Goal: Information Seeking & Learning: Learn about a topic

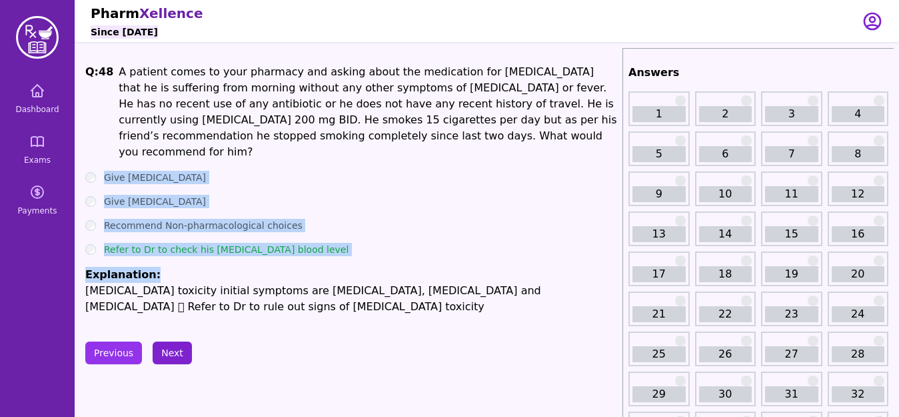
click at [171, 341] on button "Next" at bounding box center [172, 352] width 39 height 23
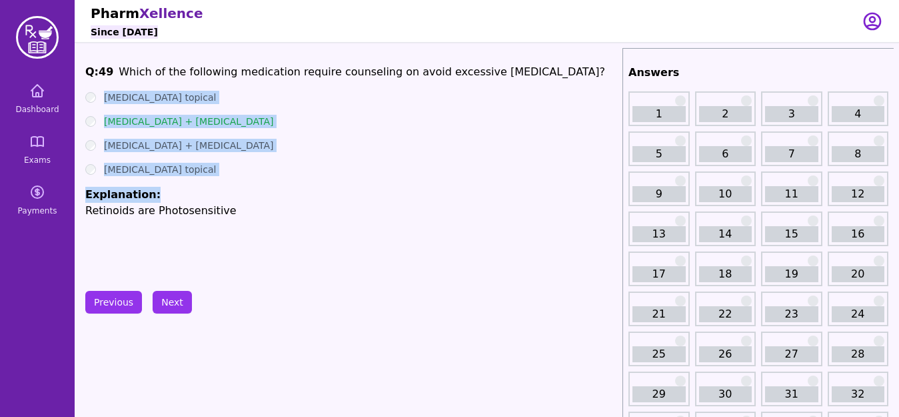
click at [218, 195] on li "Explanation: Retinoids are Photosensitive" at bounding box center [351, 203] width 532 height 32
drag, startPoint x: 103, startPoint y: 97, endPoint x: 155, endPoint y: 185, distance: 101.9
click at [155, 185] on ul "[MEDICAL_DATA] topical [MEDICAL_DATA] + [MEDICAL_DATA] [MEDICAL_DATA] + [MEDICA…" at bounding box center [351, 155] width 532 height 128
click at [177, 301] on button "Next" at bounding box center [172, 302] width 39 height 23
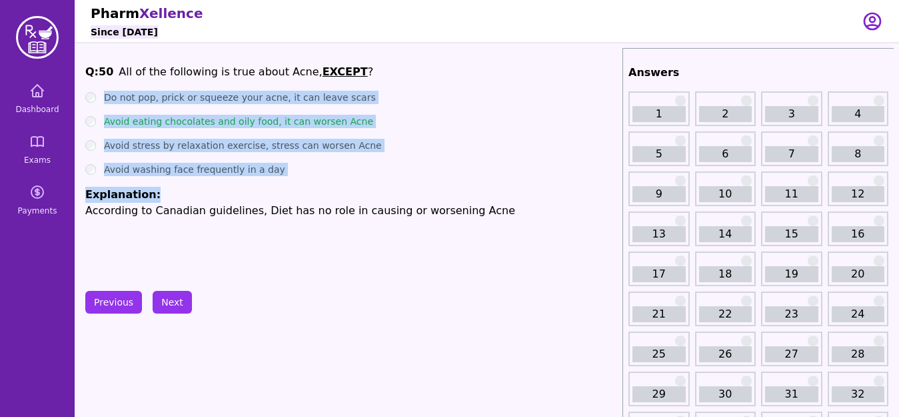
click at [264, 223] on div "Q: 50 All of the following is true about Acne, EXCEPT ? Do not pop, prick or sq…" at bounding box center [351, 164] width 532 height 200
drag, startPoint x: 101, startPoint y: 95, endPoint x: 152, endPoint y: 200, distance: 116.9
click at [152, 200] on ul "Do not pop, prick or squeeze your acne, it can leave scars Avoid eating chocola…" at bounding box center [351, 155] width 532 height 128
click at [175, 301] on button "Next" at bounding box center [172, 302] width 39 height 23
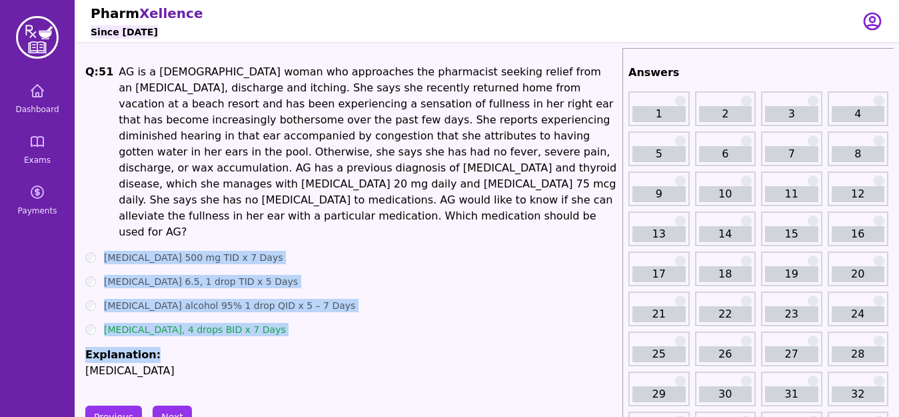
click at [379, 299] on div "[MEDICAL_DATA] alcohol 95% 1 drop QID x 5 – 7 Days" at bounding box center [351, 305] width 532 height 13
drag, startPoint x: 103, startPoint y: 226, endPoint x: 304, endPoint y: 309, distance: 217.6
click at [304, 309] on ul "[MEDICAL_DATA] 500 mg TID x 7 Days [MEDICAL_DATA] 6.5, 1 drop TID x 5 Days [MED…" at bounding box center [351, 315] width 532 height 128
click at [177, 405] on button "Next" at bounding box center [172, 416] width 39 height 23
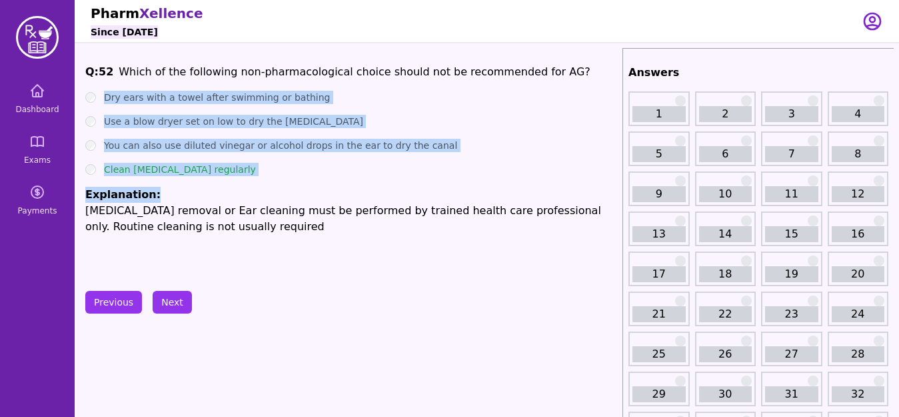
click at [286, 165] on div "Clean [MEDICAL_DATA] regularly" at bounding box center [351, 169] width 532 height 13
drag, startPoint x: 106, startPoint y: 92, endPoint x: 159, endPoint y: 192, distance: 113.3
click at [159, 192] on ul "Dry ears with a towel after swimming or bathing Use a blow dryer set on low to …" at bounding box center [351, 163] width 532 height 144
click at [177, 311] on button "Next" at bounding box center [172, 302] width 39 height 23
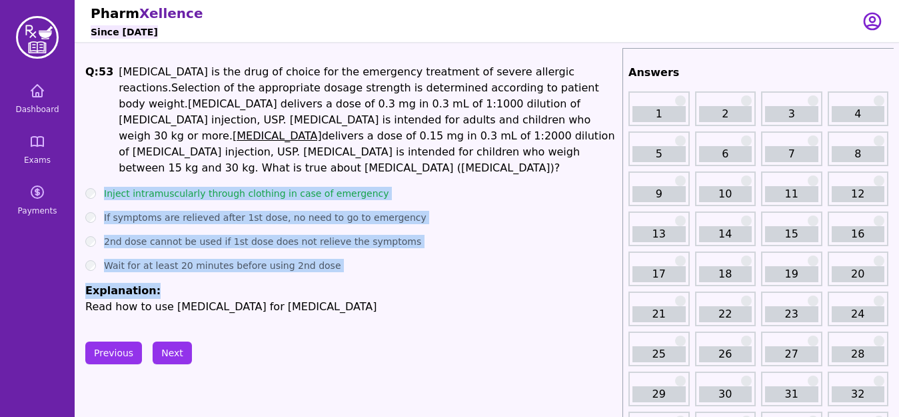
click at [382, 283] on li "Explanation: Read how to use [MEDICAL_DATA] for [MEDICAL_DATA]" at bounding box center [351, 299] width 532 height 32
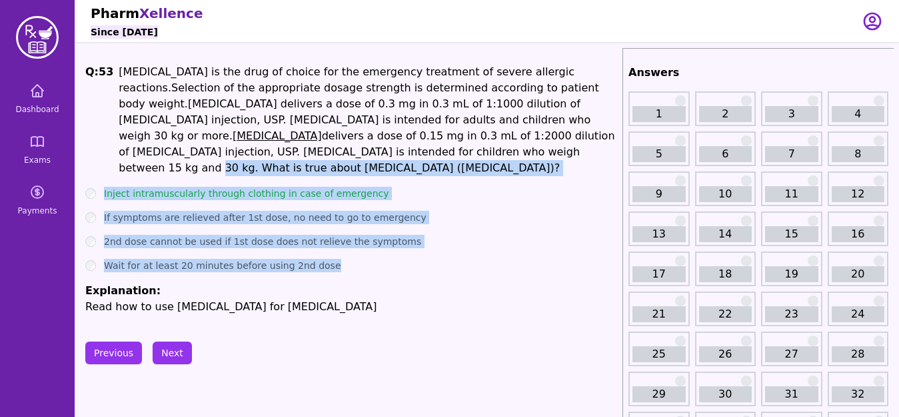
drag, startPoint x: 576, startPoint y: 135, endPoint x: 321, endPoint y: 254, distance: 281.6
click at [321, 254] on div "Q: 53 [MEDICAL_DATA] is the drug of choice for the emergency treatment of sever…" at bounding box center [351, 189] width 532 height 251
copy div "What is true about [MEDICAL_DATA] ([MEDICAL_DATA])? Inject intramuscularly thro…"
click at [181, 341] on button "Next" at bounding box center [172, 352] width 39 height 23
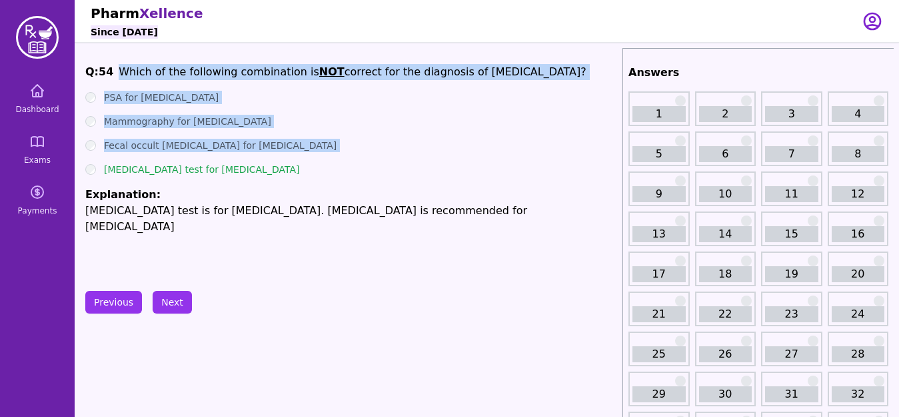
click at [299, 148] on div "Fecal occult [MEDICAL_DATA] for [MEDICAL_DATA]" at bounding box center [351, 145] width 532 height 13
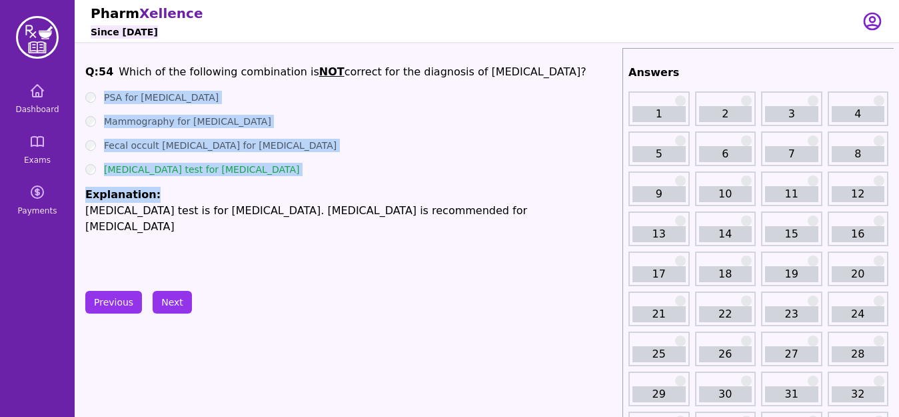
drag, startPoint x: 103, startPoint y: 95, endPoint x: 151, endPoint y: 196, distance: 112.1
click at [151, 196] on ul "PSA for [MEDICAL_DATA] Mammography for [MEDICAL_DATA] Fecal occult [MEDICAL_DAT…" at bounding box center [351, 163] width 532 height 144
click at [175, 305] on button "Next" at bounding box center [172, 302] width 39 height 23
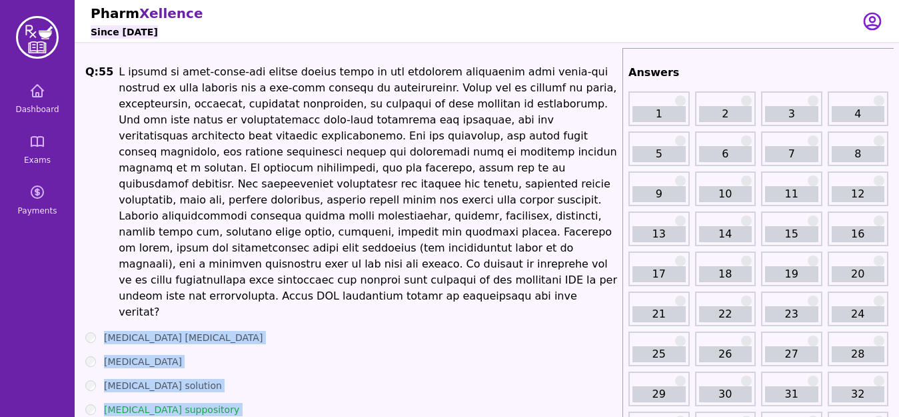
click at [301, 341] on ul "[MEDICAL_DATA] [MEDICAL_DATA] [MEDICAL_DATA] [MEDICAL_DATA] solution [MEDICAL_D…" at bounding box center [351, 395] width 532 height 128
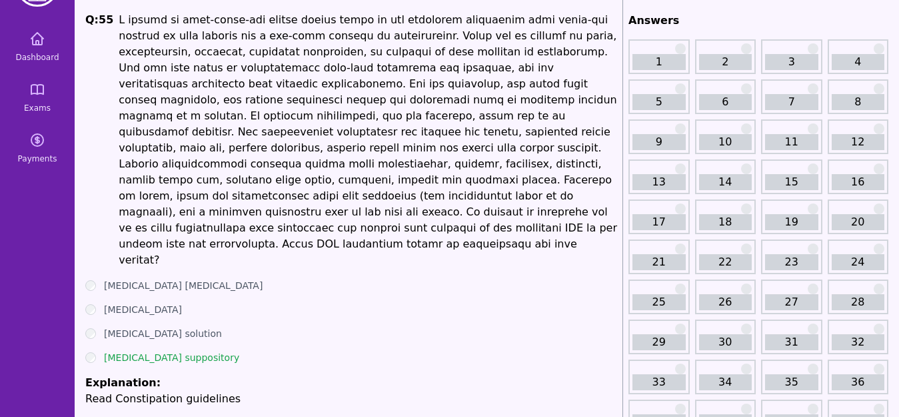
scroll to position [53, 0]
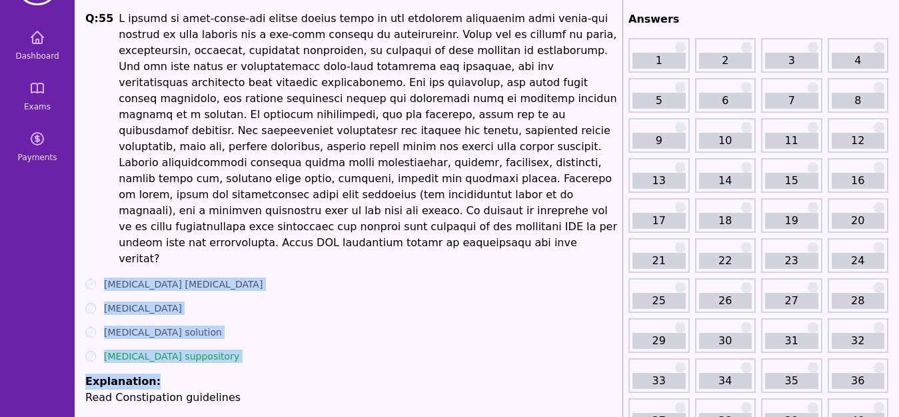
drag, startPoint x: 101, startPoint y: 251, endPoint x: 171, endPoint y: 347, distance: 118.4
click at [171, 347] on ul "[MEDICAL_DATA] [MEDICAL_DATA] [MEDICAL_DATA] [MEDICAL_DATA] solution [MEDICAL_D…" at bounding box center [351, 341] width 532 height 128
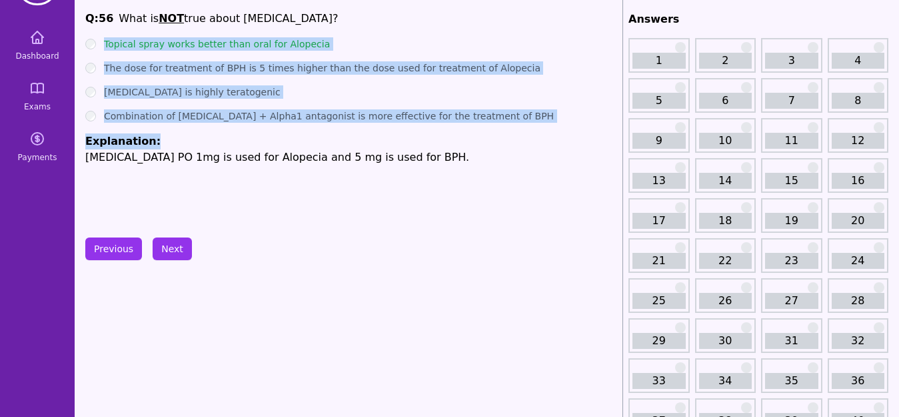
click at [251, 203] on div "Q: 56 What is NOT true about [MEDICAL_DATA]? Topical spray works better than or…" at bounding box center [351, 111] width 532 height 200
drag, startPoint x: 104, startPoint y: 38, endPoint x: 146, endPoint y: 133, distance: 103.6
click at [146, 133] on ul "Topical spray works better than oral for Alopecia The dose for treatment of BPH…" at bounding box center [351, 101] width 532 height 128
click at [175, 249] on button "Next" at bounding box center [172, 248] width 39 height 23
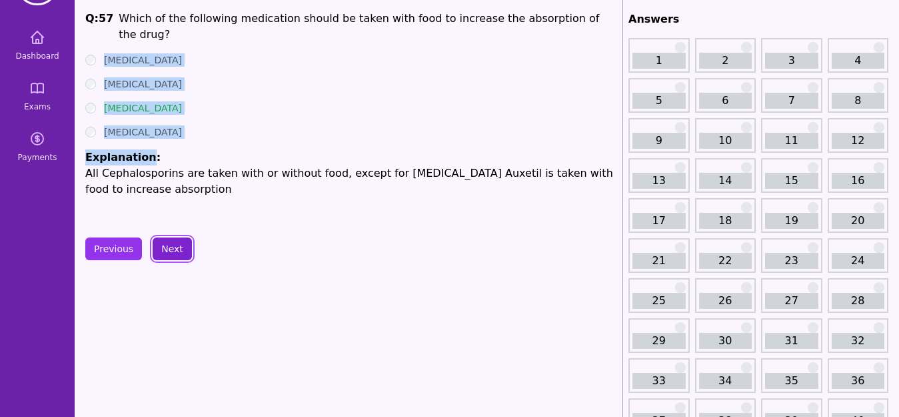
click at [173, 250] on button "Next" at bounding box center [172, 248] width 39 height 23
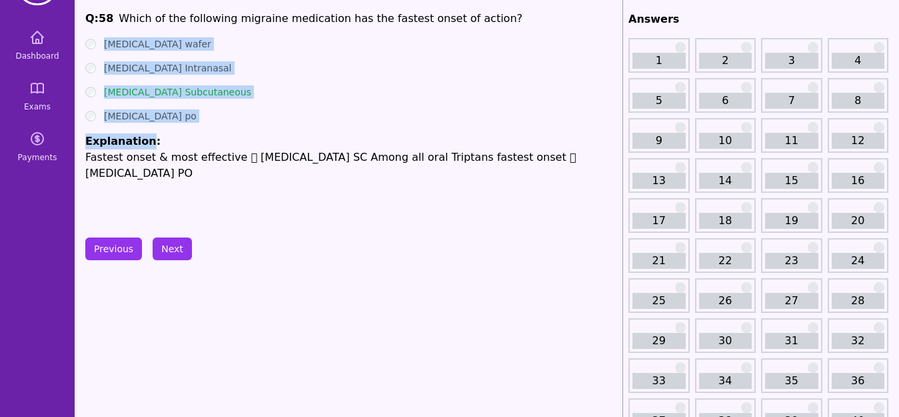
click at [263, 125] on ul "[MEDICAL_DATA] wafer [MEDICAL_DATA] Intranasal [MEDICAL_DATA] Subcutaneous [MED…" at bounding box center [351, 109] width 532 height 144
drag, startPoint x: 103, startPoint y: 39, endPoint x: 153, endPoint y: 129, distance: 102.7
click at [153, 129] on ul "[MEDICAL_DATA] wafer [MEDICAL_DATA] Intranasal [MEDICAL_DATA] Subcutaneous [MED…" at bounding box center [351, 109] width 532 height 144
click at [175, 246] on button "Next" at bounding box center [172, 248] width 39 height 23
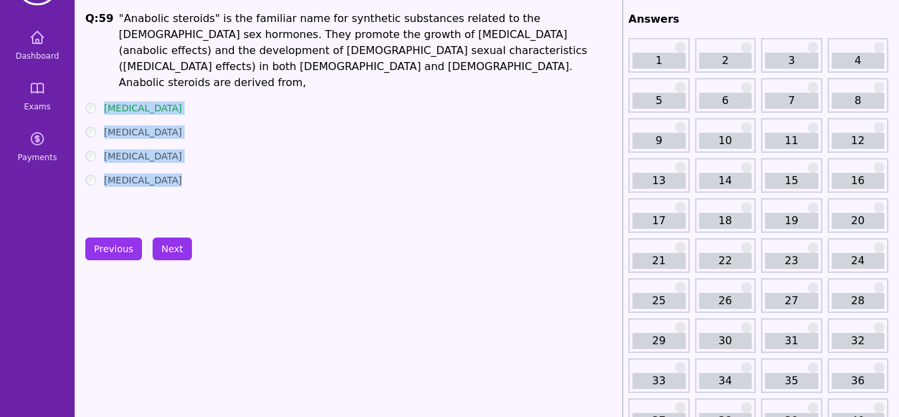
click at [197, 161] on div "Q: 59 "Anabolic steroids" is the familiar name for synthetic substances related…" at bounding box center [351, 111] width 532 height 200
drag, startPoint x: 98, startPoint y: 71, endPoint x: 181, endPoint y: 175, distance: 133.3
click at [181, 175] on div "Q: 59 "Anabolic steroids" is the familiar name for synthetic substances related…" at bounding box center [351, 111] width 532 height 200
click at [168, 253] on button "Next" at bounding box center [172, 248] width 39 height 23
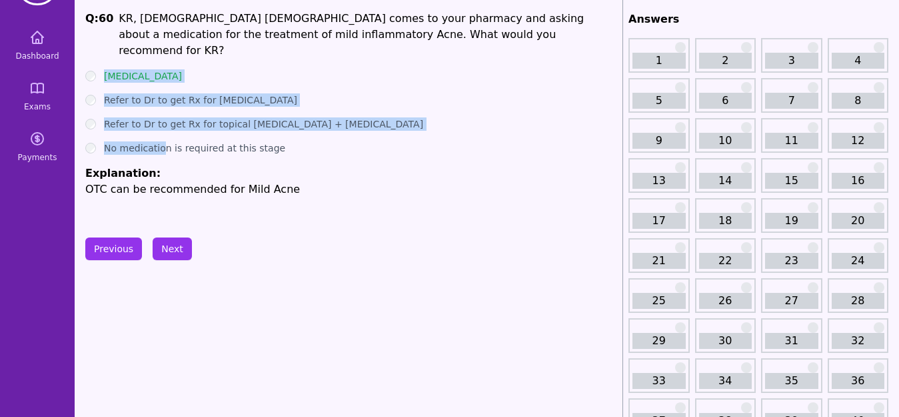
click at [238, 141] on label "No medication is required at this stage" at bounding box center [194, 147] width 181 height 13
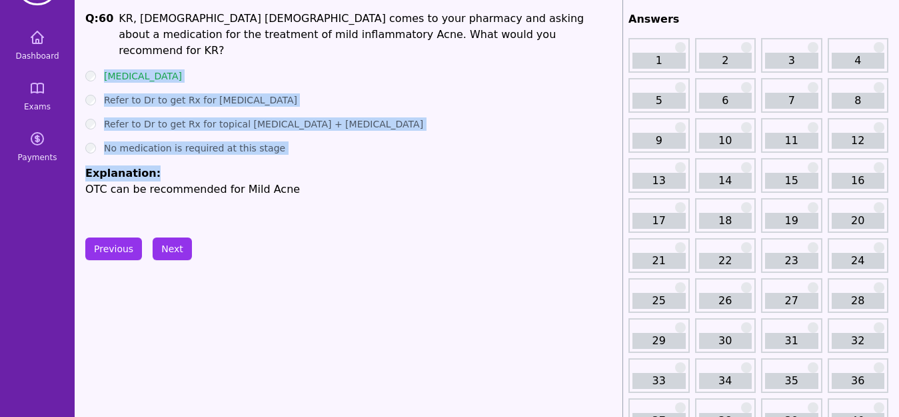
drag, startPoint x: 103, startPoint y: 60, endPoint x: 158, endPoint y: 155, distance: 109.6
click at [158, 155] on ul "[MEDICAL_DATA] Refer to Dr to get Rx for [MEDICAL_DATA] Refer to Dr to get Rx f…" at bounding box center [351, 133] width 532 height 128
click at [169, 249] on button "Next" at bounding box center [172, 248] width 39 height 23
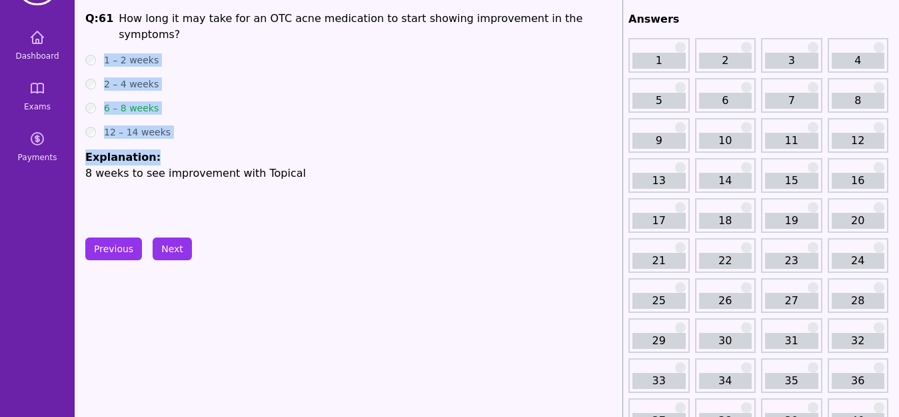
click at [225, 129] on ul "1 – 2 weeks 2 – 4 weeks 6 – 8 weeks 12 – 14 weeks Explanation: 8 weeks to see i…" at bounding box center [351, 117] width 532 height 128
drag, startPoint x: 103, startPoint y: 41, endPoint x: 173, endPoint y: 123, distance: 108.2
click at [173, 123] on ul "1 – 2 weeks 2 – 4 weeks 6 – 8 weeks 12 – 14 weeks Explanation: 8 weeks to see i…" at bounding box center [351, 117] width 532 height 128
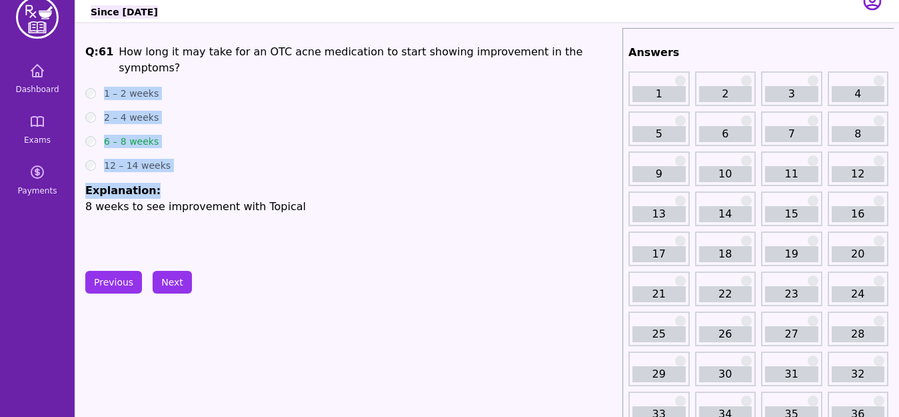
scroll to position [17, 0]
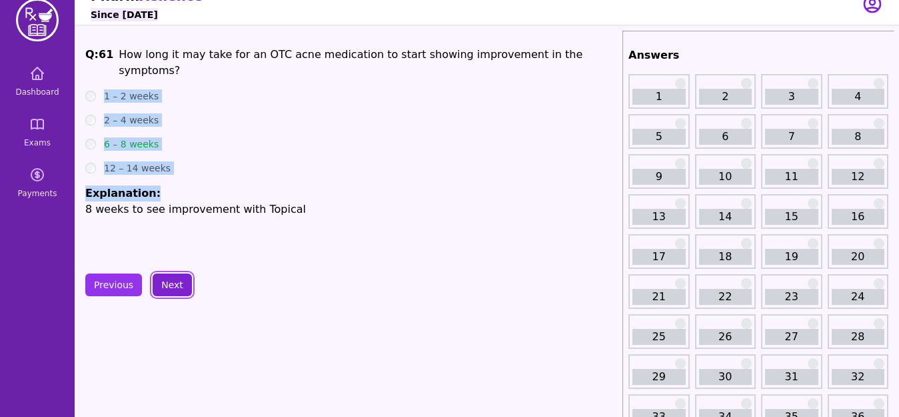
click at [171, 282] on button "Next" at bounding box center [172, 284] width 39 height 23
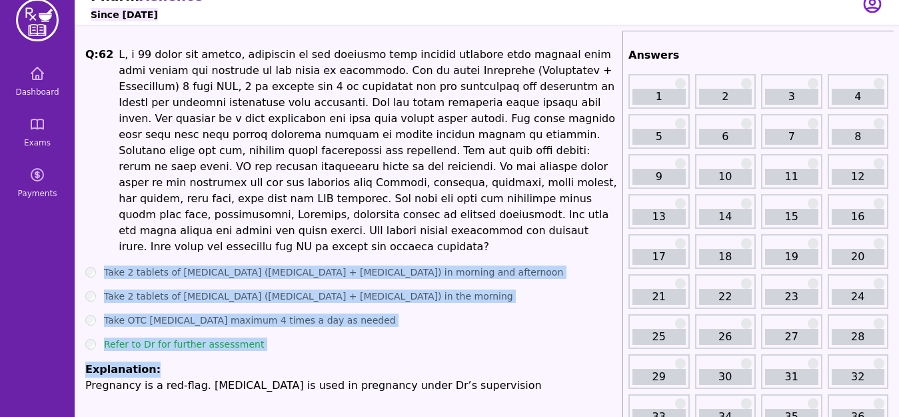
click at [448, 337] on div "Refer to Dr for further assessment" at bounding box center [351, 343] width 532 height 13
drag, startPoint x: 97, startPoint y: 250, endPoint x: 283, endPoint y: 354, distance: 213.1
click at [283, 354] on ul "Take 2 tablets of [MEDICAL_DATA] ([MEDICAL_DATA] + [MEDICAL_DATA]) in morning a…" at bounding box center [351, 329] width 532 height 128
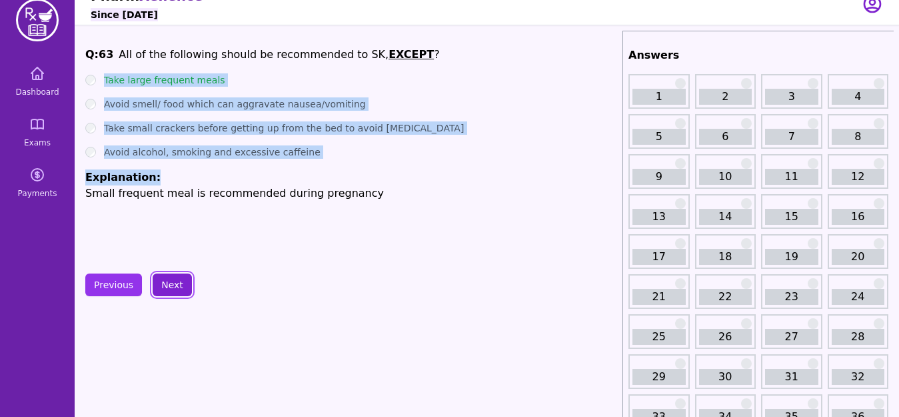
click at [165, 284] on button "Next" at bounding box center [172, 284] width 39 height 23
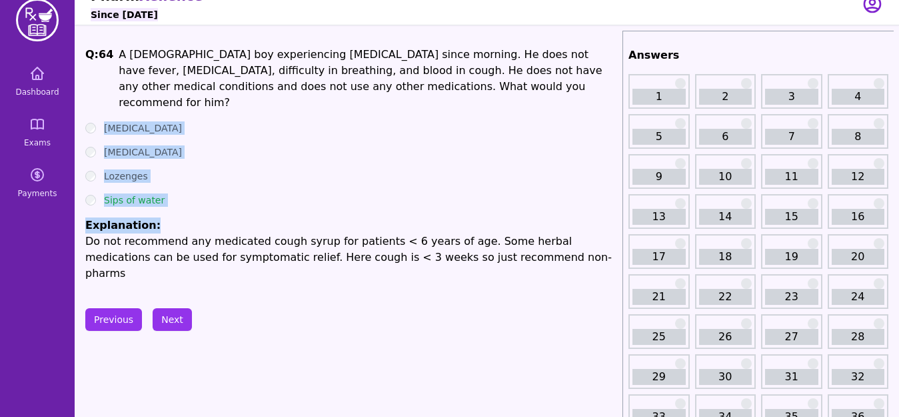
click at [263, 194] on ul "[MEDICAL_DATA] [MEDICAL_DATA] Lozenges Sips of water Explanation: Do not recomm…" at bounding box center [351, 201] width 532 height 160
drag, startPoint x: 101, startPoint y: 105, endPoint x: 169, endPoint y: 191, distance: 109.6
click at [169, 191] on ul "[MEDICAL_DATA] [MEDICAL_DATA] Lozenges Sips of water Explanation: Do not recomm…" at bounding box center [351, 201] width 532 height 160
click at [169, 308] on button "Next" at bounding box center [172, 319] width 39 height 23
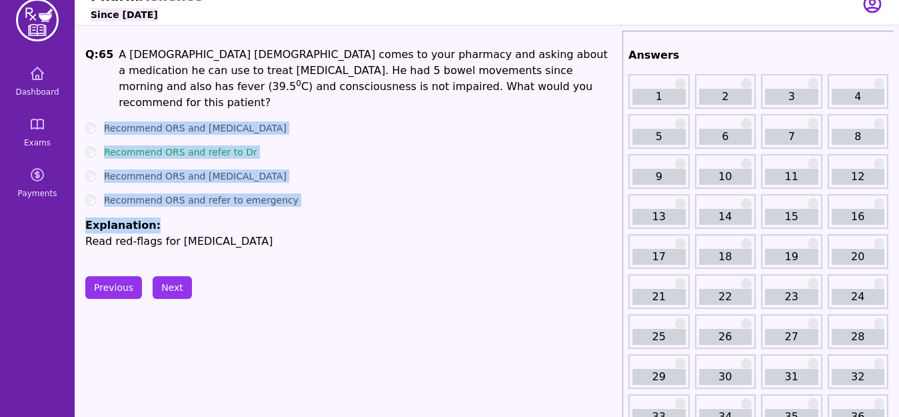
click at [264, 217] on li "Explanation: Read red-flags for [MEDICAL_DATA]" at bounding box center [351, 233] width 532 height 32
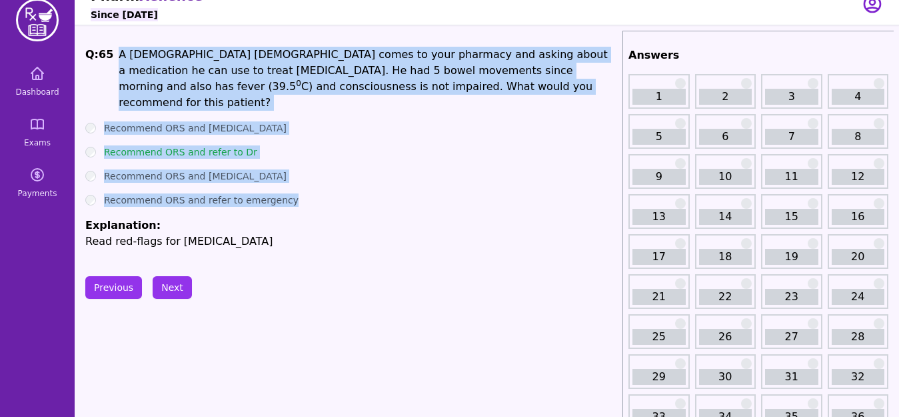
drag, startPoint x: 115, startPoint y: 57, endPoint x: 280, endPoint y: 189, distance: 211.1
click at [280, 189] on div "Q: 65 A [DEMOGRAPHIC_DATA] [DEMOGRAPHIC_DATA] comes to your pharmacy and asking…" at bounding box center [351, 148] width 532 height 203
copy div "A [DEMOGRAPHIC_DATA] [DEMOGRAPHIC_DATA] comes to your pharmacy and asking about…"
click at [175, 287] on button "Next" at bounding box center [172, 287] width 39 height 23
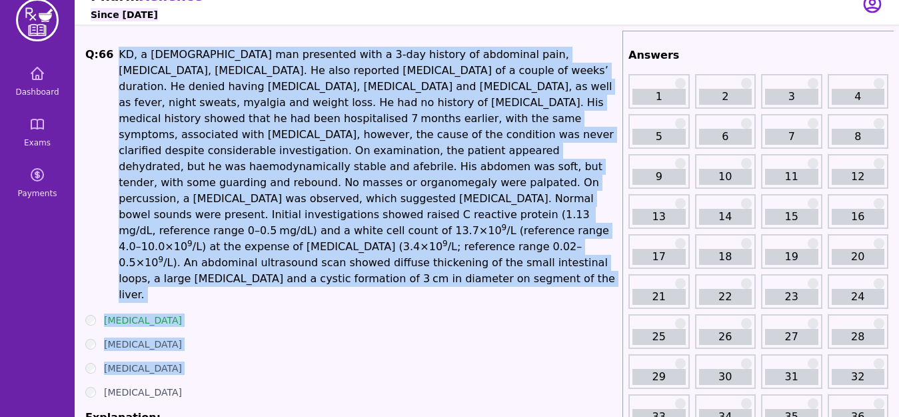
click at [211, 337] on div "[MEDICAL_DATA]" at bounding box center [351, 343] width 532 height 13
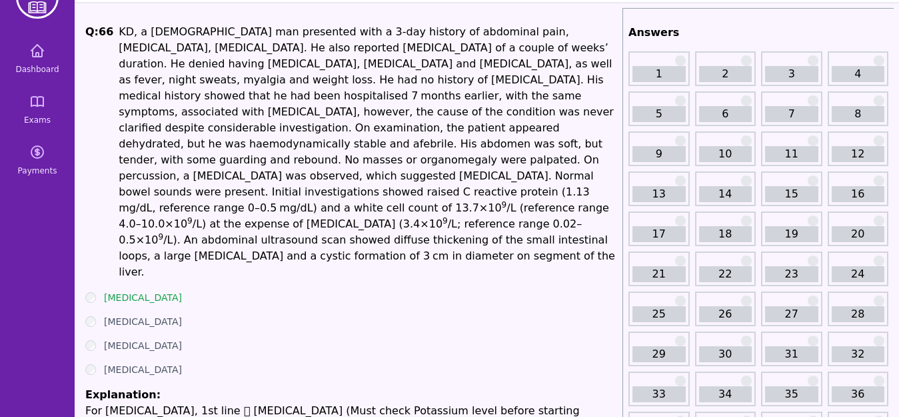
scroll to position [44, 0]
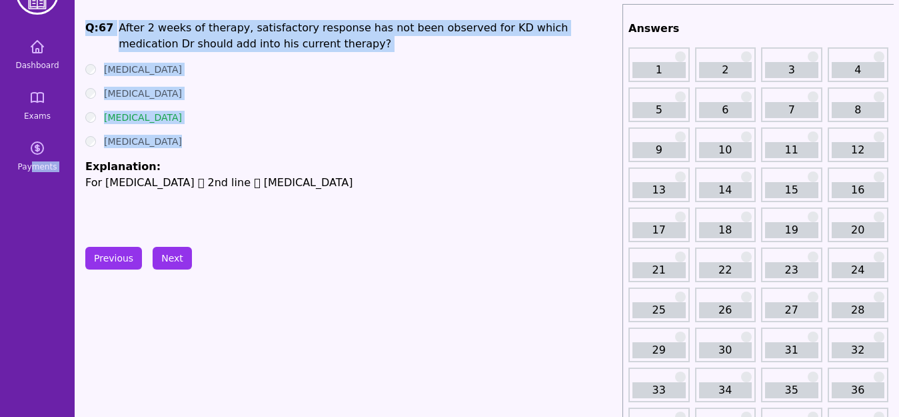
drag, startPoint x: 31, startPoint y: 211, endPoint x: 79, endPoint y: 149, distance: 77.9
click at [207, 137] on div "[MEDICAL_DATA]" at bounding box center [351, 141] width 532 height 13
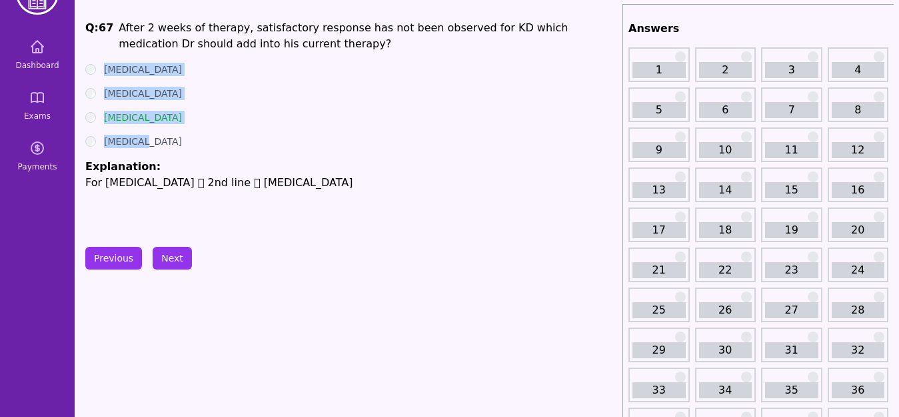
drag, startPoint x: 97, startPoint y: 62, endPoint x: 161, endPoint y: 147, distance: 106.7
click at [161, 147] on div "Q: 67 After 2 weeks of therapy, satisfactory response has not been observed for…" at bounding box center [351, 120] width 532 height 200
click at [171, 257] on button "Next" at bounding box center [172, 258] width 39 height 23
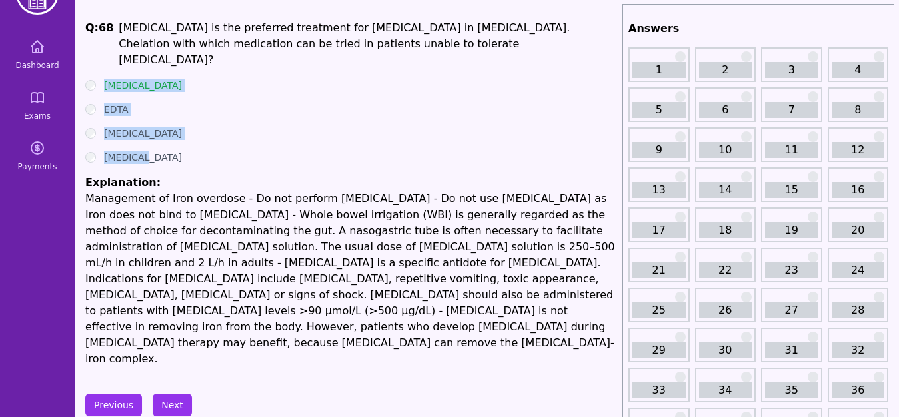
click at [262, 127] on div "[MEDICAL_DATA]" at bounding box center [351, 133] width 532 height 13
drag, startPoint x: 98, startPoint y: 65, endPoint x: 160, endPoint y: 142, distance: 99.1
click at [160, 142] on ul "[MEDICAL_DATA] EDTA [MEDICAL_DATA] [MEDICAL_DATA] Explanation: Management of Ir…" at bounding box center [351, 223] width 532 height 288
click at [169, 393] on button "Next" at bounding box center [172, 404] width 39 height 23
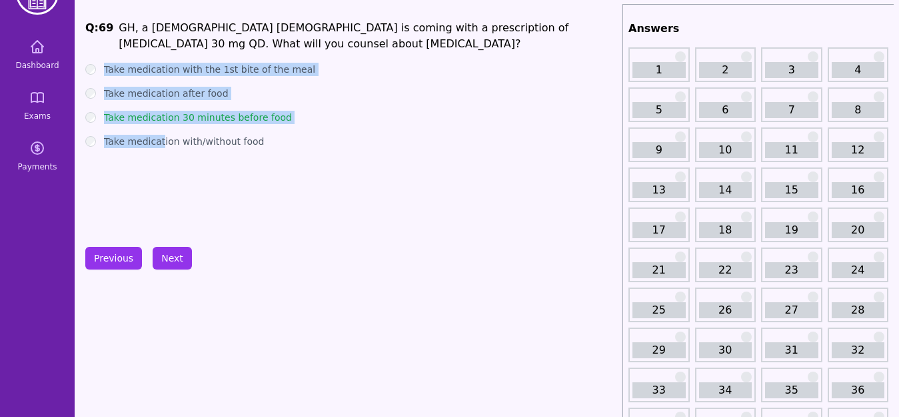
drag, startPoint x: 101, startPoint y: 63, endPoint x: 337, endPoint y: 251, distance: 302.1
click at [173, 260] on button "Next" at bounding box center [172, 258] width 39 height 23
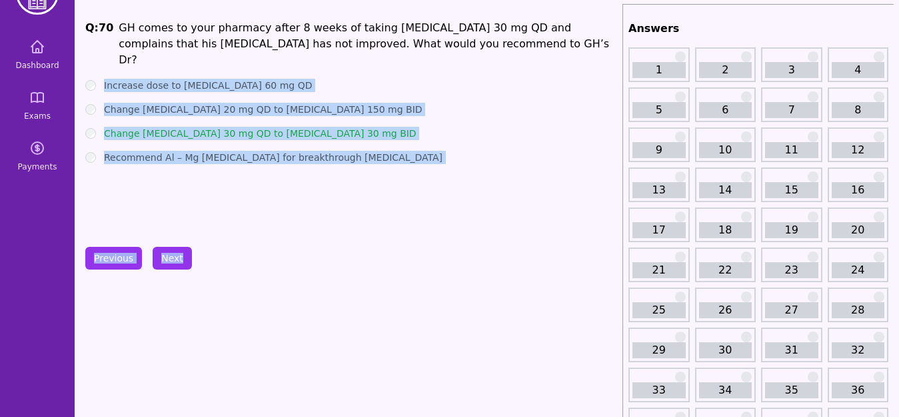
click at [243, 182] on div "Q: 70 GH comes to your pharmacy after 8 weeks of taking [MEDICAL_DATA] 30 mg QD…" at bounding box center [351, 120] width 532 height 200
drag, startPoint x: 100, startPoint y: 73, endPoint x: 223, endPoint y: 269, distance: 231.8
click at [173, 262] on button "Next" at bounding box center [172, 258] width 39 height 23
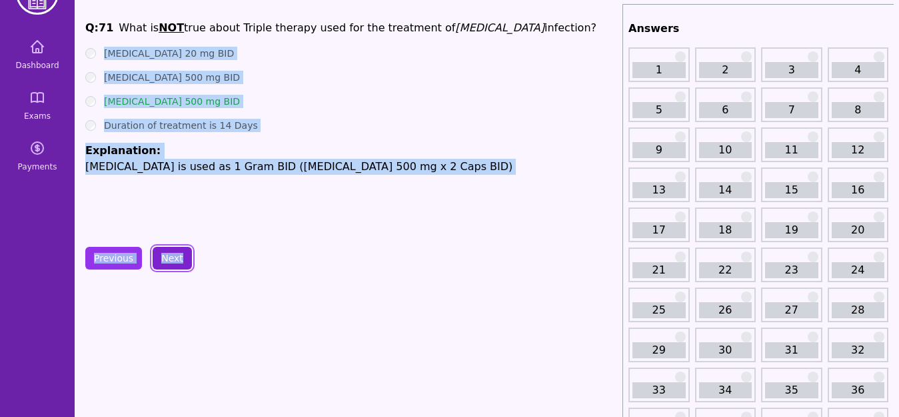
click at [173, 263] on button "Next" at bounding box center [172, 258] width 39 height 23
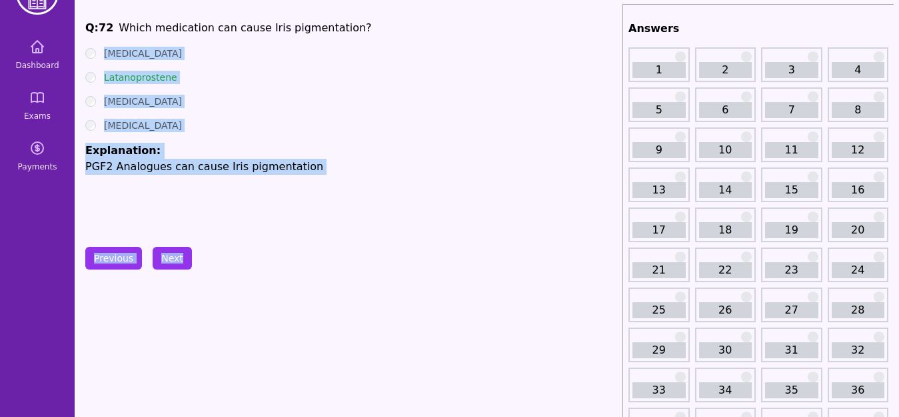
click at [225, 123] on div "[MEDICAL_DATA]" at bounding box center [351, 125] width 532 height 13
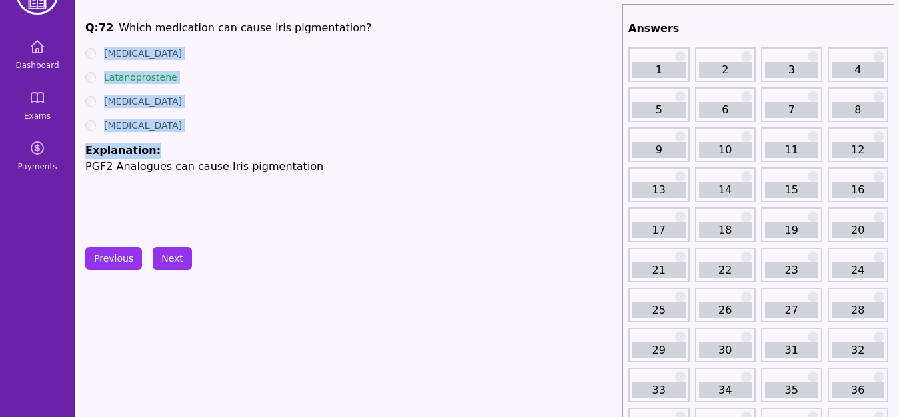
drag, startPoint x: 99, startPoint y: 51, endPoint x: 149, endPoint y: 157, distance: 117.2
click at [149, 157] on ul "[MEDICAL_DATA] Latanoprostene [MEDICAL_DATA] [MEDICAL_DATA] Explanation: PGF2 A…" at bounding box center [351, 111] width 532 height 128
click at [167, 256] on button "Next" at bounding box center [172, 258] width 39 height 23
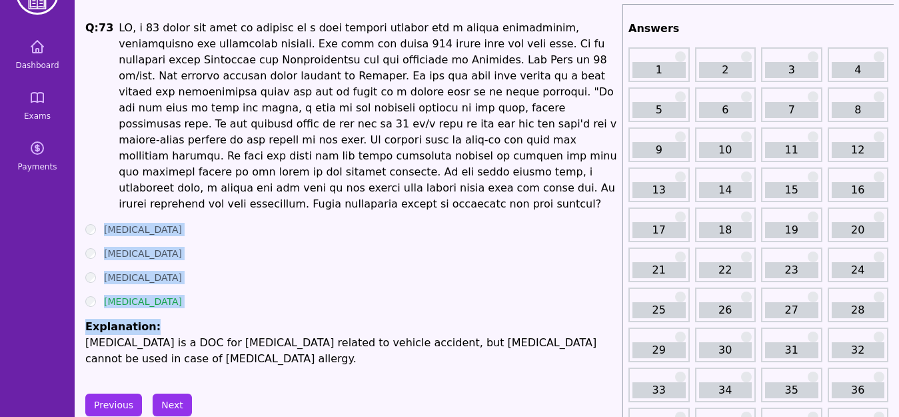
click at [167, 271] on div "[MEDICAL_DATA]" at bounding box center [351, 277] width 532 height 13
drag, startPoint x: 102, startPoint y: 211, endPoint x: 147, endPoint y: 290, distance: 91.0
click at [147, 290] on ul "[MEDICAL_DATA] [MEDICAL_DATA] [MEDICAL_DATA] [MEDICAL_DATA] Explanation: [MEDIC…" at bounding box center [351, 295] width 532 height 144
click at [172, 393] on button "Next" at bounding box center [172, 404] width 39 height 23
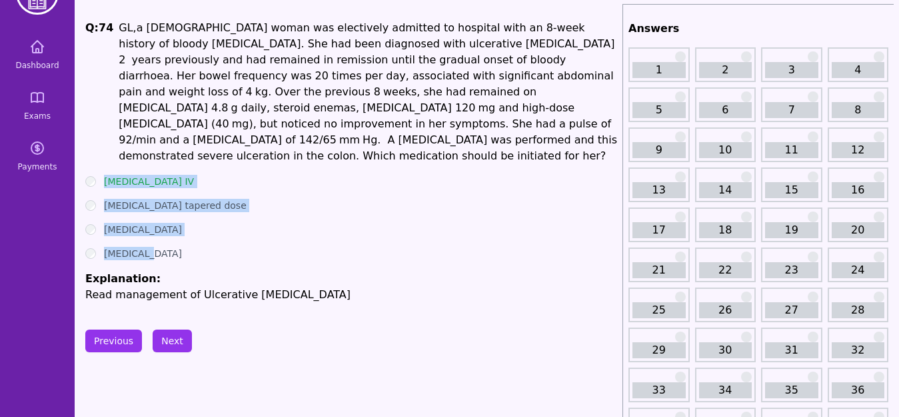
click at [190, 223] on div "[MEDICAL_DATA]" at bounding box center [351, 229] width 532 height 13
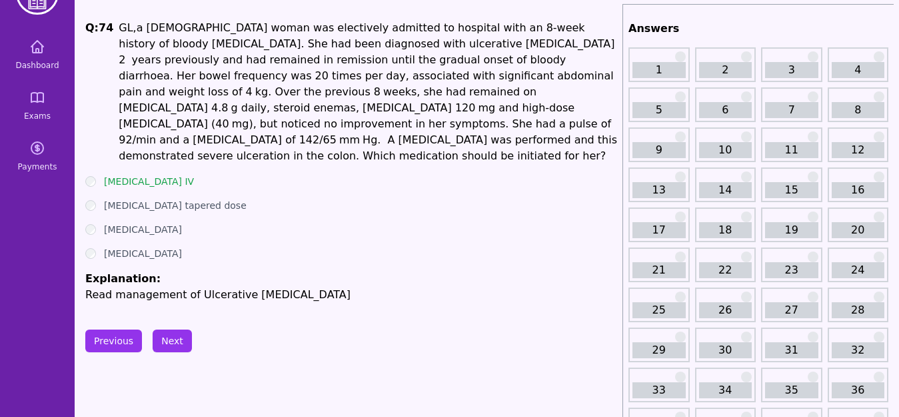
click at [90, 175] on div "[MEDICAL_DATA] IV" at bounding box center [351, 181] width 532 height 13
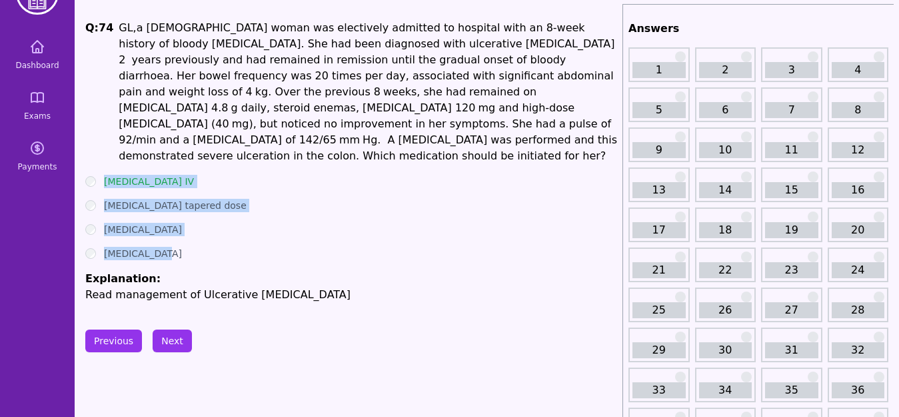
drag, startPoint x: 99, startPoint y: 161, endPoint x: 175, endPoint y: 239, distance: 109.4
click at [175, 239] on ul "[MEDICAL_DATA] IV [MEDICAL_DATA] tapered dose [MEDICAL_DATA] [MEDICAL_DATA] Exp…" at bounding box center [351, 239] width 532 height 128
click at [175, 329] on button "Next" at bounding box center [172, 340] width 39 height 23
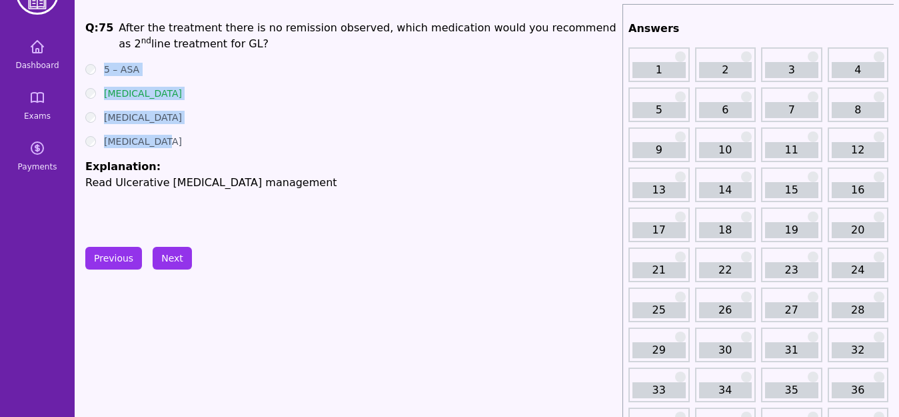
click at [201, 109] on ul "5 – ASA [MEDICAL_DATA] [MEDICAL_DATA] [MEDICAL_DATA] Explanation: Read Ulcerati…" at bounding box center [351, 127] width 532 height 128
drag, startPoint x: 96, startPoint y: 65, endPoint x: 167, endPoint y: 163, distance: 120.7
click at [167, 163] on ul "5 – ASA [MEDICAL_DATA] [MEDICAL_DATA] [MEDICAL_DATA] Explanation: Read Ulcerati…" at bounding box center [351, 127] width 532 height 128
click at [176, 254] on button "Next" at bounding box center [172, 258] width 39 height 23
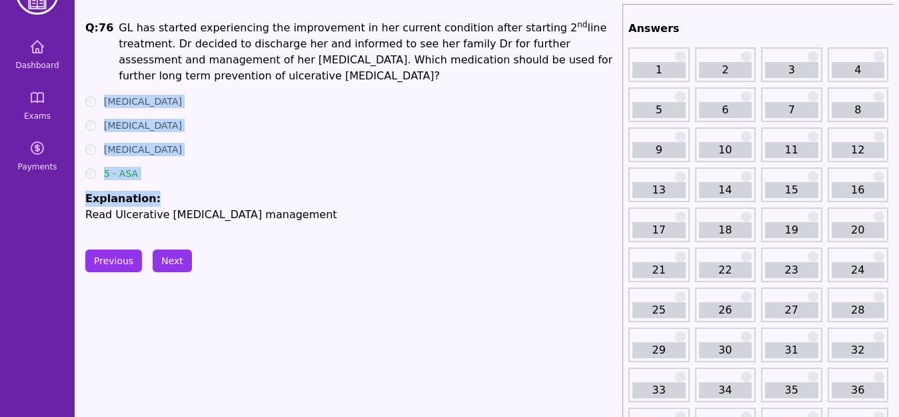
click at [211, 191] on li "Explanation: Read Ulcerative [MEDICAL_DATA] management" at bounding box center [351, 207] width 532 height 32
drag, startPoint x: 103, startPoint y: 83, endPoint x: 161, endPoint y: 185, distance: 116.4
click at [161, 185] on ul "[MEDICAL_DATA] [MEDICAL_DATA] [MEDICAL_DATA] 5 - ASA Explanation: Read Ulcerati…" at bounding box center [351, 159] width 532 height 128
click at [159, 165] on ul "[MEDICAL_DATA] [MEDICAL_DATA] [MEDICAL_DATA] 5 - ASA Explanation: Read Ulcerati…" at bounding box center [351, 159] width 532 height 128
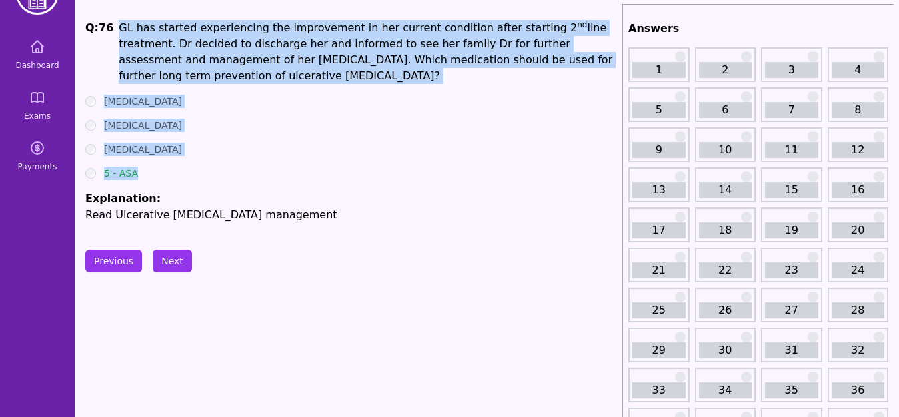
drag, startPoint x: 114, startPoint y: 29, endPoint x: 140, endPoint y: 148, distance: 122.1
click at [140, 148] on div "Q: 76 GL has started experiencing the improvement in her current condition afte…" at bounding box center [351, 121] width 532 height 203
copy div "GL has started experiencing the improvement in her current condition after star…"
click at [173, 261] on button "Next" at bounding box center [172, 260] width 39 height 23
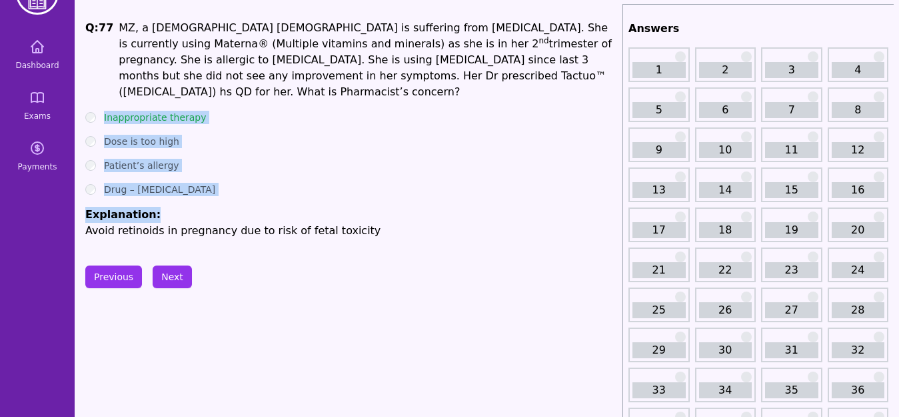
drag, startPoint x: 103, startPoint y: 94, endPoint x: 201, endPoint y: 189, distance: 136.7
click at [201, 189] on div "Q: 77 MZ, a [DEMOGRAPHIC_DATA] [DEMOGRAPHIC_DATA] is suffering from [MEDICAL_DA…" at bounding box center [351, 129] width 532 height 219
click at [175, 265] on button "Next" at bounding box center [172, 276] width 39 height 23
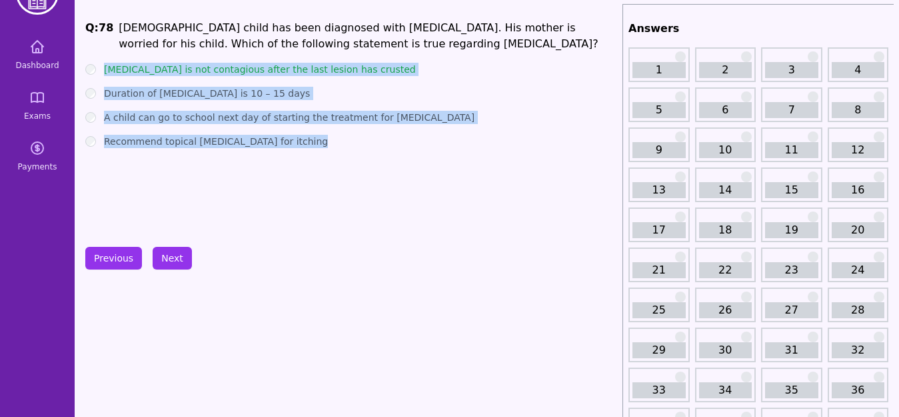
click at [241, 207] on div "Q: 78 [DEMOGRAPHIC_DATA] child has been diagnosed with [MEDICAL_DATA]. His moth…" at bounding box center [351, 120] width 532 height 200
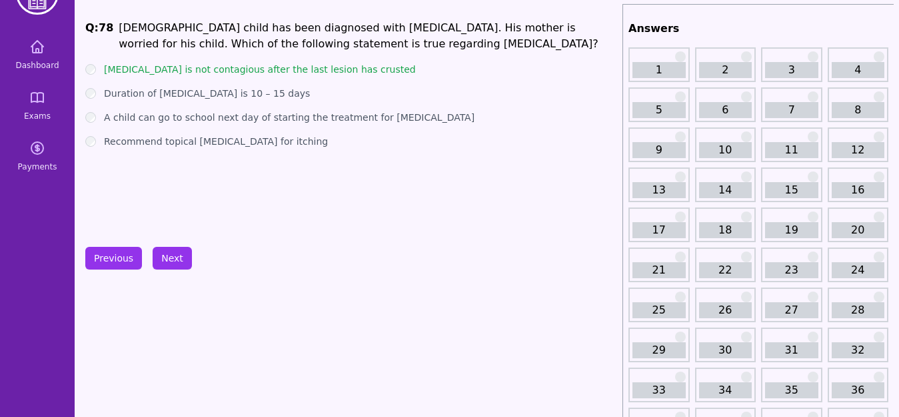
drag, startPoint x: 115, startPoint y: 31, endPoint x: 388, endPoint y: 159, distance: 300.9
click at [388, 159] on div "Q: 78 [DEMOGRAPHIC_DATA] child has been diagnosed with [MEDICAL_DATA]. His moth…" at bounding box center [351, 120] width 532 height 200
click at [175, 261] on button "Next" at bounding box center [172, 258] width 39 height 23
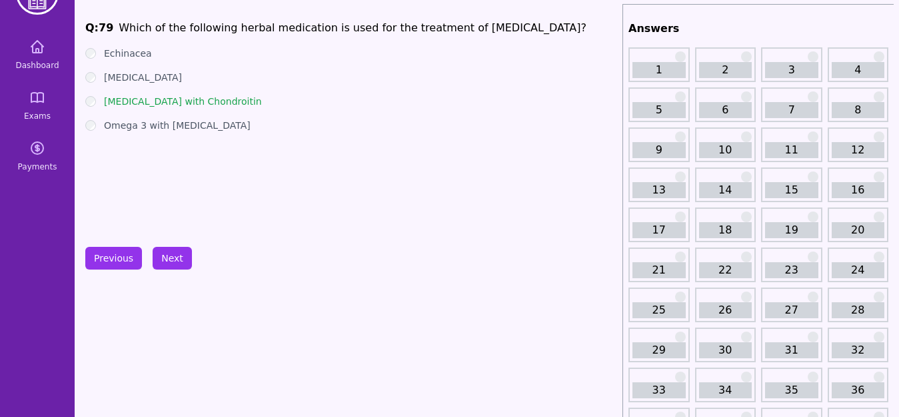
click at [179, 135] on div "Q: 79 Which of the following herbal medication is used for the treatment of [ME…" at bounding box center [351, 120] width 532 height 200
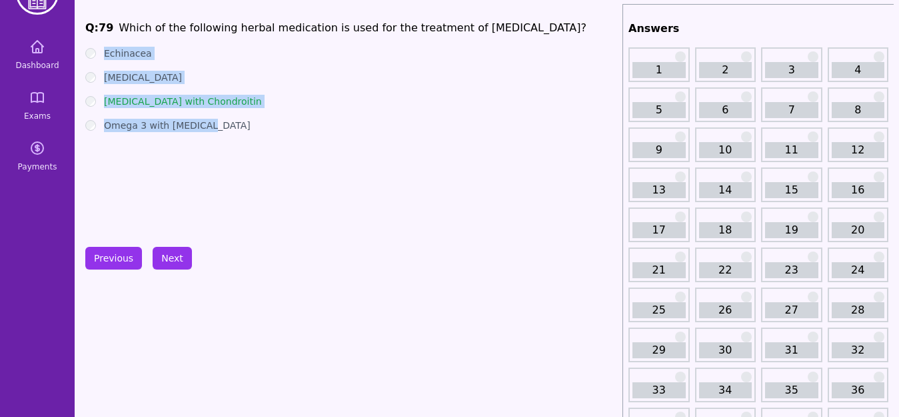
drag, startPoint x: 101, startPoint y: 47, endPoint x: 199, endPoint y: 140, distance: 134.4
click at [199, 140] on div "Q: 79 Which of the following herbal medication is used for the treatment of [ME…" at bounding box center [351, 120] width 532 height 200
click at [181, 261] on button "Next" at bounding box center [172, 258] width 39 height 23
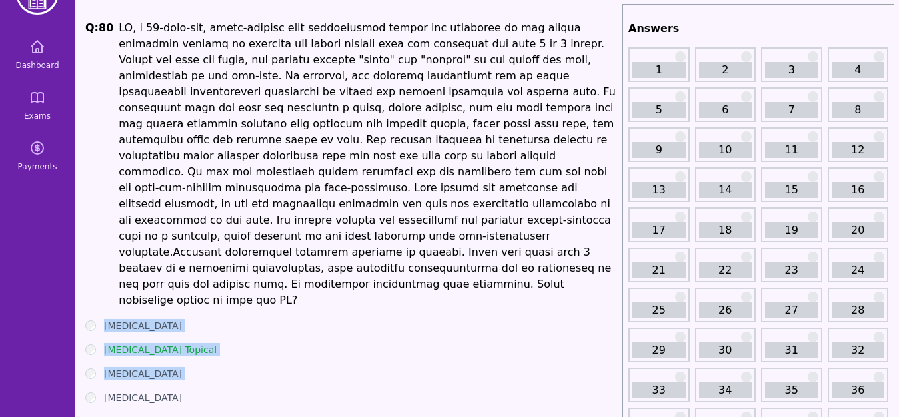
click at [289, 319] on ul "[MEDICAL_DATA] [MEDICAL_DATA] Topical [MEDICAL_DATA] [MEDICAL_DATA] Explanation…" at bounding box center [351, 391] width 532 height 144
drag, startPoint x: 97, startPoint y: 273, endPoint x: 164, endPoint y: 361, distance: 110.8
click at [164, 361] on ul "[MEDICAL_DATA] [MEDICAL_DATA] Topical [MEDICAL_DATA] [MEDICAL_DATA] Explanation…" at bounding box center [351, 391] width 532 height 144
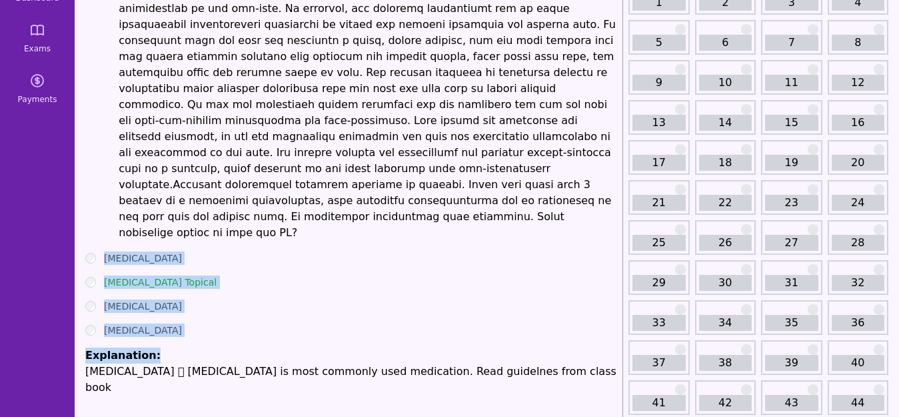
scroll to position [119, 0]
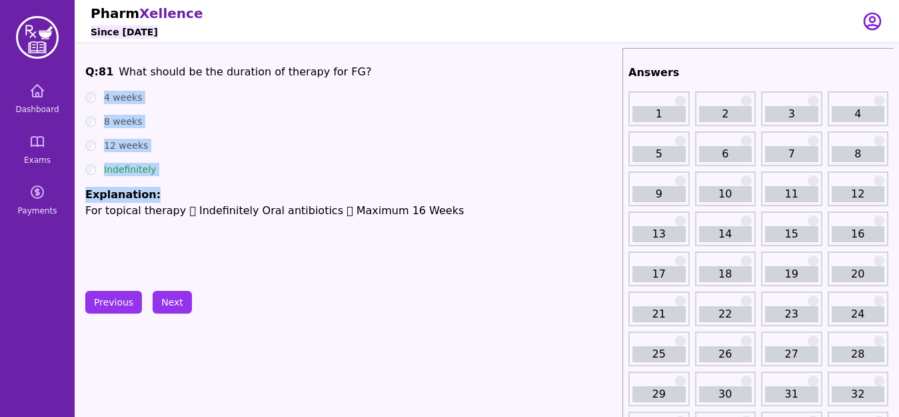
click at [255, 147] on div "12 weeks" at bounding box center [351, 145] width 532 height 13
drag, startPoint x: 106, startPoint y: 91, endPoint x: 165, endPoint y: 173, distance: 100.7
click at [165, 173] on ul "4 weeks 8 weeks 12 weeks Indefinitely Explanation: For topical therapy  Indefi…" at bounding box center [351, 155] width 532 height 128
click at [170, 300] on button "Next" at bounding box center [172, 302] width 39 height 23
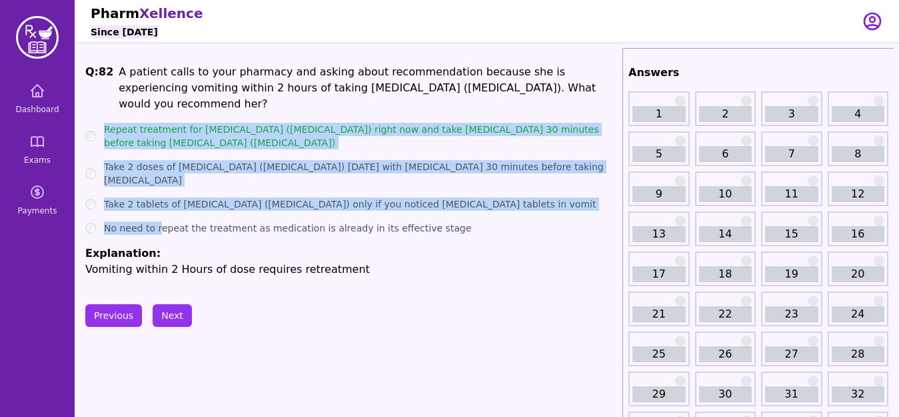
click at [355, 308] on div "Previous Next" at bounding box center [351, 315] width 532 height 23
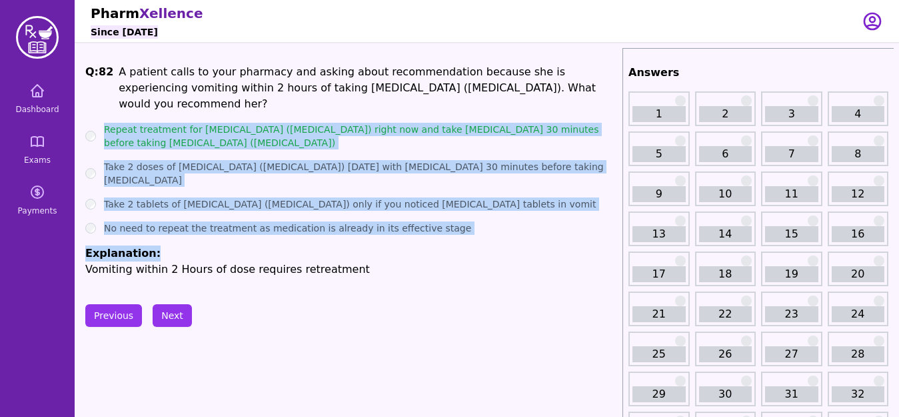
drag, startPoint x: 103, startPoint y: 110, endPoint x: 196, endPoint y: 219, distance: 143.2
click at [196, 219] on ul "Repeat treatment for [MEDICAL_DATA] ([MEDICAL_DATA]) right now and take [MEDICA…" at bounding box center [351, 200] width 532 height 155
click at [174, 304] on button "Next" at bounding box center [172, 315] width 39 height 23
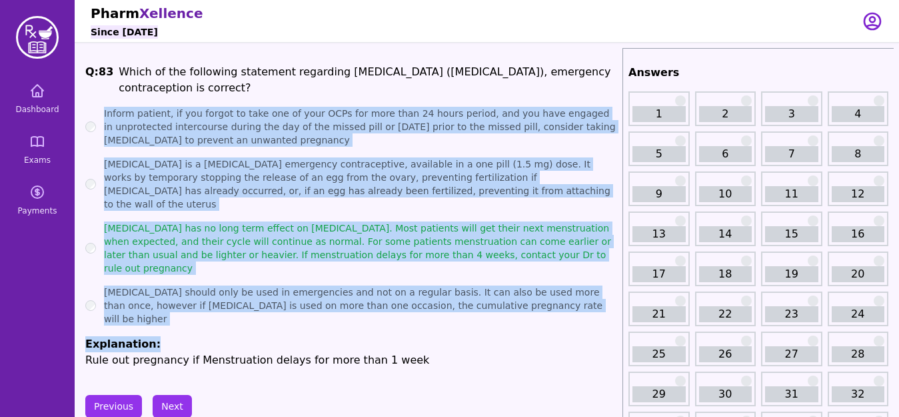
click at [167, 273] on ul "Inform patient, if you forgot to take one of your OCPs for more than 24 hours p…" at bounding box center [351, 237] width 532 height 261
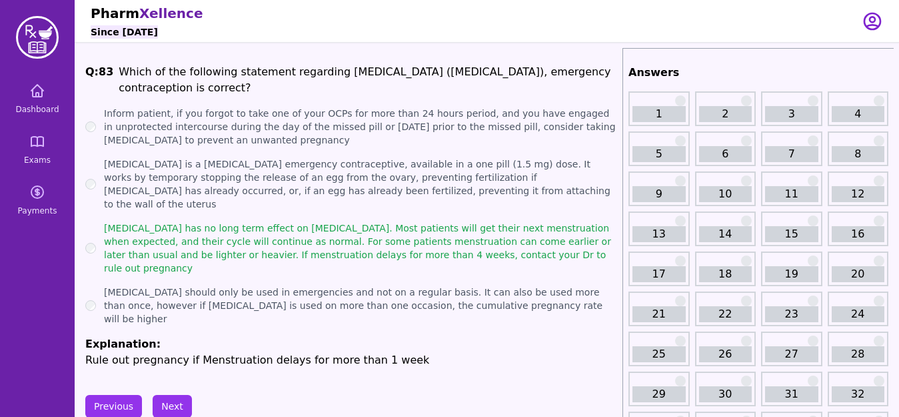
click at [483, 395] on div "Previous Next" at bounding box center [351, 406] width 532 height 23
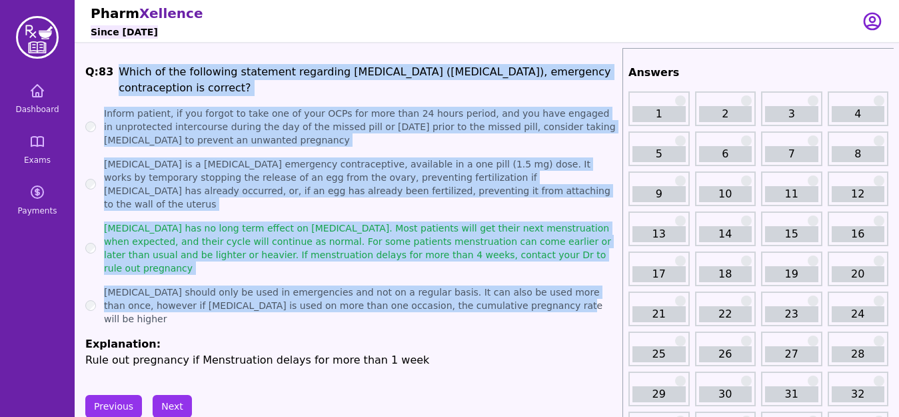
drag, startPoint x: 114, startPoint y: 69, endPoint x: 485, endPoint y: 264, distance: 419.3
click at [485, 264] on div "Q: 83 Which of the following statement regarding [MEDICAL_DATA] ([MEDICAL_DATA]…" at bounding box center [351, 216] width 532 height 304
copy div "Lorem ip dol sitametco adipiscin elitseddo Eius – T (Incididuntutla), etdolorem…"
click at [175, 395] on button "Next" at bounding box center [172, 406] width 39 height 23
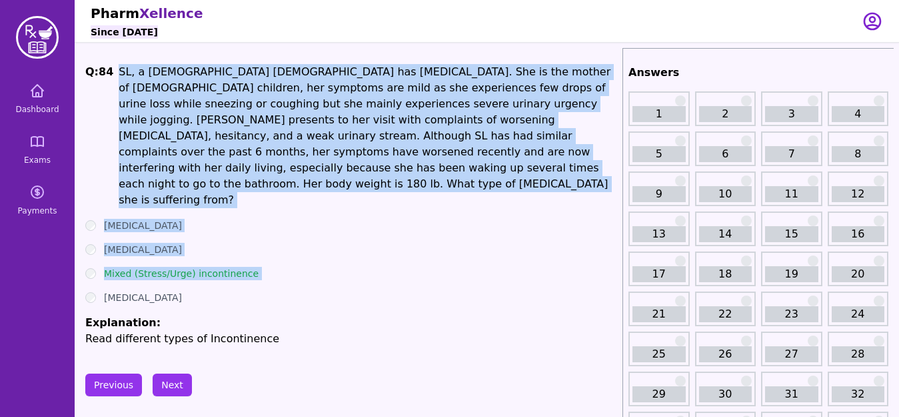
click at [345, 331] on p "Read different types of Incontinence" at bounding box center [351, 339] width 532 height 16
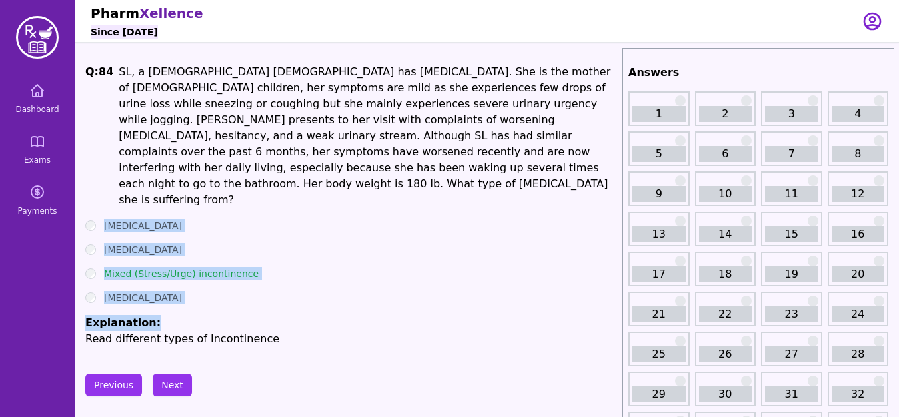
drag, startPoint x: 104, startPoint y: 188, endPoint x: 205, endPoint y: 275, distance: 133.3
click at [205, 275] on ul "[MEDICAL_DATA] [MEDICAL_DATA] Mixed (Stress/Urge) incontinence [MEDICAL_DATA] E…" at bounding box center [351, 283] width 532 height 128
click at [176, 373] on button "Next" at bounding box center [172, 384] width 39 height 23
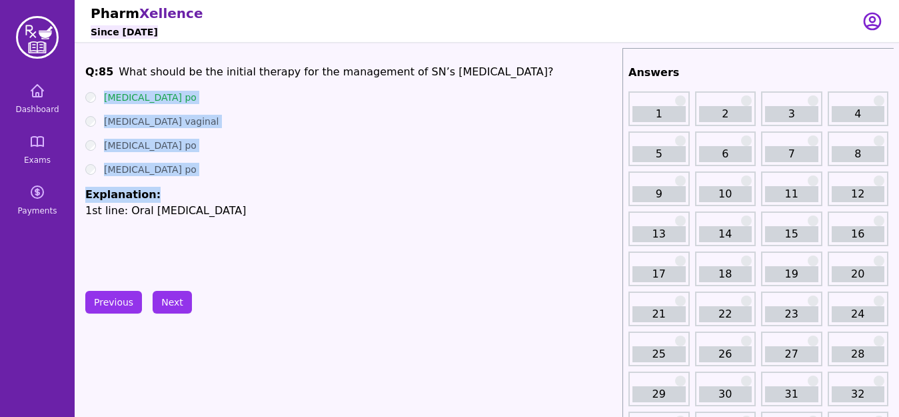
click at [217, 141] on div "[MEDICAL_DATA] po" at bounding box center [351, 145] width 532 height 13
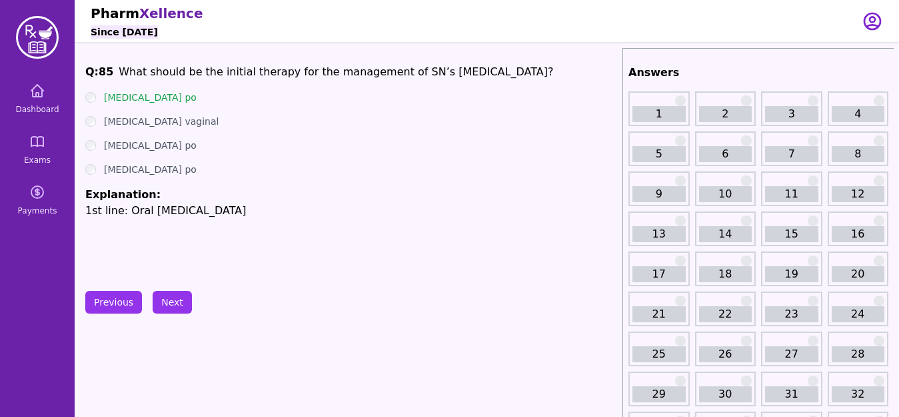
click at [99, 91] on div "[MEDICAL_DATA] po" at bounding box center [351, 97] width 532 height 13
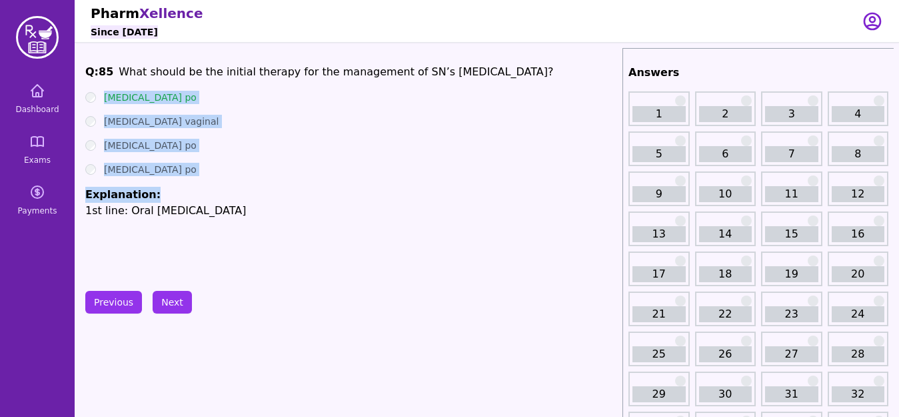
drag, startPoint x: 102, startPoint y: 95, endPoint x: 156, endPoint y: 201, distance: 119.6
click at [156, 201] on ul "[MEDICAL_DATA] po [MEDICAL_DATA] vaginal [MEDICAL_DATA] po [MEDICAL_DATA] po Ex…" at bounding box center [351, 155] width 532 height 128
click at [166, 301] on button "Next" at bounding box center [172, 302] width 39 height 23
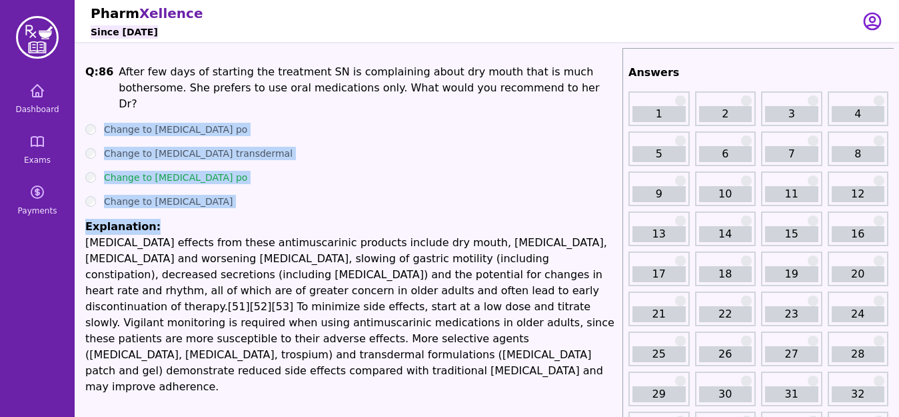
click at [313, 170] on ul "Change to [MEDICAL_DATA] po Change to [MEDICAL_DATA] transdermal Change to [MED…" at bounding box center [351, 259] width 532 height 272
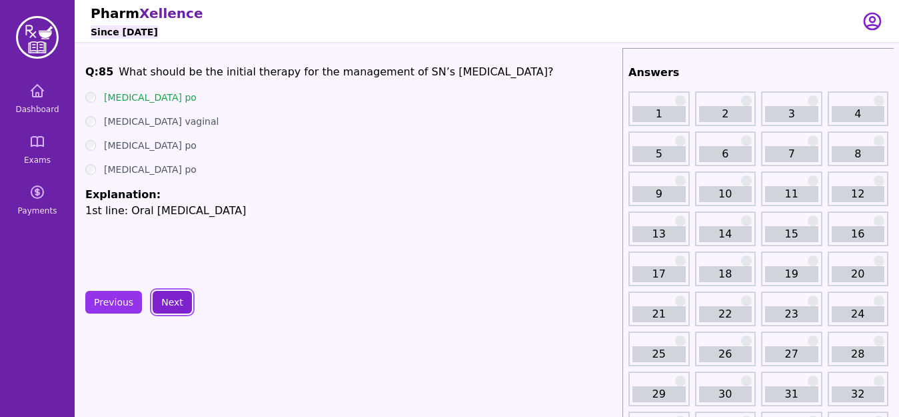
click at [172, 300] on button "Next" at bounding box center [172, 302] width 39 height 23
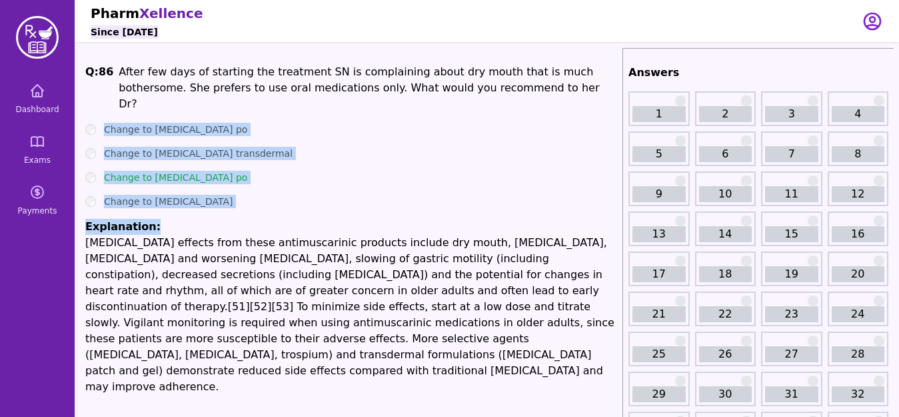
drag, startPoint x: 97, startPoint y: 113, endPoint x: 155, endPoint y: 216, distance: 118.2
click at [155, 216] on ul "Change to [MEDICAL_DATA] po Change to [MEDICAL_DATA] transdermal Change to [MED…" at bounding box center [351, 259] width 532 height 272
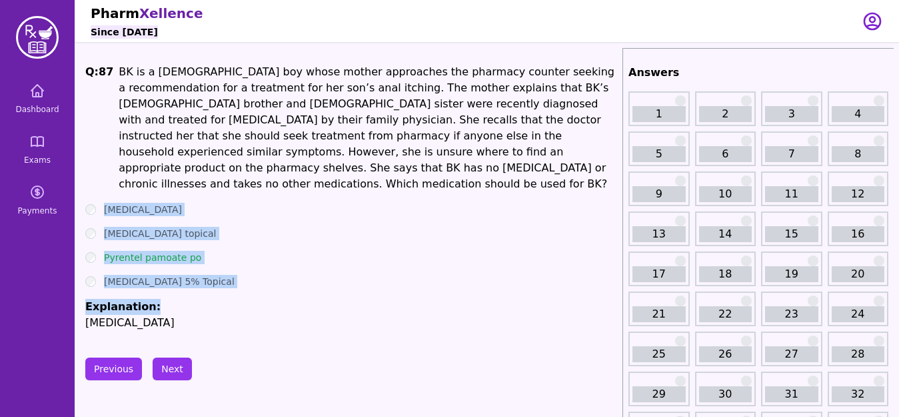
click at [189, 315] on p "[MEDICAL_DATA]" at bounding box center [351, 323] width 532 height 16
drag, startPoint x: 101, startPoint y: 192, endPoint x: 149, endPoint y: 293, distance: 111.8
click at [149, 293] on ul "[MEDICAL_DATA] [MEDICAL_DATA] topical Pyrentel pamoate po [MEDICAL_DATA] 5% Top…" at bounding box center [351, 267] width 532 height 128
click at [172, 357] on button "Next" at bounding box center [172, 368] width 39 height 23
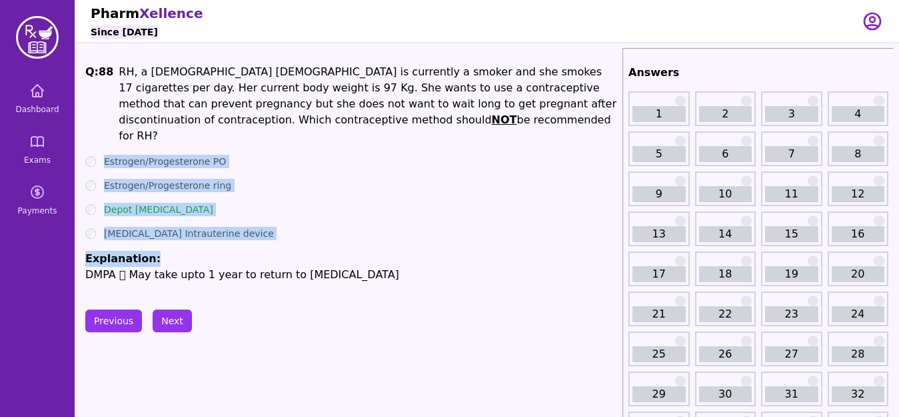
click at [309, 201] on ul "Estrogen/Progesterone PO Estrogen/Progesterone ring Depot [MEDICAL_DATA] [MEDIC…" at bounding box center [351, 219] width 532 height 128
drag, startPoint x: 102, startPoint y: 141, endPoint x: 269, endPoint y: 237, distance: 192.7
click at [269, 237] on ul "Estrogen/Progesterone PO Estrogen/Progesterone ring Depot [MEDICAL_DATA] [MEDIC…" at bounding box center [351, 219] width 532 height 128
click at [175, 309] on button "Next" at bounding box center [172, 320] width 39 height 23
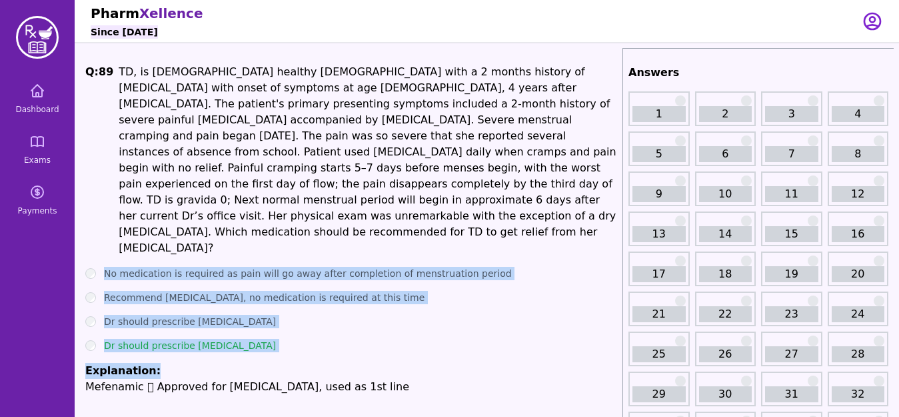
click at [401, 325] on ul "No medication is required as pain will go away after completion of menstruation…" at bounding box center [351, 331] width 532 height 128
drag, startPoint x: 107, startPoint y: 243, endPoint x: 151, endPoint y: 341, distance: 107.4
click at [151, 341] on ul "No medication is required as pain will go away after completion of menstruation…" at bounding box center [351, 331] width 532 height 128
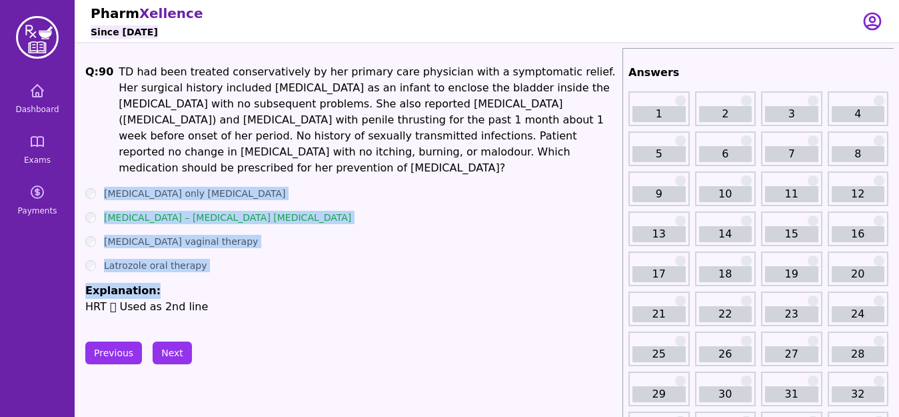
click at [295, 283] on li "Explanation: HRT  Used as 2nd line" at bounding box center [351, 299] width 532 height 32
drag, startPoint x: 104, startPoint y: 172, endPoint x: 189, endPoint y: 259, distance: 121.2
click at [189, 259] on ul "[MEDICAL_DATA] only [MEDICAL_DATA] [MEDICAL_DATA] – [MEDICAL_DATA] [MEDICAL_DAT…" at bounding box center [351, 251] width 532 height 128
click at [177, 341] on button "Next" at bounding box center [172, 352] width 39 height 23
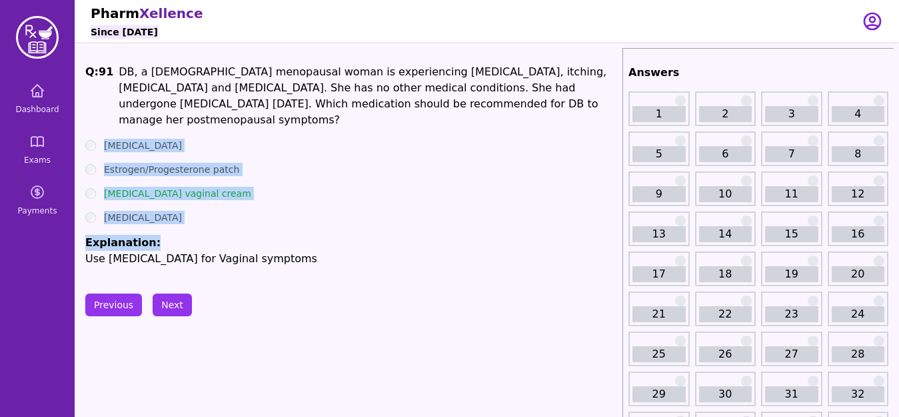
drag, startPoint x: 102, startPoint y: 128, endPoint x: 145, endPoint y: 232, distance: 112.4
click at [145, 232] on ul "[MEDICAL_DATA] Estrogen/Progesterone patch [MEDICAL_DATA] vaginal cream [MEDICA…" at bounding box center [351, 203] width 532 height 128
click at [183, 309] on button "Next" at bounding box center [172, 304] width 39 height 23
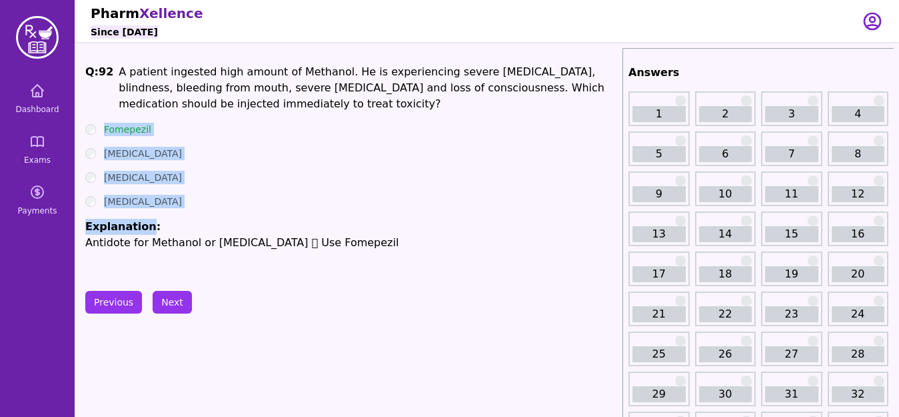
click at [249, 150] on div "[MEDICAL_DATA]" at bounding box center [351, 153] width 532 height 13
drag, startPoint x: 99, startPoint y: 126, endPoint x: 166, endPoint y: 205, distance: 104.1
click at [166, 205] on ul "Fomepezil [MEDICAL_DATA] [MEDICAL_DATA] [MEDICAL_DATA] Explanation: Antidote fo…" at bounding box center [351, 187] width 532 height 128
click at [166, 205] on div "[MEDICAL_DATA]" at bounding box center [351, 201] width 532 height 13
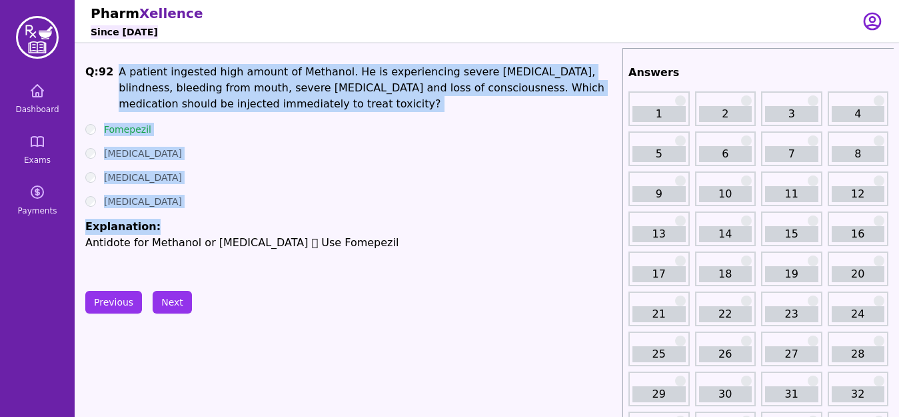
drag, startPoint x: 114, startPoint y: 73, endPoint x: 162, endPoint y: 215, distance: 150.5
click at [162, 215] on div "Q: 92 A patient ingested high amount of Methanol. He is experiencing severe [ME…" at bounding box center [351, 164] width 532 height 200
copy div "A patient ingested high amount of Methanol. He is experiencing severe [MEDICAL_…"
click at [166, 303] on button "Next" at bounding box center [172, 302] width 39 height 23
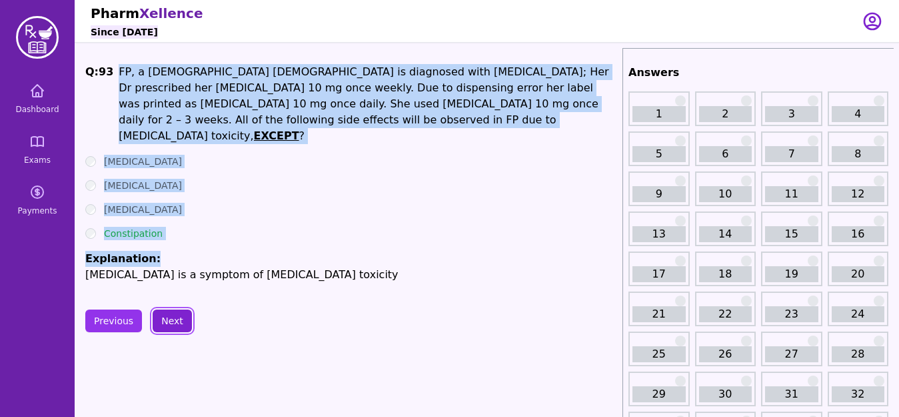
click at [169, 309] on button "Next" at bounding box center [172, 320] width 39 height 23
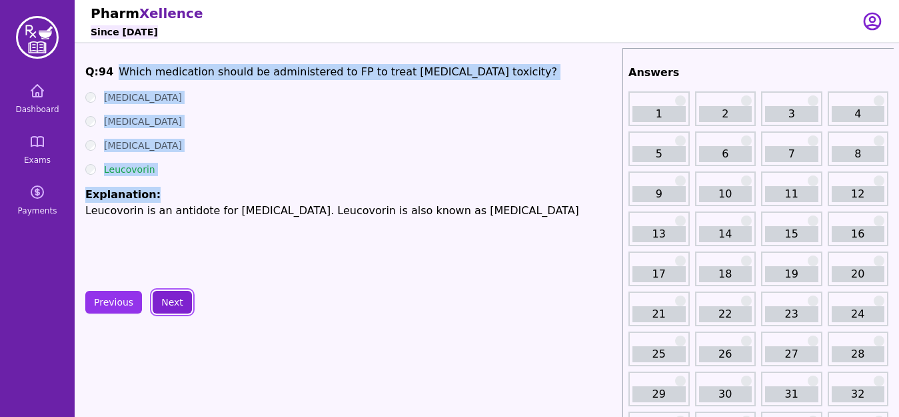
click at [170, 307] on button "Next" at bounding box center [172, 302] width 39 height 23
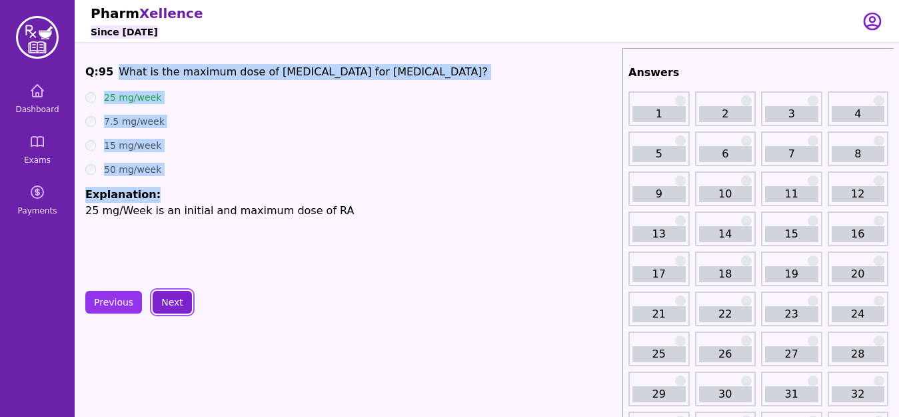
click at [170, 307] on button "Next" at bounding box center [172, 302] width 39 height 23
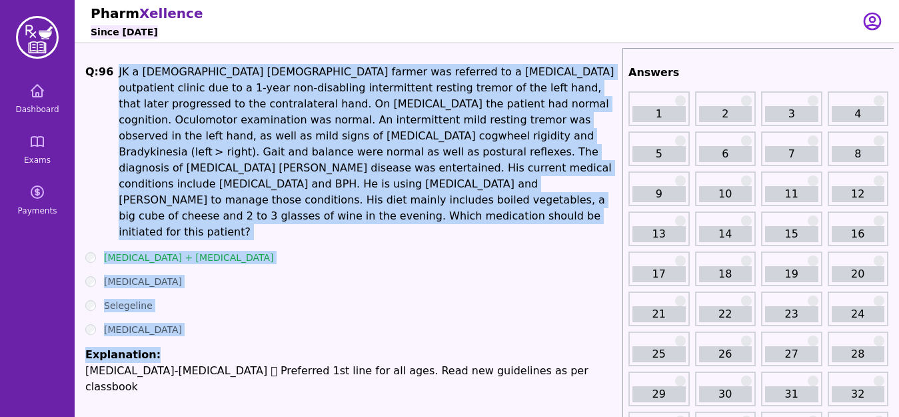
click at [176, 283] on ul "[MEDICAL_DATA] + [MEDICAL_DATA] [MEDICAL_DATA] Selegeline [MEDICAL_DATA] Explan…" at bounding box center [351, 323] width 532 height 144
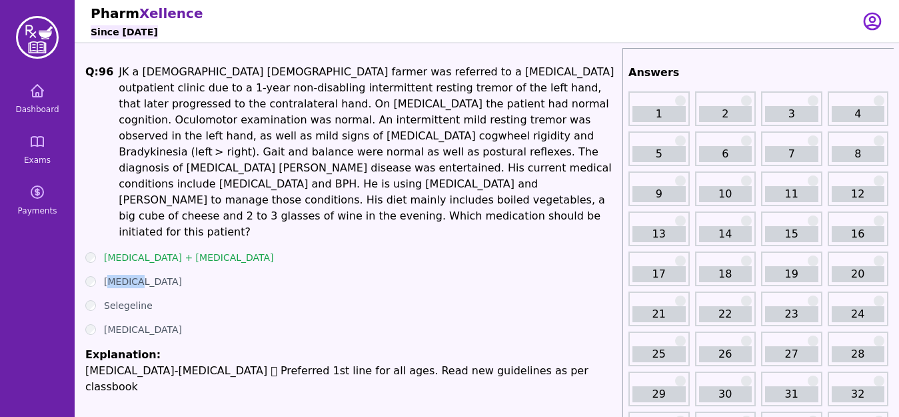
drag, startPoint x: 141, startPoint y: 237, endPoint x: 107, endPoint y: 228, distance: 35.9
click at [107, 251] on ul "[MEDICAL_DATA] + [MEDICAL_DATA] [MEDICAL_DATA] Selegeline [MEDICAL_DATA] Explan…" at bounding box center [351, 323] width 532 height 144
click at [188, 299] on div "Selegeline" at bounding box center [351, 305] width 532 height 13
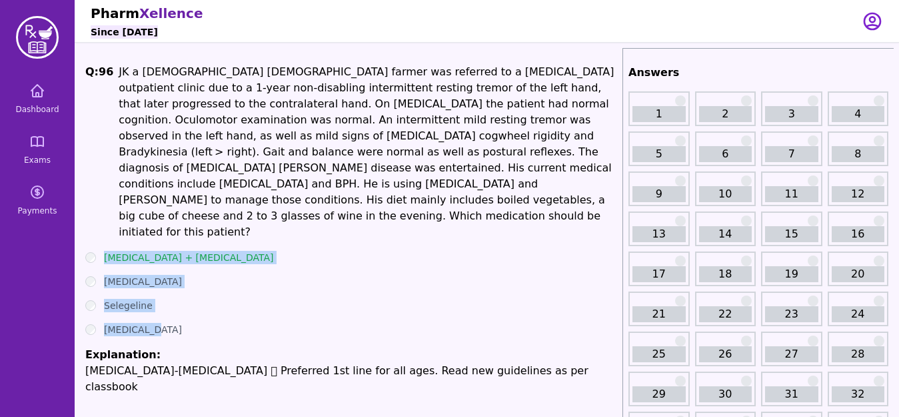
drag, startPoint x: 98, startPoint y: 220, endPoint x: 179, endPoint y: 303, distance: 115.5
click at [179, 303] on ul "[MEDICAL_DATA] + [MEDICAL_DATA] [MEDICAL_DATA] Selegeline [MEDICAL_DATA] Explan…" at bounding box center [351, 323] width 532 height 144
click at [179, 323] on div "[MEDICAL_DATA]" at bounding box center [351, 329] width 532 height 13
drag, startPoint x: 102, startPoint y: 220, endPoint x: 182, endPoint y: 301, distance: 113.6
click at [182, 301] on ul "[MEDICAL_DATA] + [MEDICAL_DATA] [MEDICAL_DATA] Selegeline [MEDICAL_DATA] Explan…" at bounding box center [351, 323] width 532 height 144
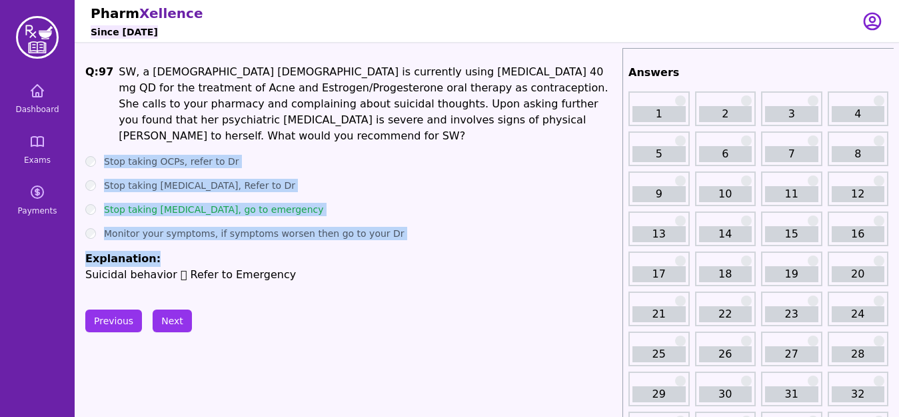
drag, startPoint x: 97, startPoint y: 143, endPoint x: 153, endPoint y: 244, distance: 116.1
click at [153, 244] on ul "Stop taking OCPs, refer to Dr Stop taking [MEDICAL_DATA], Refer to Dr Stop taki…" at bounding box center [351, 219] width 532 height 128
click at [167, 309] on button "Next" at bounding box center [172, 320] width 39 height 23
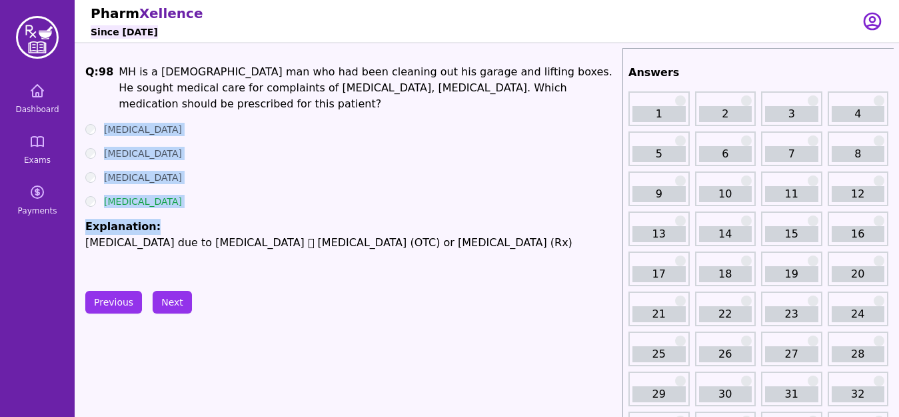
click at [235, 152] on ul "[MEDICAL_DATA] [MEDICAL_DATA] [MEDICAL_DATA] [MEDICAL_DATA] Explanation: [MEDIC…" at bounding box center [351, 187] width 532 height 128
drag, startPoint x: 98, startPoint y: 106, endPoint x: 180, endPoint y: 203, distance: 127.3
click at [180, 203] on div "Q: 98 MH is a [DEMOGRAPHIC_DATA] man who had been cleaning out his garage and l…" at bounding box center [351, 164] width 532 height 200
click at [179, 302] on button "Next" at bounding box center [172, 302] width 39 height 23
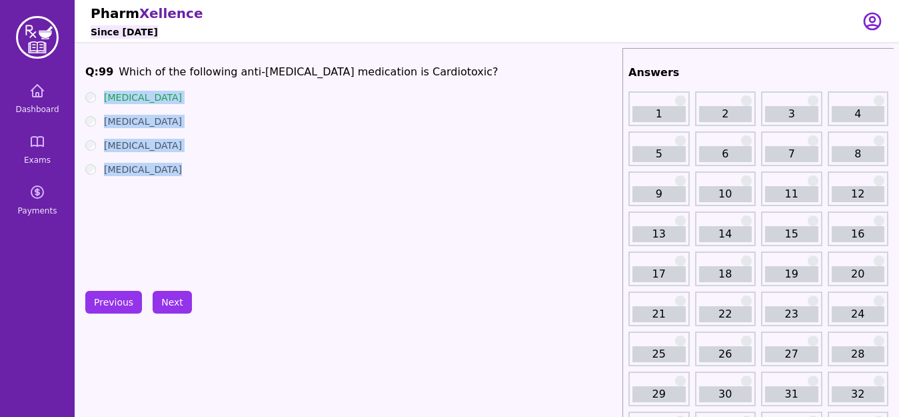
click at [155, 204] on div "Q: 99 Which of the following anti-[MEDICAL_DATA] medication is Cardiotoxic? [ME…" at bounding box center [351, 164] width 532 height 200
drag, startPoint x: 100, startPoint y: 91, endPoint x: 157, endPoint y: 209, distance: 131.5
click at [157, 209] on div "Q: 99 Which of the following anti-[MEDICAL_DATA] medication is Cardiotoxic? [ME…" at bounding box center [351, 164] width 532 height 200
click at [165, 306] on button "Next" at bounding box center [172, 302] width 39 height 23
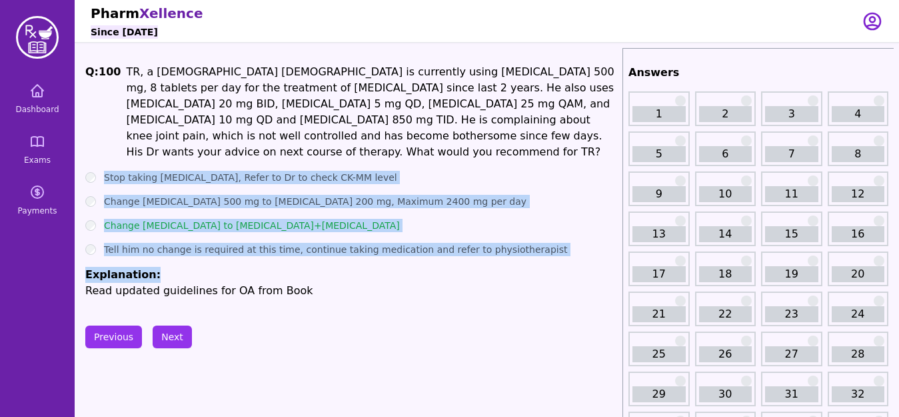
drag, startPoint x: 95, startPoint y: 154, endPoint x: 150, endPoint y: 241, distance: 103.4
click at [150, 241] on div "Q: 100 TR, a [DEMOGRAPHIC_DATA] [DEMOGRAPHIC_DATA] is currently using [MEDICAL_…" at bounding box center [351, 181] width 532 height 235
click at [157, 325] on button "Next" at bounding box center [172, 336] width 39 height 23
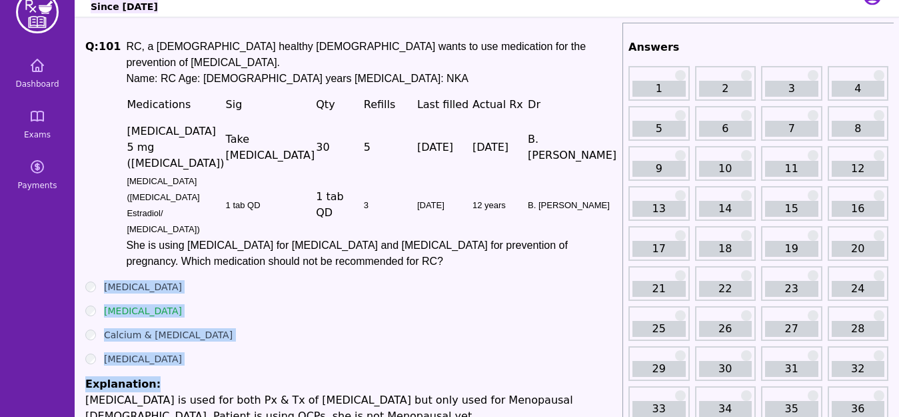
scroll to position [27, 0]
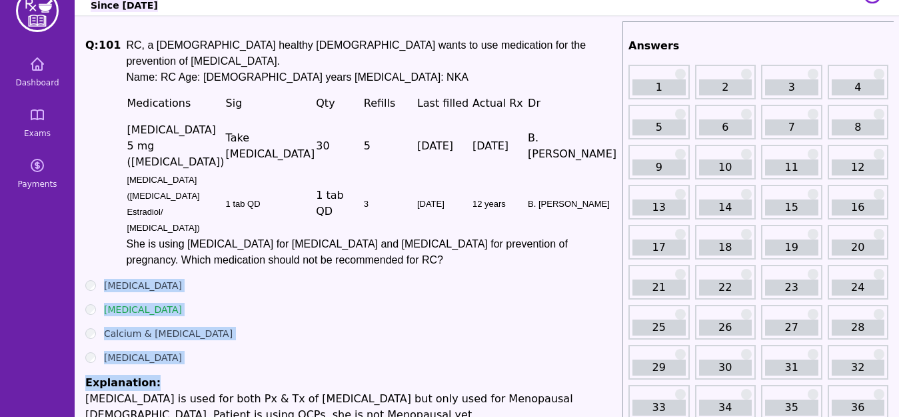
drag, startPoint x: 104, startPoint y: 232, endPoint x: 169, endPoint y: 336, distance: 122.5
click at [169, 336] on div "Q: 101 RC, a [DEMOGRAPHIC_DATA] healthy [DEMOGRAPHIC_DATA] wants to use medicat…" at bounding box center [351, 229] width 532 height 385
click at [169, 375] on li "Explanation: [MEDICAL_DATA] is used for both Px & Tx of [MEDICAL_DATA] but only…" at bounding box center [351, 399] width 532 height 48
drag, startPoint x: 93, startPoint y: 234, endPoint x: 152, endPoint y: 331, distance: 113.1
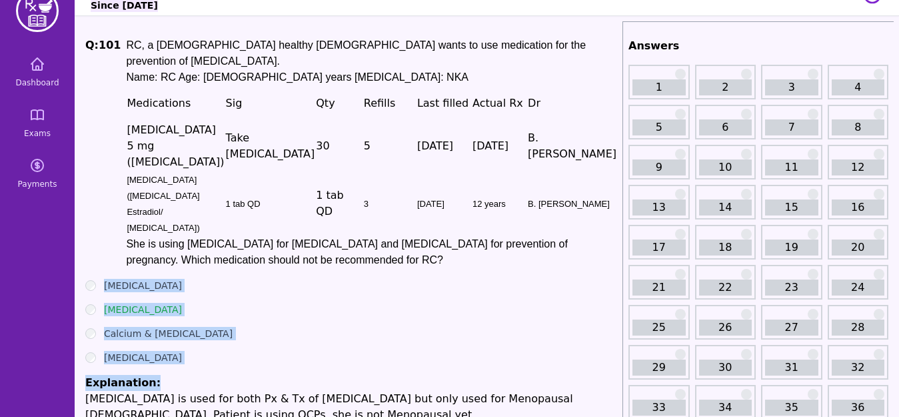
click at [152, 331] on div "Q: 101 RC, a [DEMOGRAPHIC_DATA] healthy [DEMOGRAPHIC_DATA] wants to use medicat…" at bounding box center [351, 229] width 532 height 385
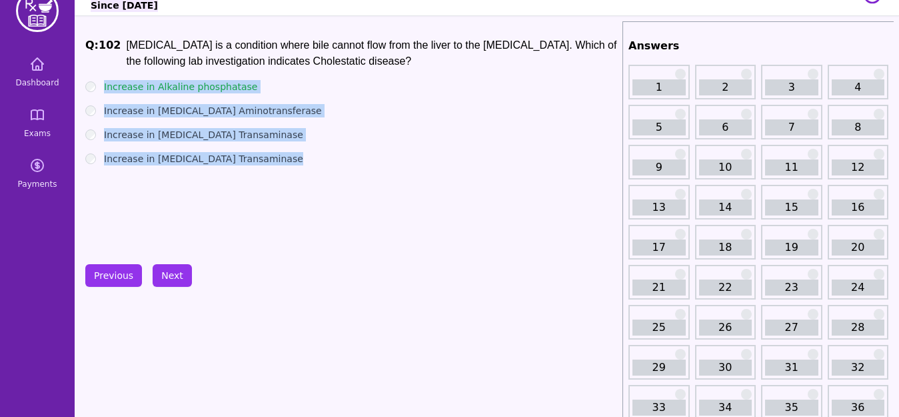
click at [373, 162] on div "Increase in [MEDICAL_DATA] Transaminase" at bounding box center [351, 158] width 532 height 13
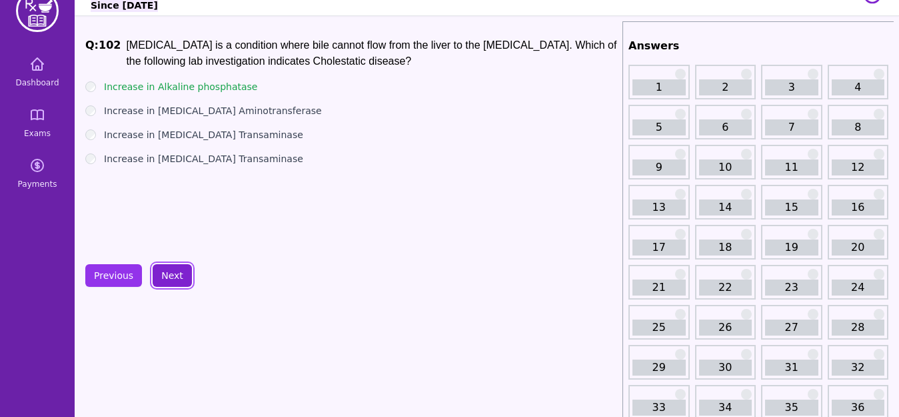
click at [170, 275] on button "Next" at bounding box center [172, 275] width 39 height 23
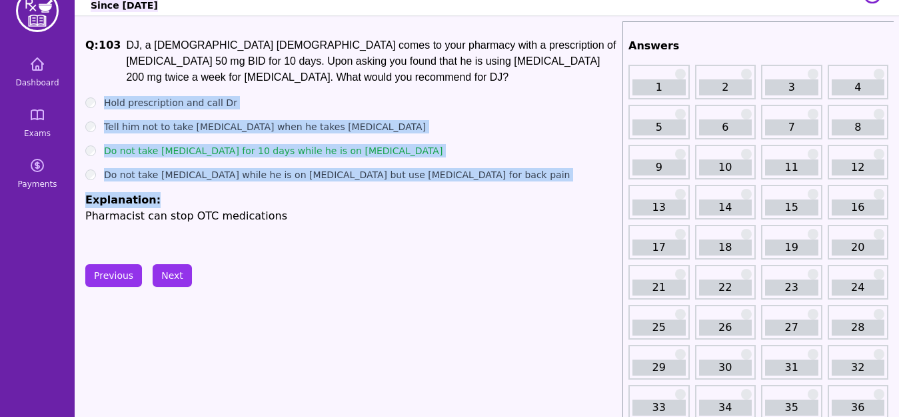
drag, startPoint x: 103, startPoint y: 109, endPoint x: 159, endPoint y: 201, distance: 107.7
click at [159, 201] on ul "Hold prescription and call Dr Tell him not to take [MEDICAL_DATA] when he takes…" at bounding box center [351, 160] width 532 height 128
click at [171, 276] on button "Next" at bounding box center [172, 275] width 39 height 23
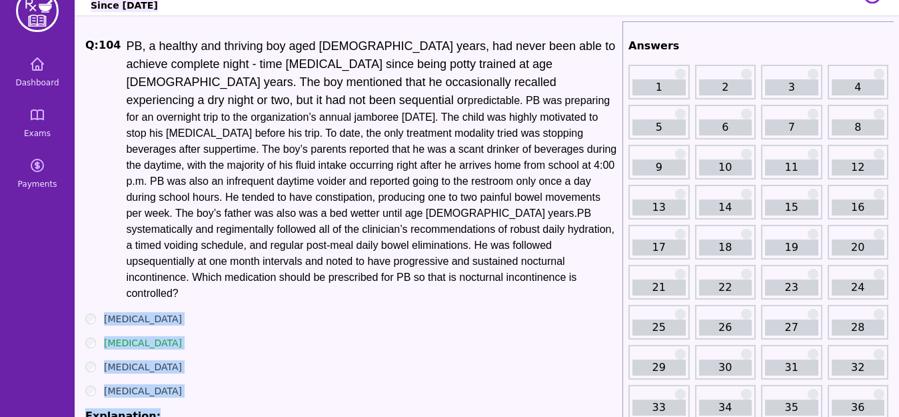
click at [225, 336] on div "[MEDICAL_DATA]" at bounding box center [351, 342] width 532 height 13
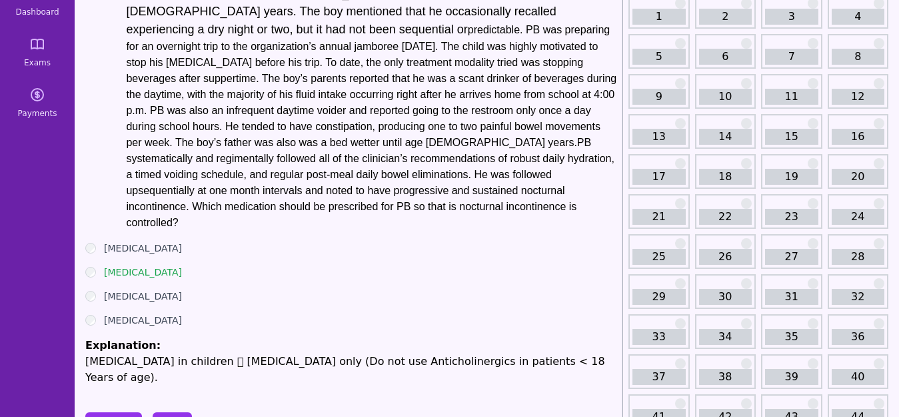
scroll to position [101, 0]
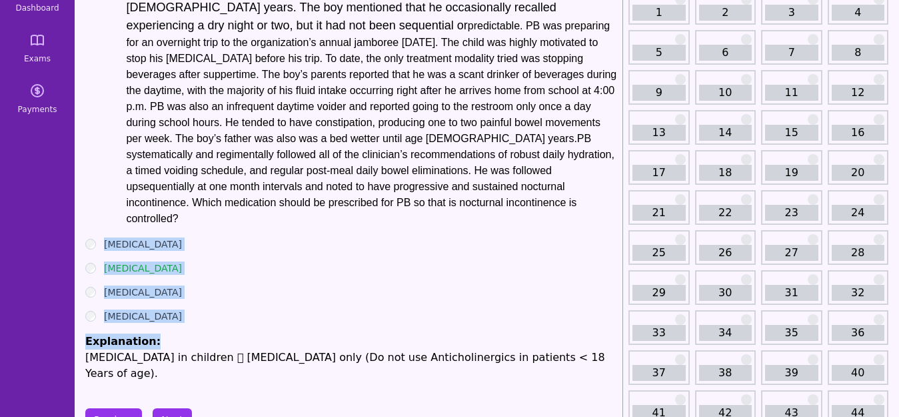
drag, startPoint x: 99, startPoint y: 208, endPoint x: 156, endPoint y: 305, distance: 112.4
click at [156, 305] on div "Q: 104 PB, a healthy and thriving boy aged [DEMOGRAPHIC_DATA] years, had never …" at bounding box center [351, 172] width 532 height 419
click at [174, 408] on button "Next" at bounding box center [172, 419] width 39 height 23
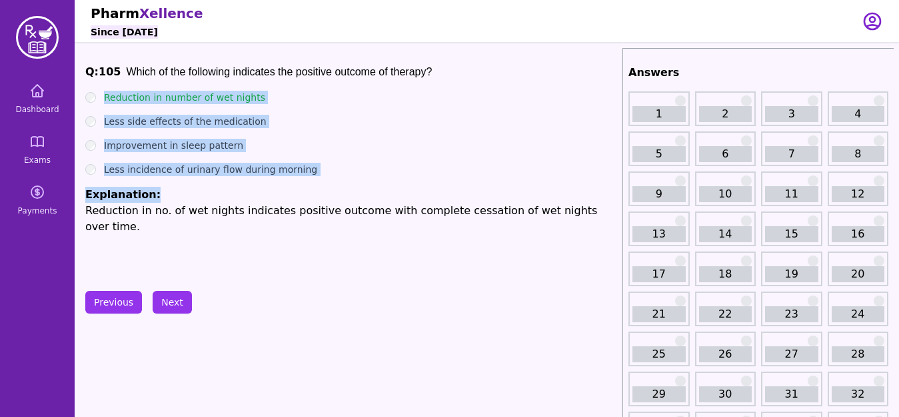
click at [368, 155] on ul "Reduction in number of wet nights Less side effects of the medication Improveme…" at bounding box center [351, 163] width 532 height 144
drag, startPoint x: 100, startPoint y: 96, endPoint x: 162, endPoint y: 191, distance: 113.2
click at [162, 191] on ul "Reduction in number of wet nights Less side effects of the medication Improveme…" at bounding box center [351, 163] width 532 height 144
click at [177, 299] on button "Next" at bounding box center [172, 302] width 39 height 23
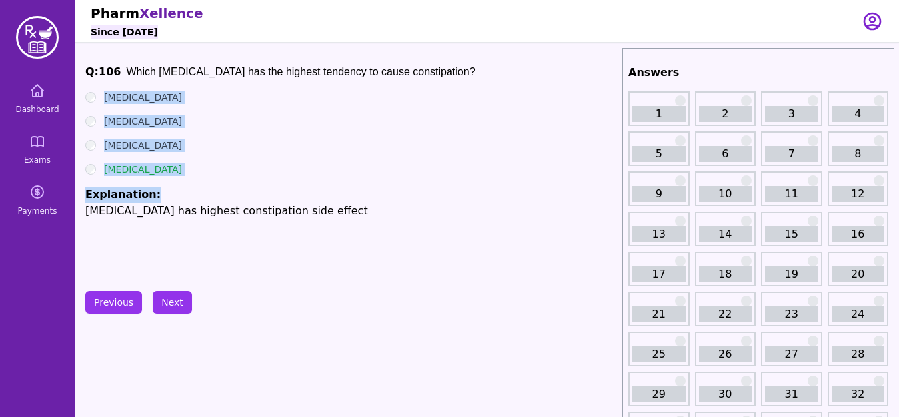
click at [205, 235] on div "Q: 106 Which [MEDICAL_DATA] has the highest tendency to cause constipation? [ME…" at bounding box center [351, 164] width 532 height 200
drag, startPoint x: 96, startPoint y: 97, endPoint x: 155, endPoint y: 191, distance: 111.2
click at [155, 191] on ul "[MEDICAL_DATA] [MEDICAL_DATA] [MEDICAL_DATA] [MEDICAL_DATA] Explanation: [MEDIC…" at bounding box center [351, 155] width 532 height 128
click at [170, 302] on button "Next" at bounding box center [172, 302] width 39 height 23
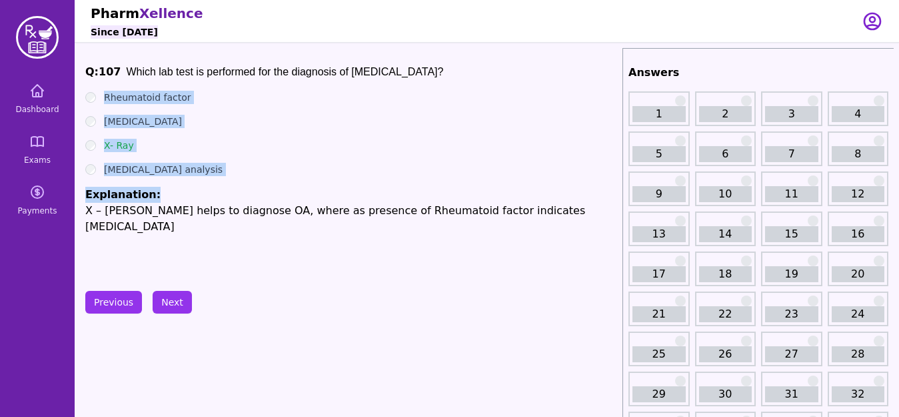
click at [233, 183] on ul "Rheumatoid factor [MEDICAL_DATA] X- Ray [MEDICAL_DATA] analysis Explanation: X …" at bounding box center [351, 163] width 532 height 144
drag, startPoint x: 98, startPoint y: 93, endPoint x: 155, endPoint y: 187, distance: 109.2
click at [155, 187] on ul "Rheumatoid factor [MEDICAL_DATA] X- Ray [MEDICAL_DATA] analysis Explanation: X …" at bounding box center [351, 163] width 532 height 144
click at [153, 179] on ul "Rheumatoid factor [MEDICAL_DATA] X- Ray [MEDICAL_DATA] analysis Explanation: X …" at bounding box center [351, 163] width 532 height 144
click at [167, 298] on button "Next" at bounding box center [172, 302] width 39 height 23
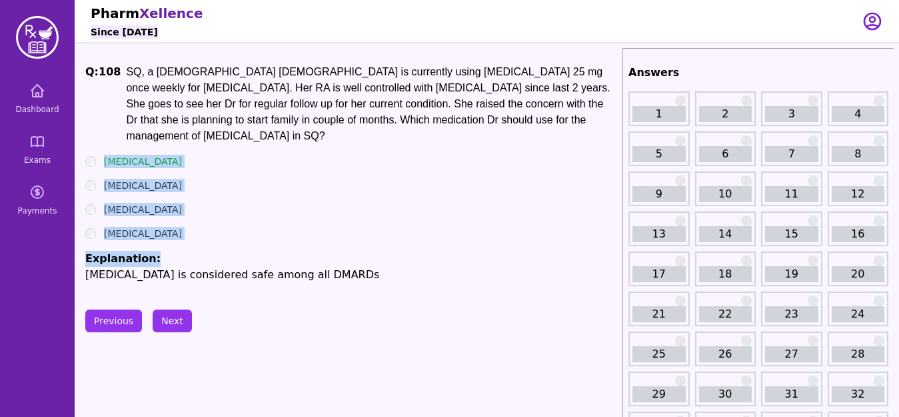
click at [214, 227] on div "[MEDICAL_DATA]" at bounding box center [351, 233] width 532 height 13
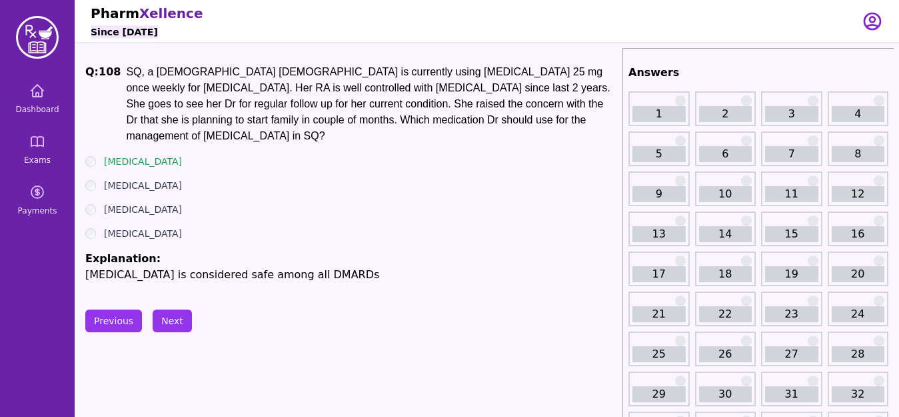
click at [217, 227] on div "[MEDICAL_DATA]" at bounding box center [351, 233] width 532 height 13
click at [216, 227] on ul "[MEDICAL_DATA] [MEDICAL_DATA] [MEDICAL_DATA] [MEDICAL_DATA] Explanation: [MEDIC…" at bounding box center [351, 219] width 532 height 128
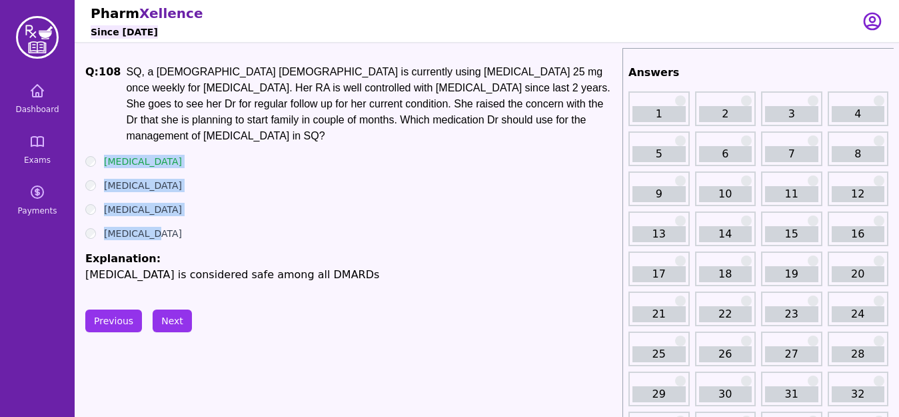
drag, startPoint x: 98, startPoint y: 149, endPoint x: 149, endPoint y: 221, distance: 87.9
click at [149, 221] on ul "[MEDICAL_DATA] [MEDICAL_DATA] [MEDICAL_DATA] [MEDICAL_DATA] Explanation: [MEDIC…" at bounding box center [351, 219] width 532 height 128
click at [175, 309] on button "Next" at bounding box center [172, 320] width 39 height 23
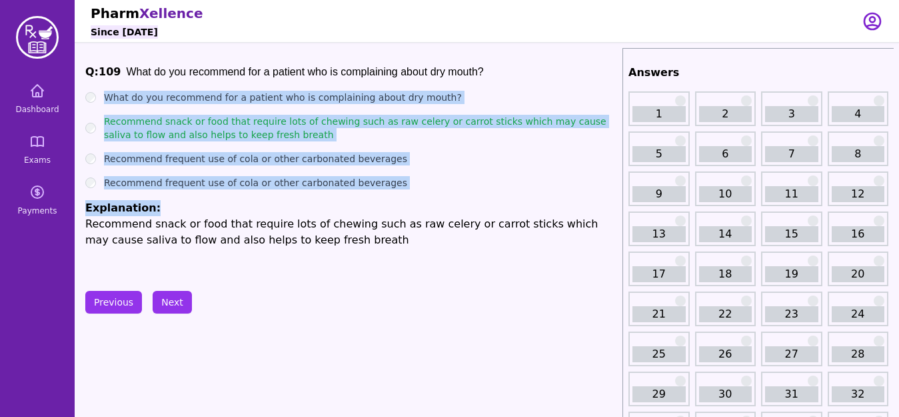
drag, startPoint x: 105, startPoint y: 93, endPoint x: 151, endPoint y: 202, distance: 118.4
click at [151, 202] on ul "What do you recommend for a patient who is complaining about dry mouth? Recomme…" at bounding box center [351, 169] width 532 height 157
click at [173, 310] on button "Next" at bounding box center [172, 302] width 39 height 23
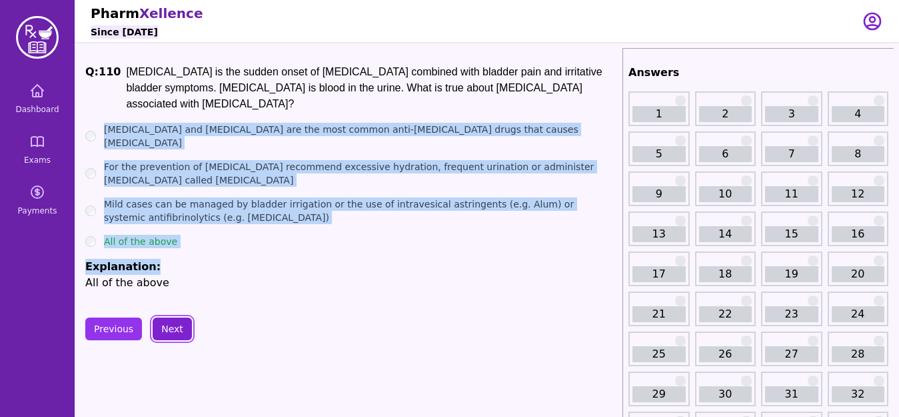
click at [181, 323] on button "Next" at bounding box center [172, 328] width 39 height 23
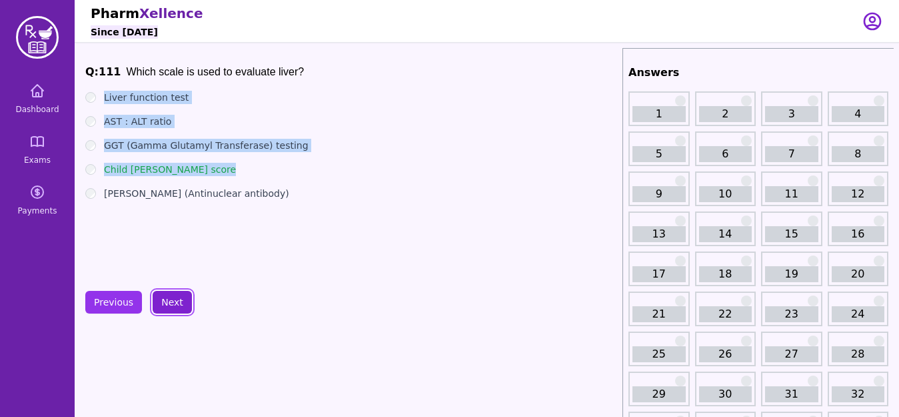
click at [174, 309] on button "Next" at bounding box center [172, 302] width 39 height 23
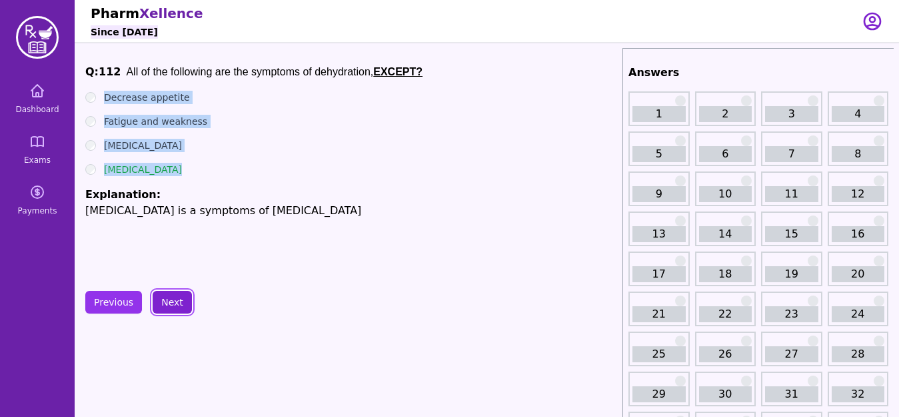
click at [183, 304] on button "Next" at bounding box center [172, 302] width 39 height 23
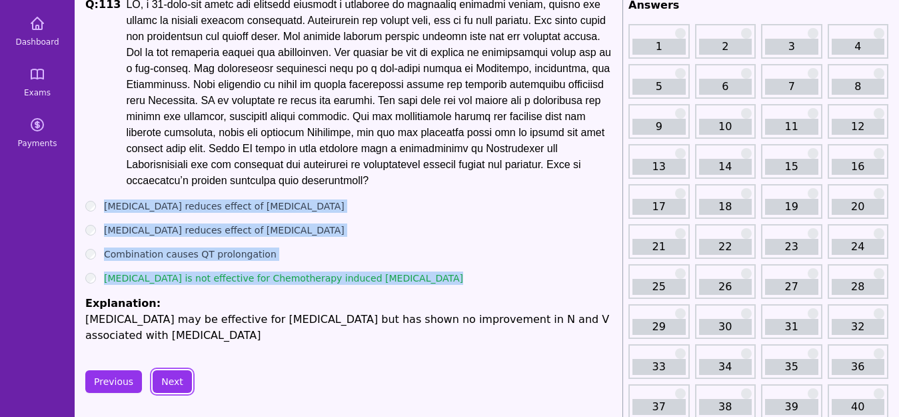
scroll to position [71, 0]
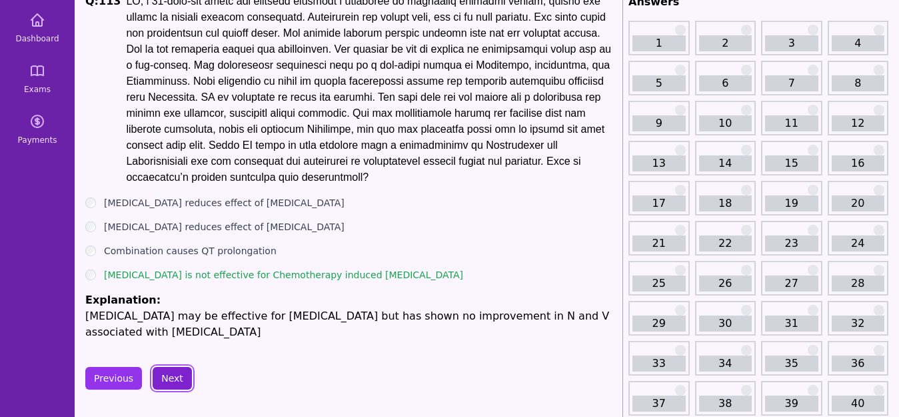
click at [176, 387] on button "Next" at bounding box center [172, 378] width 39 height 23
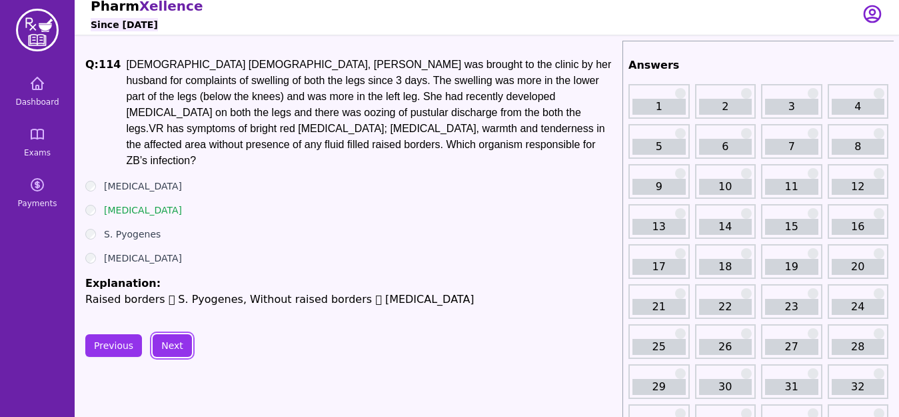
scroll to position [11, 0]
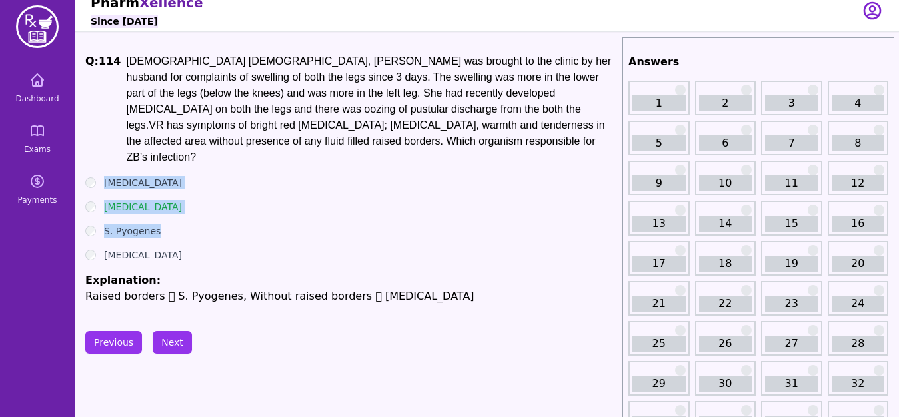
drag, startPoint x: 99, startPoint y: 169, endPoint x: 175, endPoint y: 219, distance: 90.4
click at [175, 219] on ul "[MEDICAL_DATA] [MEDICAL_DATA] S. Pyogenes [MEDICAL_DATA] Explanation: Raised bo…" at bounding box center [351, 240] width 532 height 128
click at [182, 248] on label "[MEDICAL_DATA]" at bounding box center [143, 254] width 78 height 13
drag, startPoint x: 97, startPoint y: 164, endPoint x: 218, endPoint y: 241, distance: 143.0
click at [218, 241] on ul "[MEDICAL_DATA] [MEDICAL_DATA] S. Pyogenes [MEDICAL_DATA] Explanation: Raised bo…" at bounding box center [351, 240] width 532 height 128
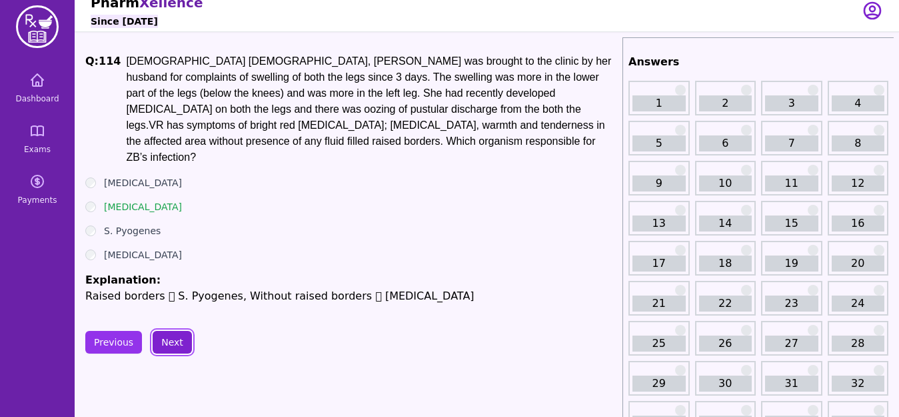
click at [168, 337] on button "Next" at bounding box center [172, 342] width 39 height 23
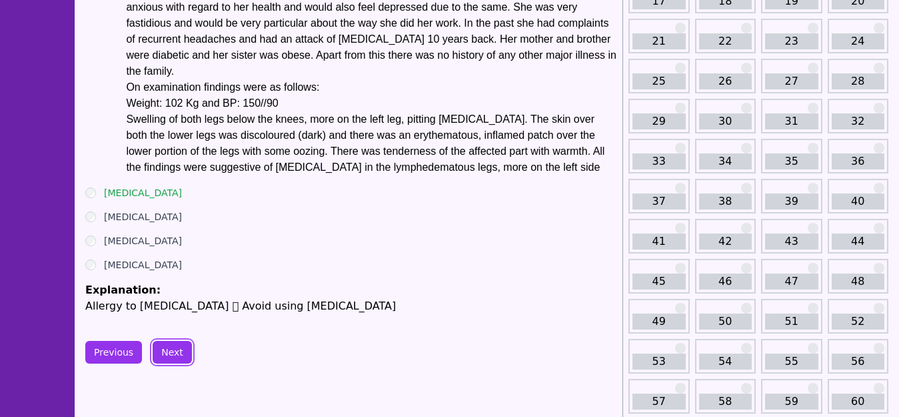
scroll to position [277, 0]
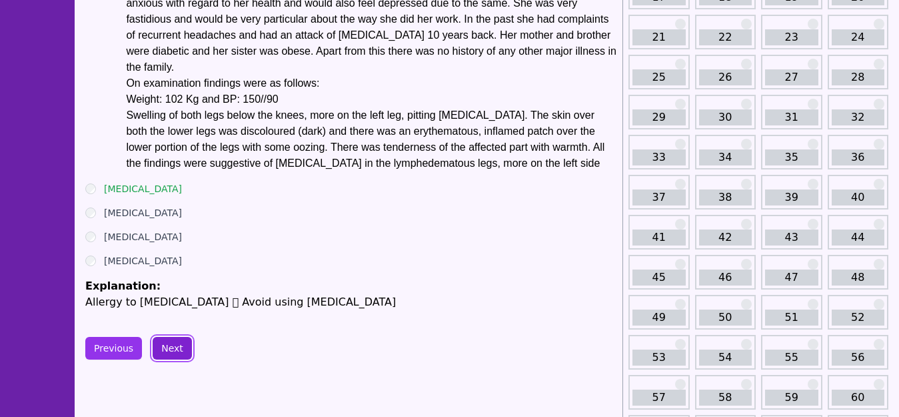
click at [169, 350] on button "Next" at bounding box center [172, 348] width 39 height 23
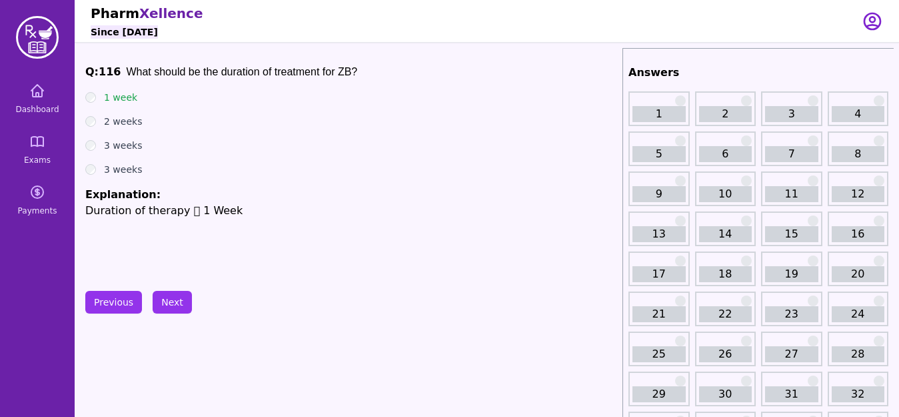
click at [177, 187] on ul "1 week 2 weeks 3 weeks 3 weeks Explanation: Duration of therapy  1 Week" at bounding box center [351, 155] width 532 height 128
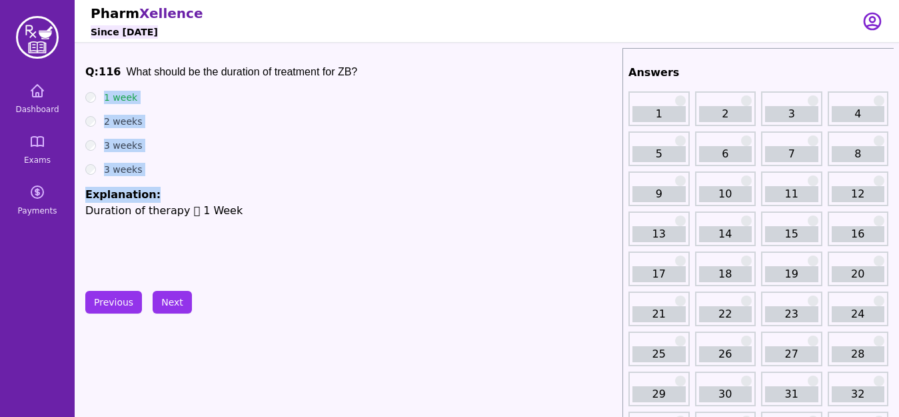
drag, startPoint x: 98, startPoint y: 97, endPoint x: 147, endPoint y: 177, distance: 93.4
click at [147, 177] on ul "1 week 2 weeks 3 weeks 3 weeks Explanation: Duration of therapy  1 Week" at bounding box center [351, 155] width 532 height 128
click at [181, 304] on button "Next" at bounding box center [172, 302] width 39 height 23
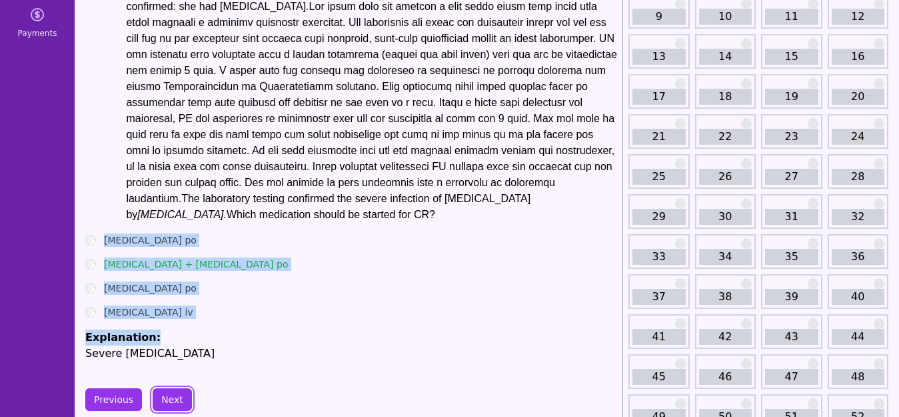
scroll to position [174, 0]
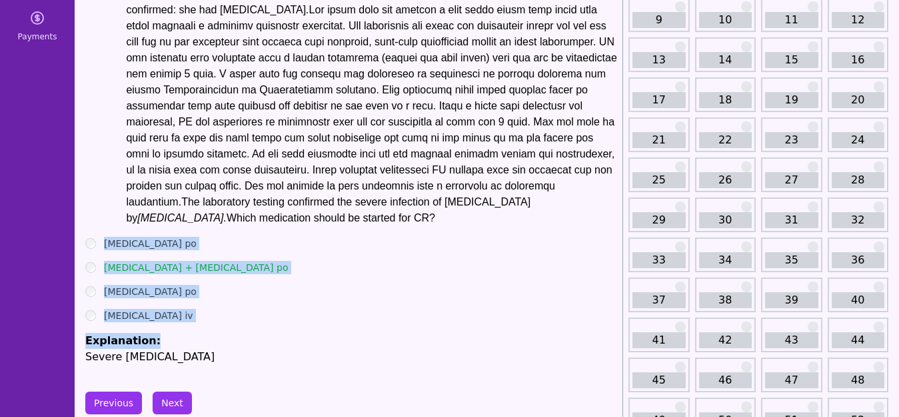
click at [373, 325] on ul "[MEDICAL_DATA] po [MEDICAL_DATA] + [MEDICAL_DATA] po [MEDICAL_DATA] po [MEDICAL…" at bounding box center [351, 301] width 532 height 128
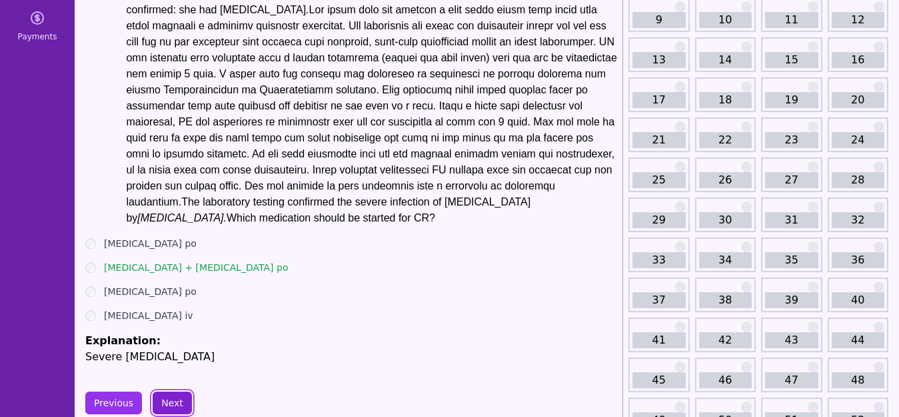
click at [170, 401] on button "Next" at bounding box center [172, 402] width 39 height 23
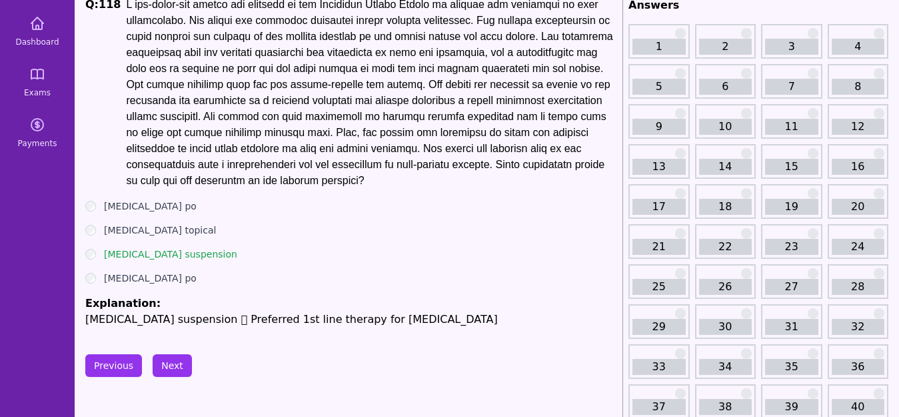
click at [385, 189] on p at bounding box center [371, 93] width 491 height 192
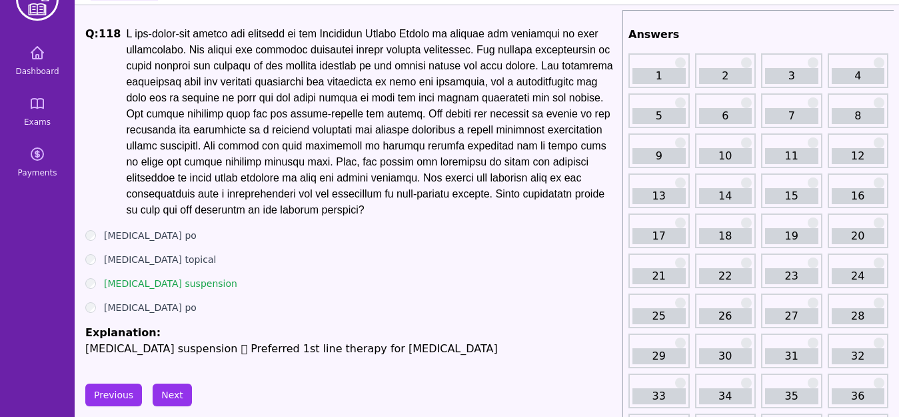
scroll to position [41, 0]
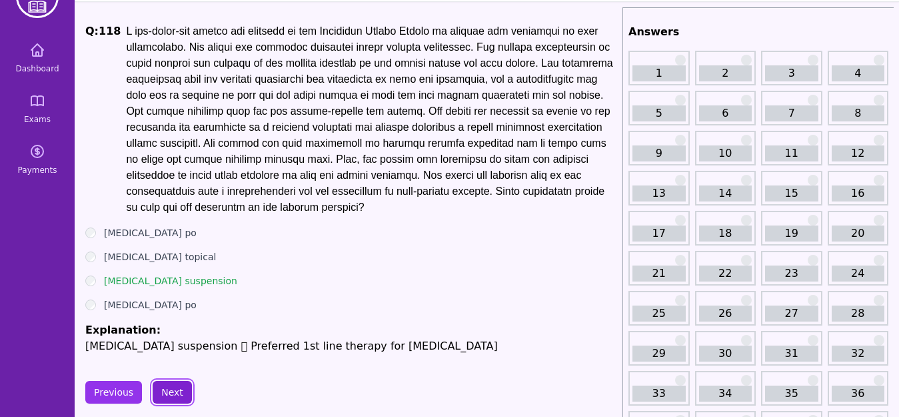
click at [166, 400] on button "Next" at bounding box center [172, 392] width 39 height 23
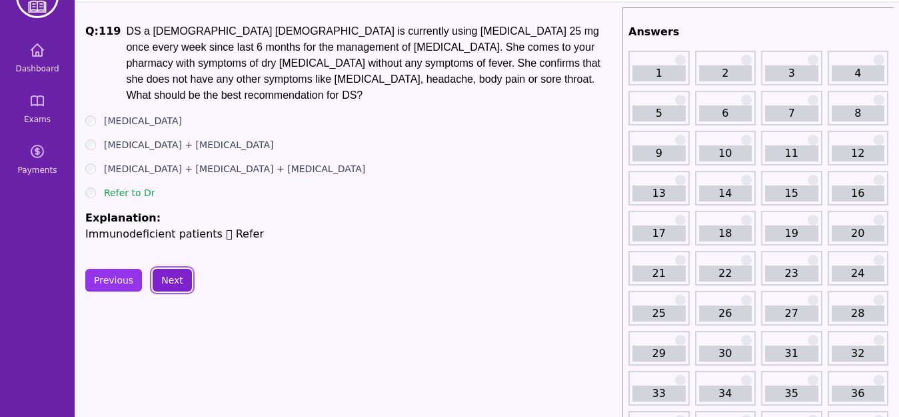
click at [162, 269] on button "Next" at bounding box center [172, 280] width 39 height 23
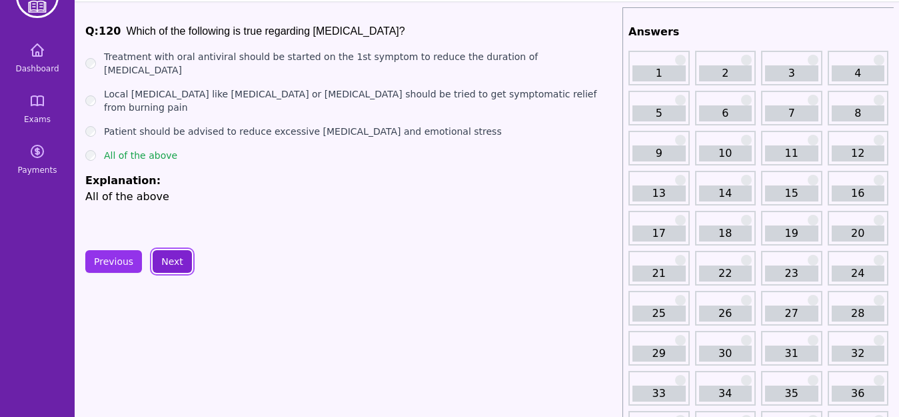
click at [167, 258] on button "Next" at bounding box center [172, 261] width 39 height 23
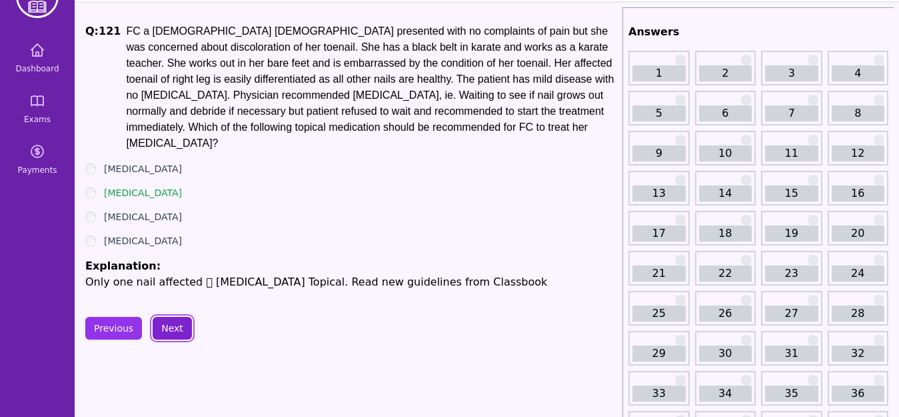
click at [177, 317] on button "Next" at bounding box center [172, 328] width 39 height 23
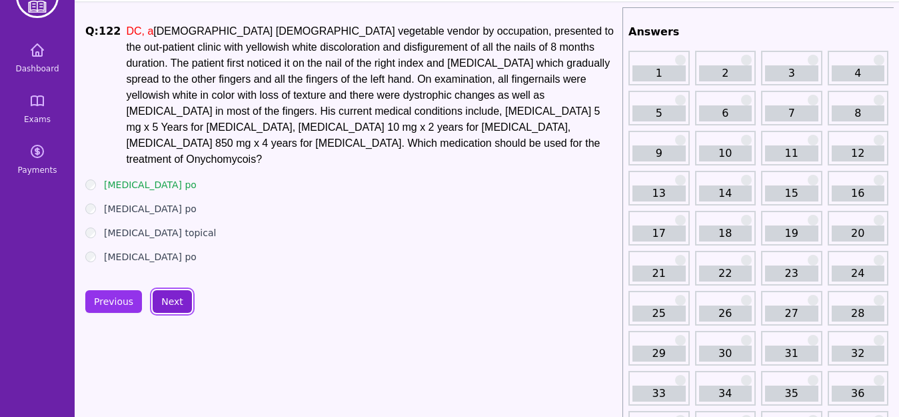
click at [173, 297] on button "Next" at bounding box center [172, 301] width 39 height 23
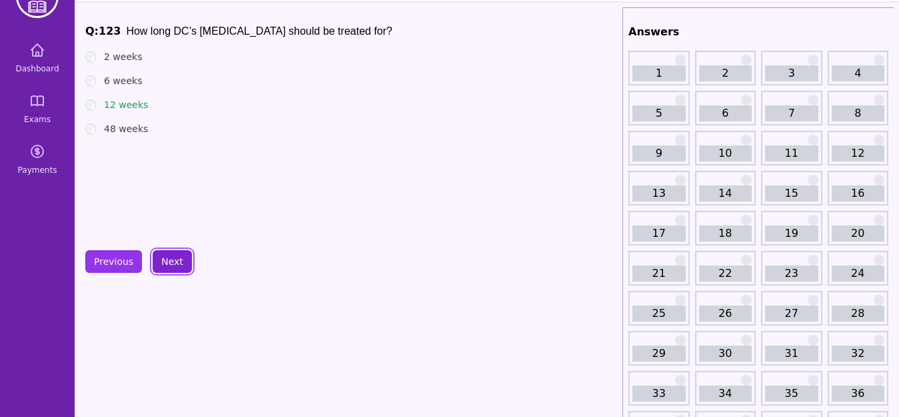
click at [163, 261] on button "Next" at bounding box center [172, 261] width 39 height 23
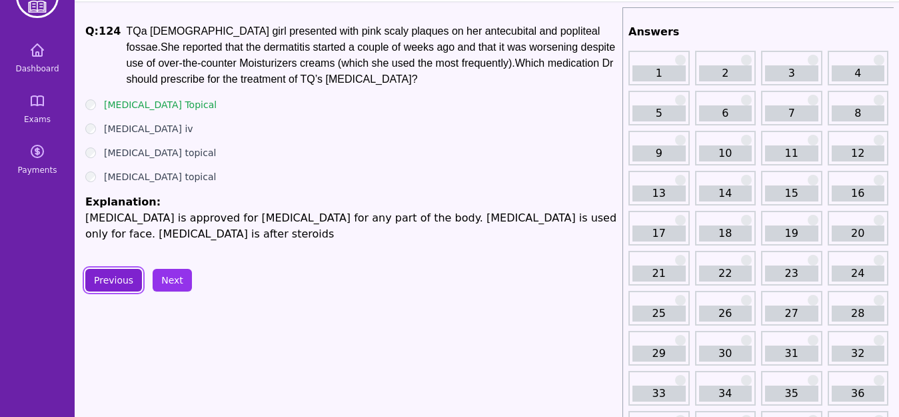
click at [107, 291] on button "Previous" at bounding box center [113, 280] width 57 height 23
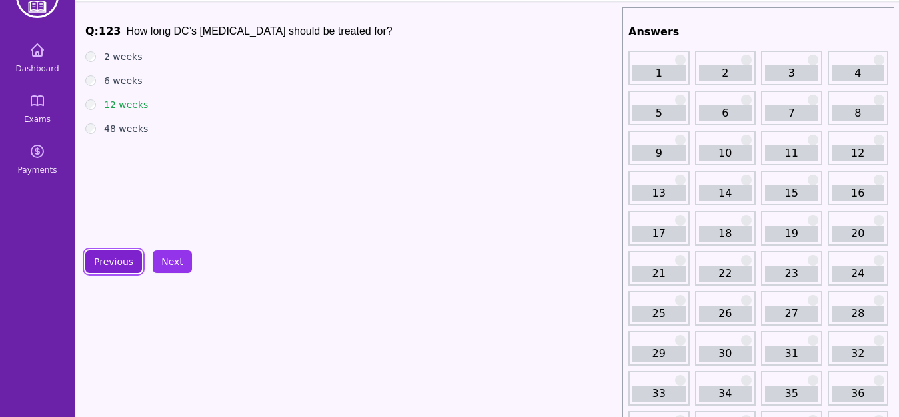
click at [113, 257] on button "Previous" at bounding box center [113, 261] width 57 height 23
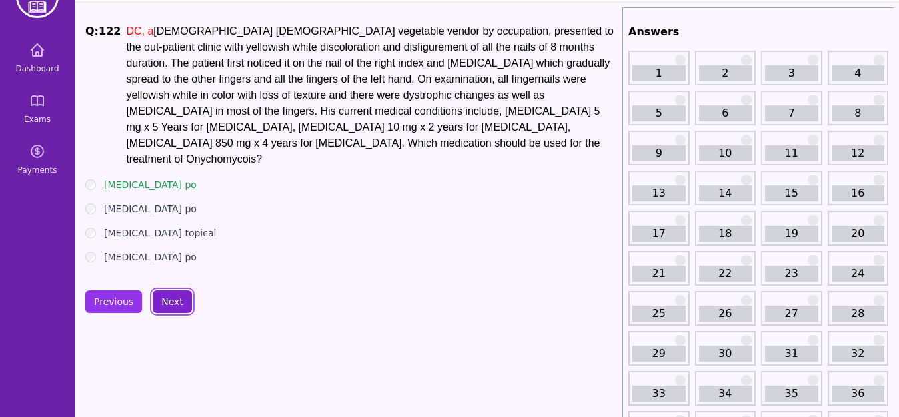
click at [171, 292] on button "Next" at bounding box center [172, 301] width 39 height 23
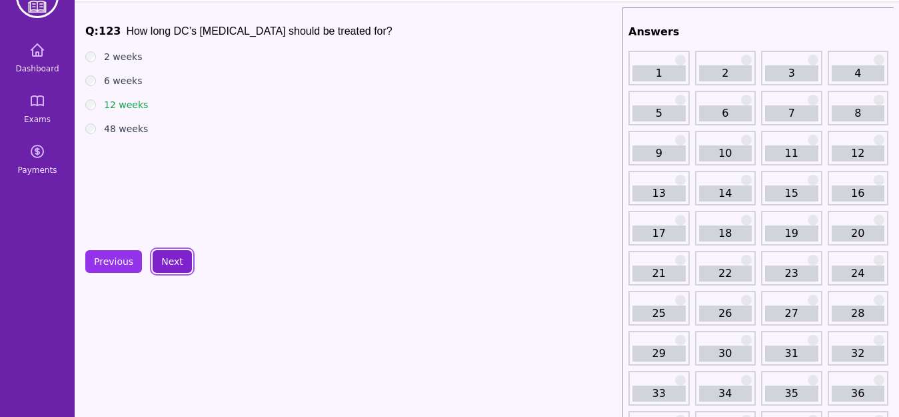
click at [175, 264] on button "Next" at bounding box center [172, 261] width 39 height 23
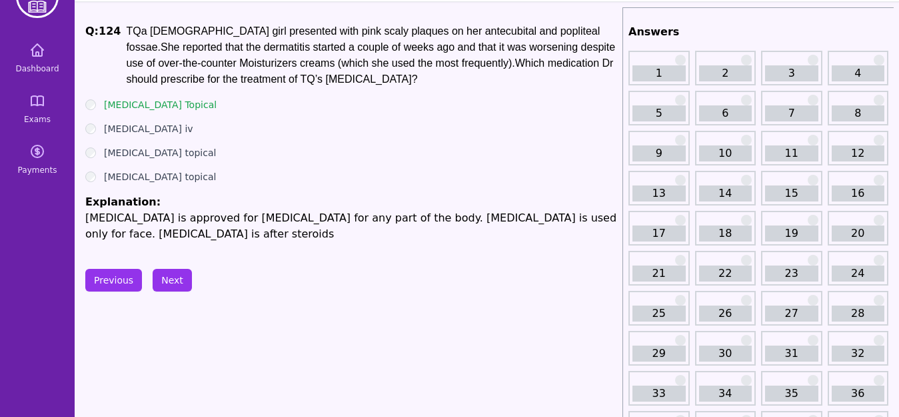
click at [173, 275] on button "Next" at bounding box center [172, 280] width 39 height 23
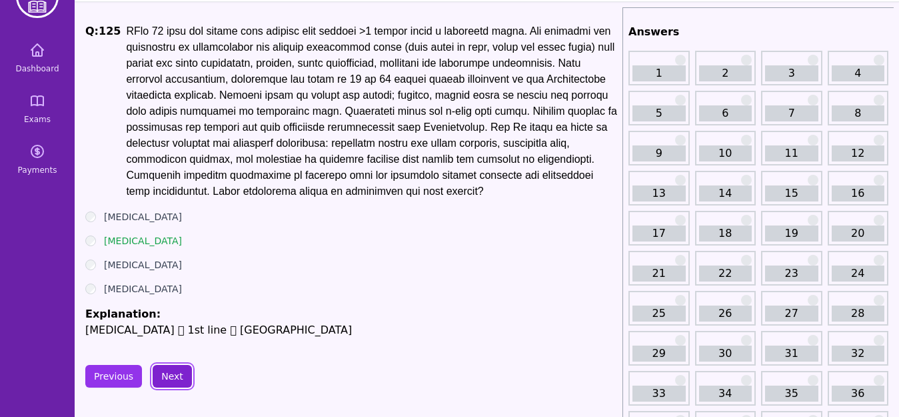
click at [168, 374] on button "Next" at bounding box center [172, 376] width 39 height 23
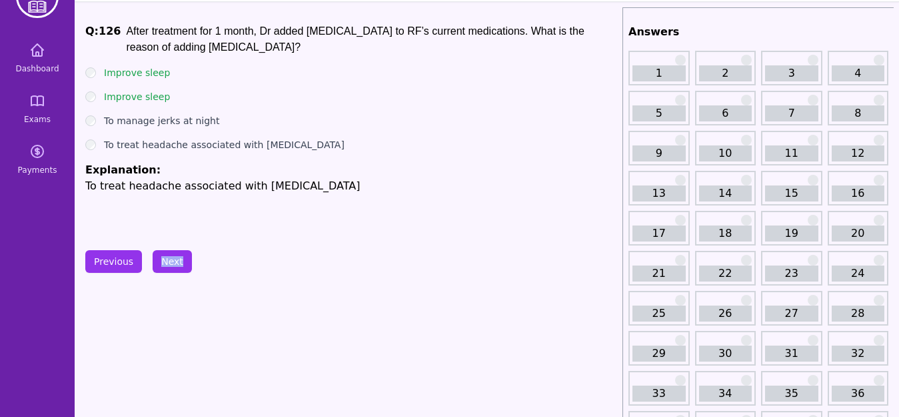
drag, startPoint x: 169, startPoint y: 251, endPoint x: 240, endPoint y: 279, distance: 76.9
click at [175, 255] on button "Next" at bounding box center [172, 261] width 39 height 23
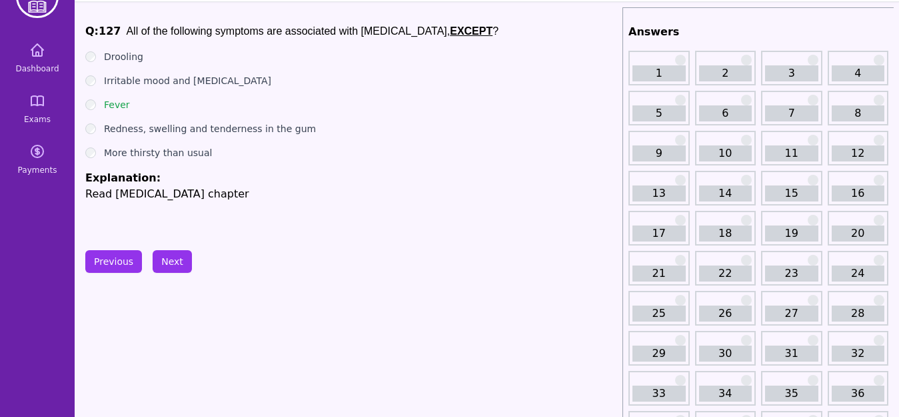
click at [171, 263] on button "Next" at bounding box center [172, 261] width 39 height 23
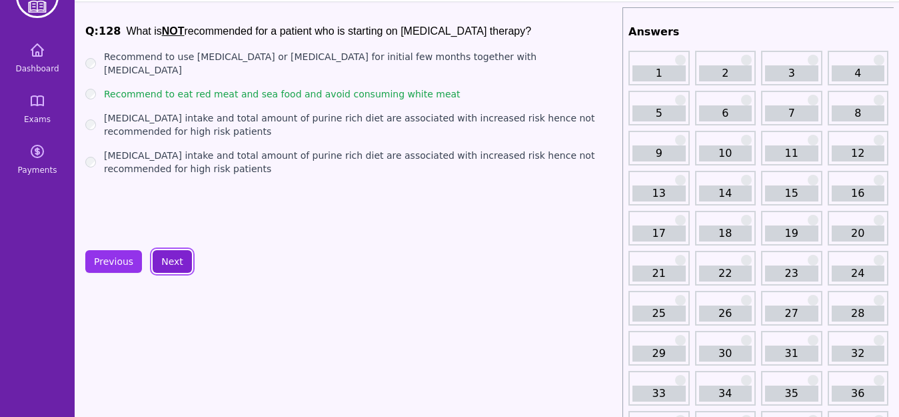
click at [171, 267] on button "Next" at bounding box center [172, 261] width 39 height 23
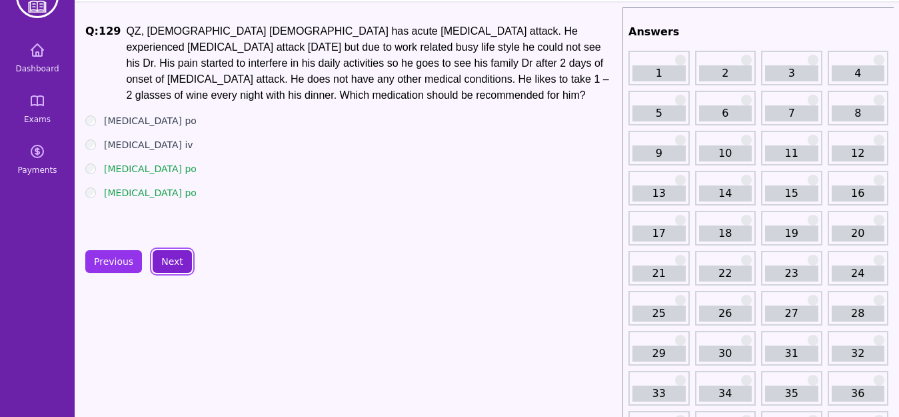
click at [167, 263] on button "Next" at bounding box center [172, 261] width 39 height 23
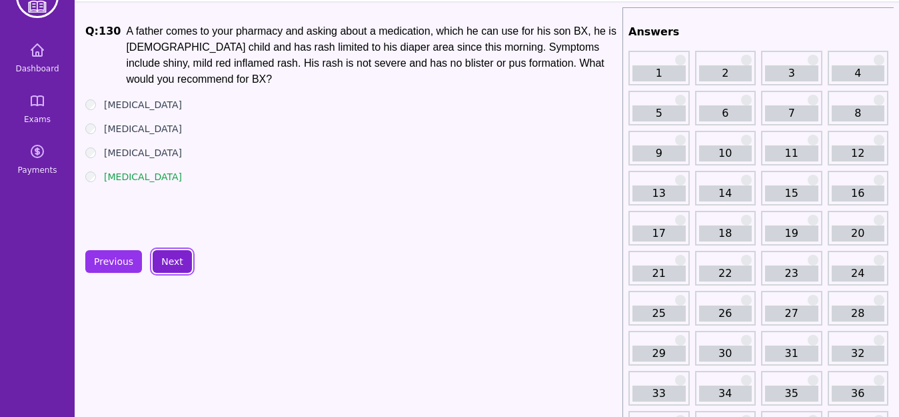
click at [177, 265] on button "Next" at bounding box center [172, 261] width 39 height 23
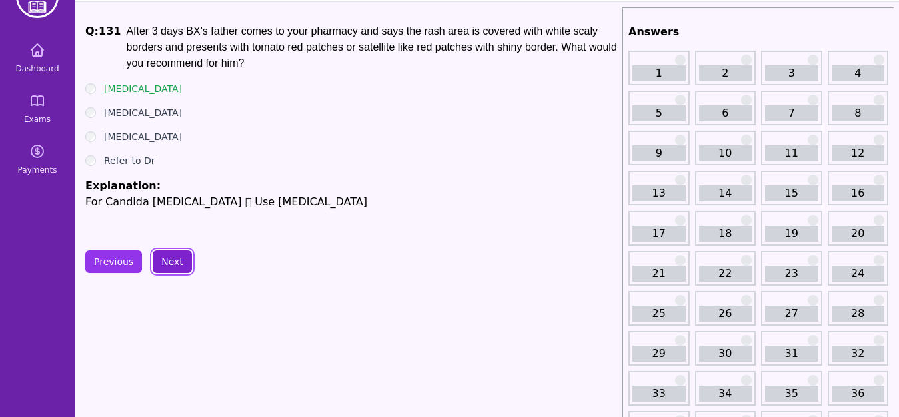
click at [159, 267] on button "Next" at bounding box center [172, 261] width 39 height 23
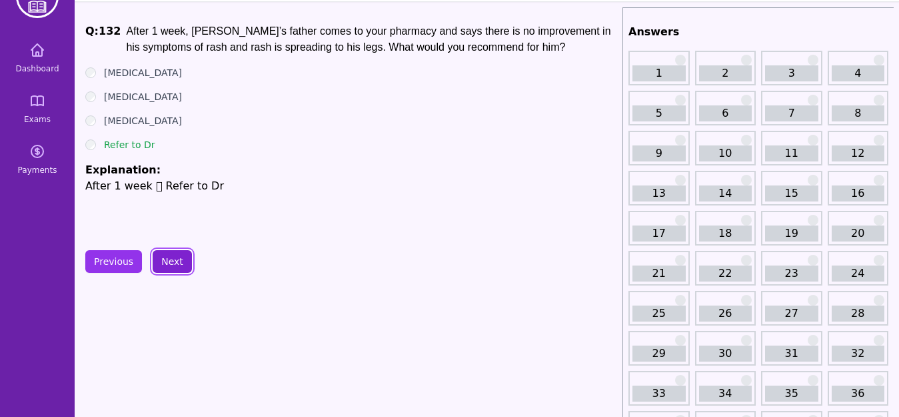
click at [166, 269] on button "Next" at bounding box center [172, 261] width 39 height 23
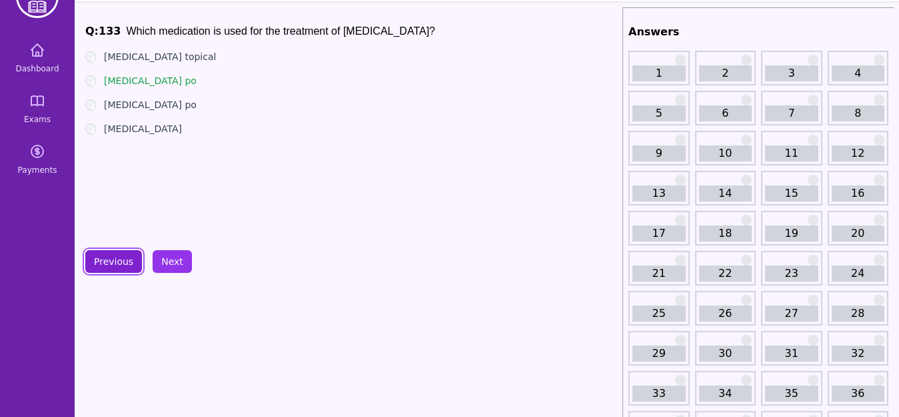
click at [109, 255] on button "Previous" at bounding box center [113, 261] width 57 height 23
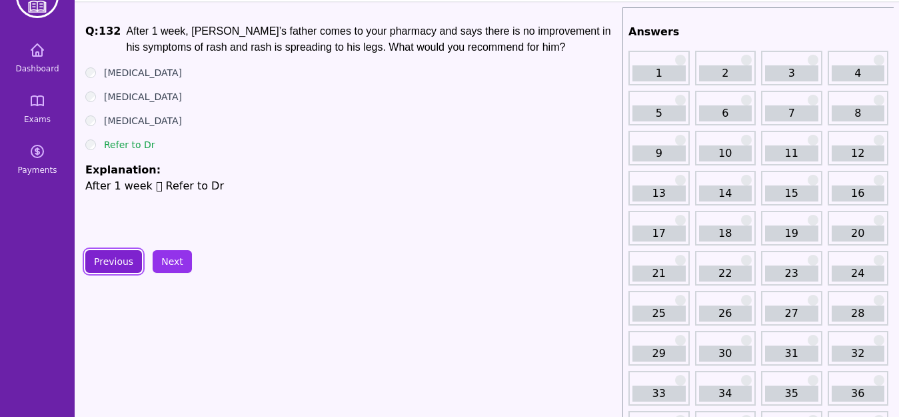
click at [111, 261] on button "Previous" at bounding box center [113, 261] width 57 height 23
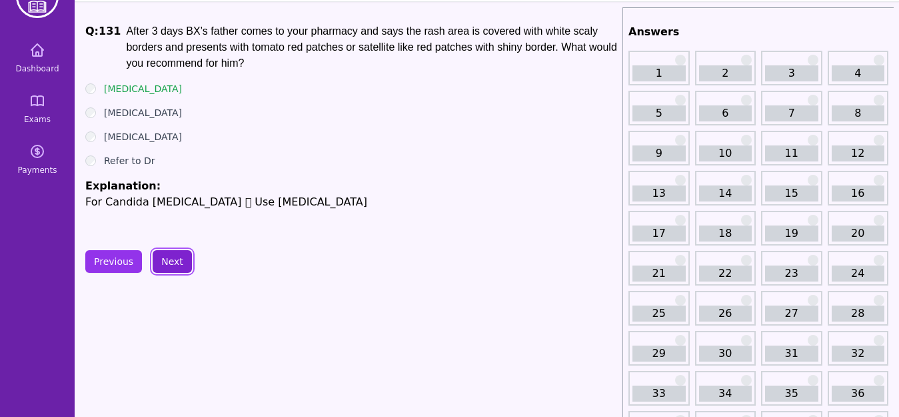
click at [163, 267] on button "Next" at bounding box center [172, 261] width 39 height 23
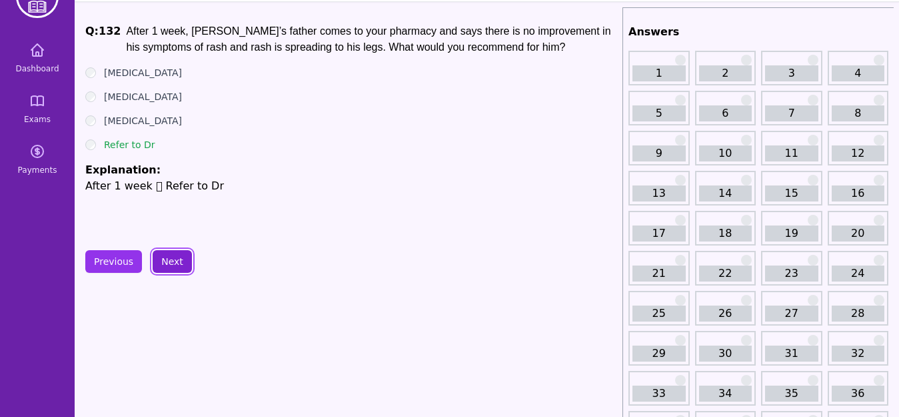
click at [175, 267] on button "Next" at bounding box center [172, 261] width 39 height 23
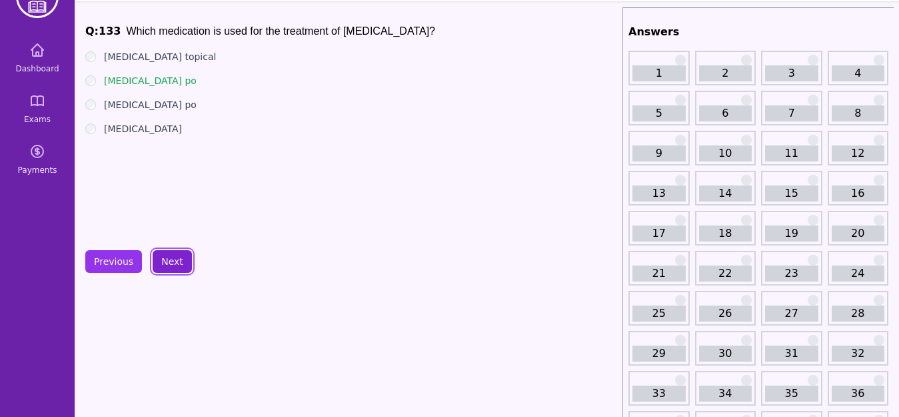
click at [167, 267] on button "Next" at bounding box center [172, 261] width 39 height 23
click at [165, 266] on button "Next" at bounding box center [172, 261] width 39 height 23
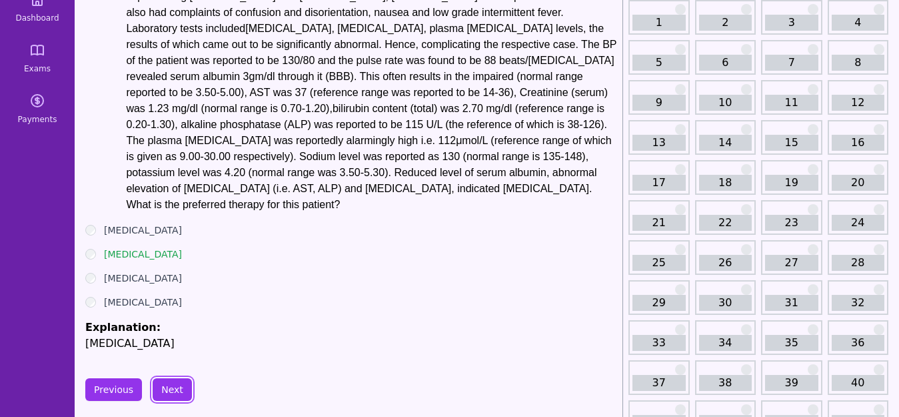
scroll to position [94, 0]
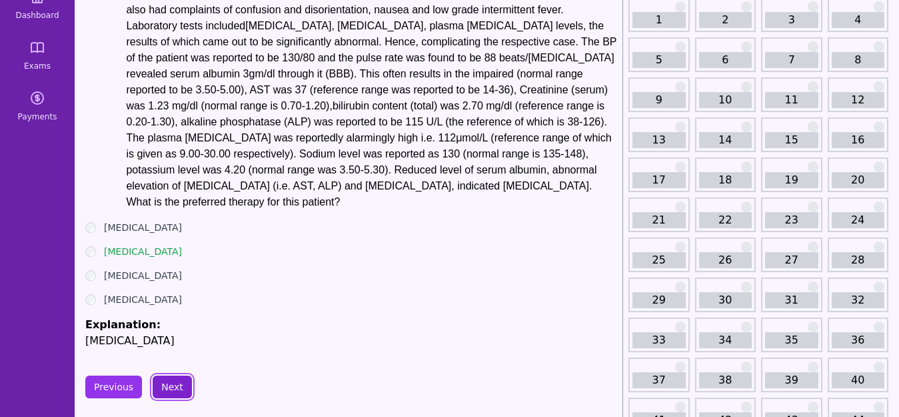
click at [173, 383] on button "Next" at bounding box center [172, 386] width 39 height 23
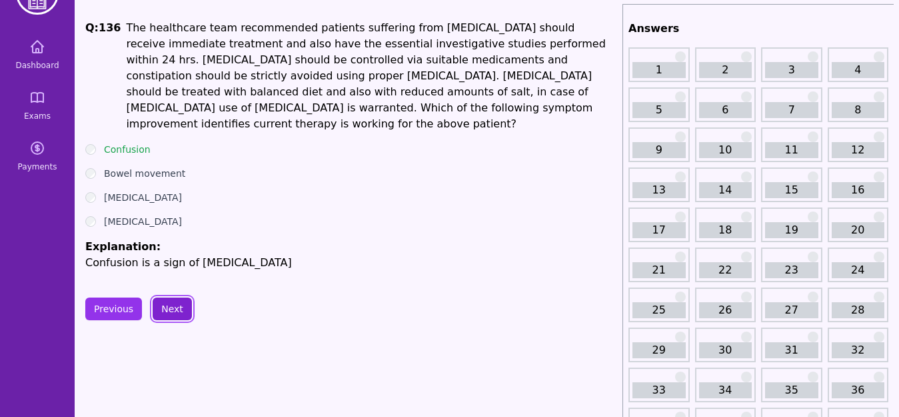
scroll to position [41, 0]
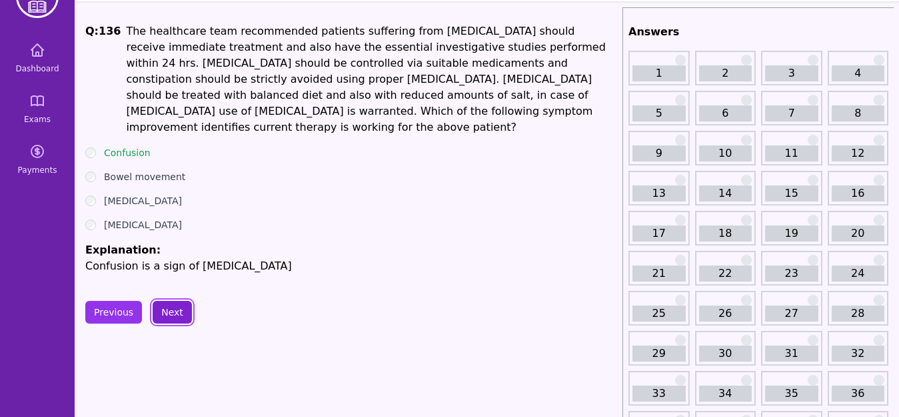
click at [171, 301] on button "Next" at bounding box center [172, 312] width 39 height 23
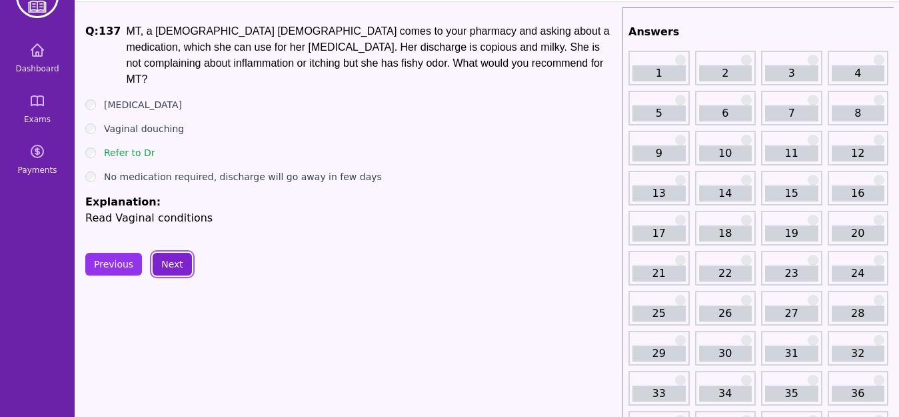
click at [177, 267] on button "Next" at bounding box center [172, 264] width 39 height 23
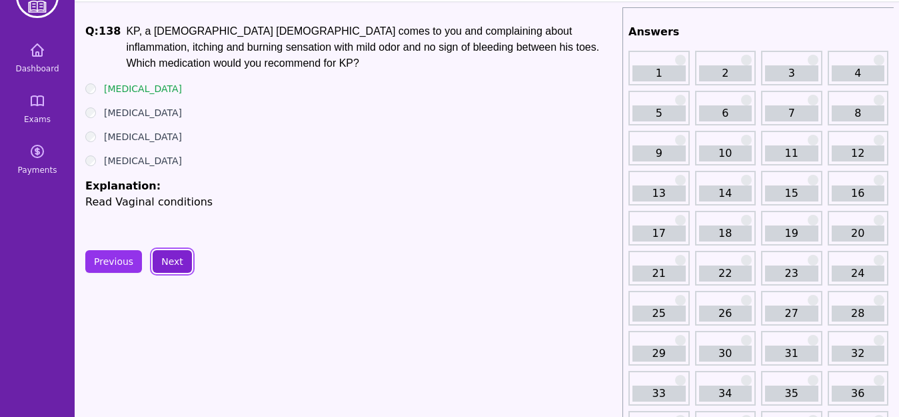
click at [164, 271] on button "Next" at bounding box center [172, 261] width 39 height 23
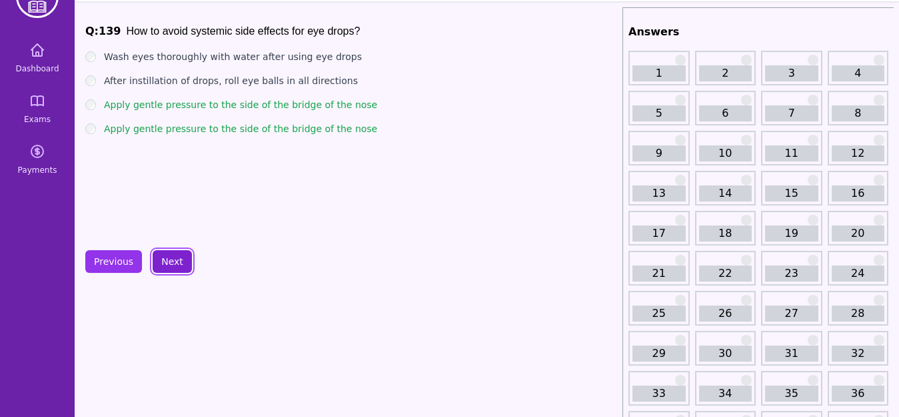
click at [160, 250] on button "Next" at bounding box center [172, 261] width 39 height 23
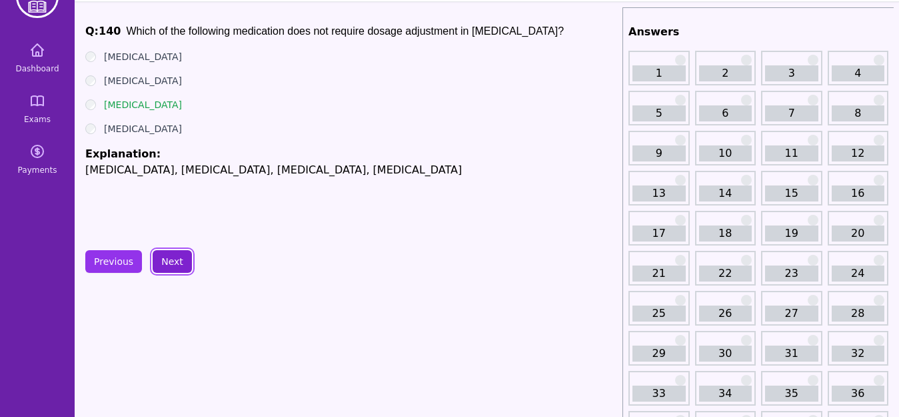
click at [161, 261] on button "Next" at bounding box center [172, 261] width 39 height 23
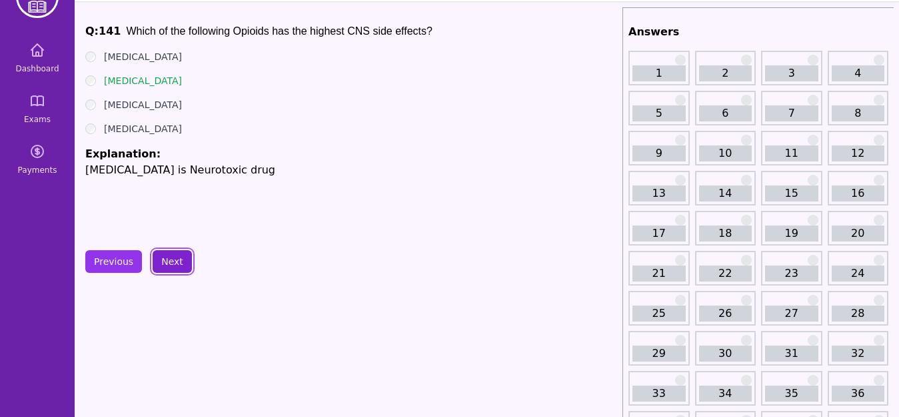
click at [161, 261] on button "Next" at bounding box center [172, 261] width 39 height 23
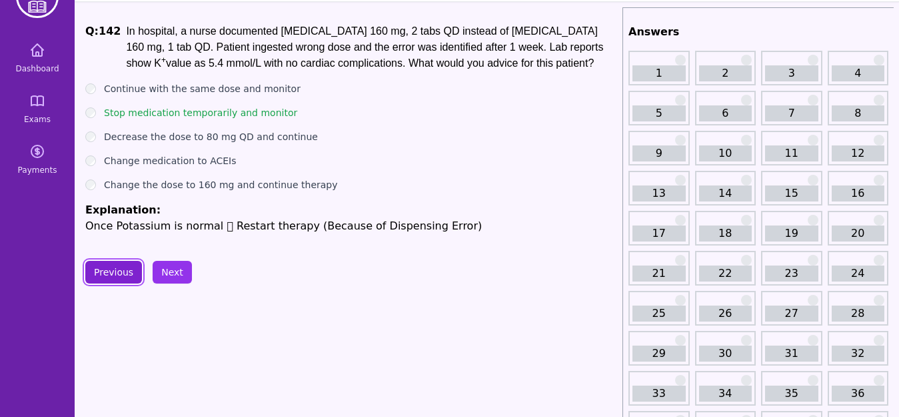
click at [108, 280] on button "Previous" at bounding box center [113, 272] width 57 height 23
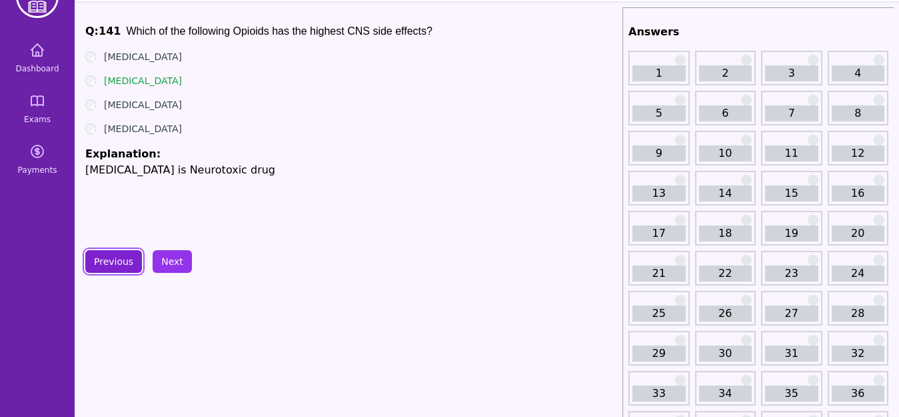
click at [122, 264] on button "Previous" at bounding box center [113, 261] width 57 height 23
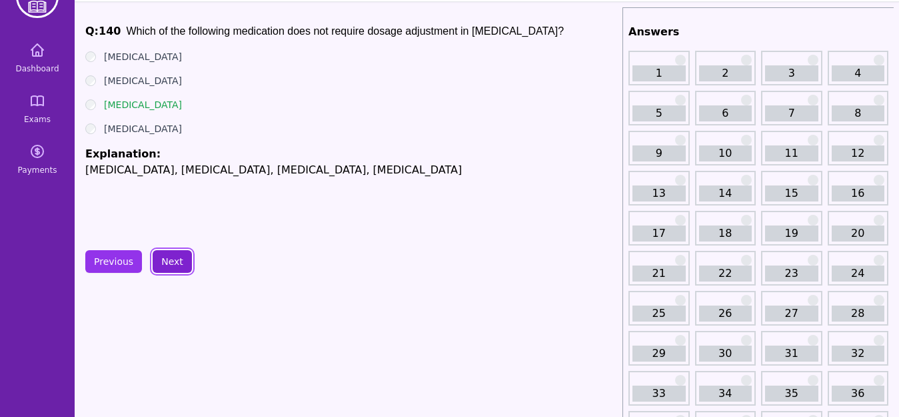
click at [158, 271] on button "Next" at bounding box center [172, 261] width 39 height 23
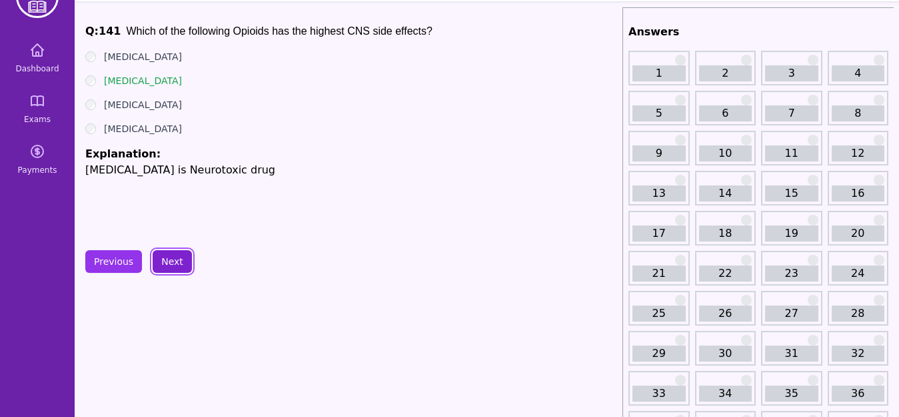
click at [158, 271] on button "Next" at bounding box center [172, 261] width 39 height 23
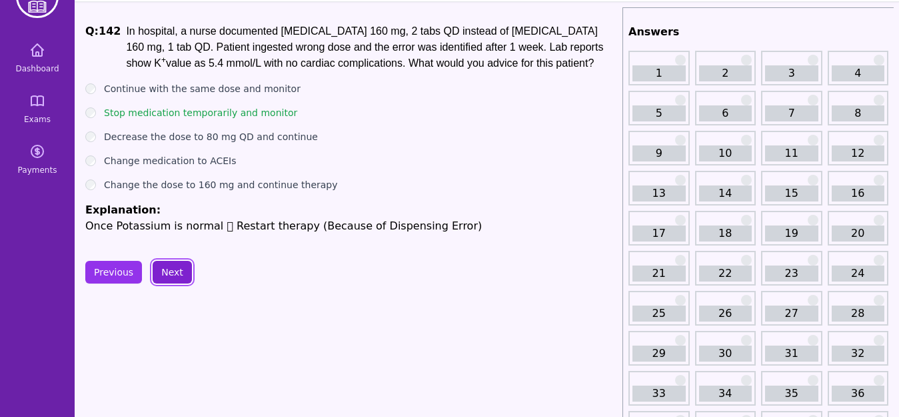
click at [158, 271] on button "Next" at bounding box center [172, 272] width 39 height 23
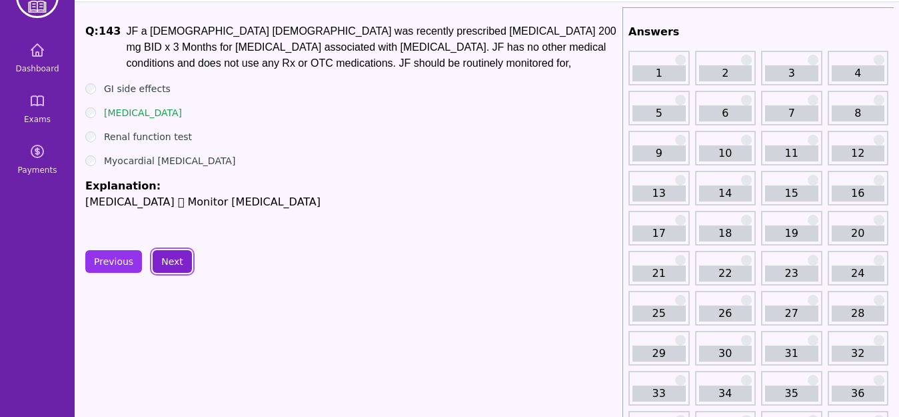
click at [173, 267] on button "Next" at bounding box center [172, 261] width 39 height 23
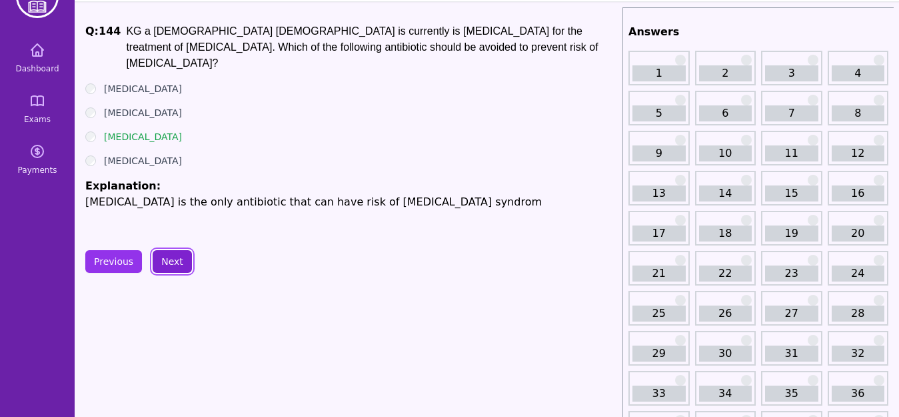
click at [167, 255] on button "Next" at bounding box center [172, 261] width 39 height 23
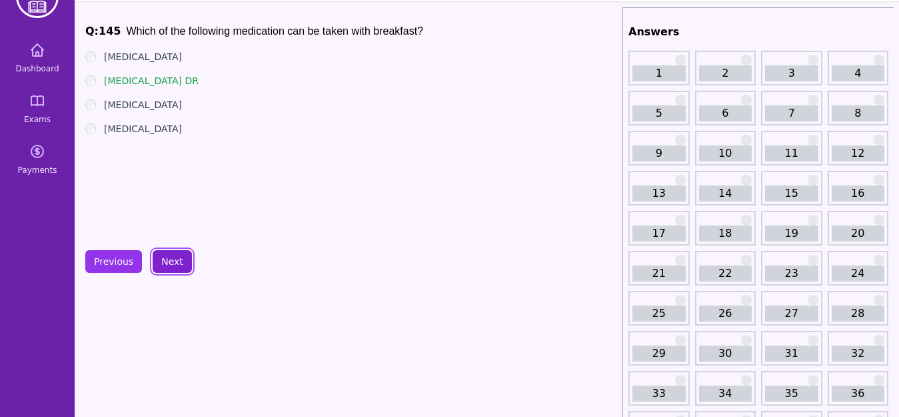
click at [168, 259] on button "Next" at bounding box center [172, 261] width 39 height 23
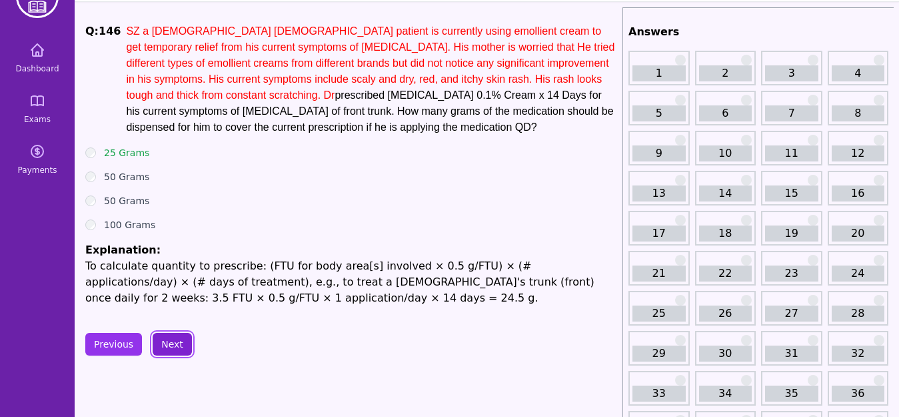
click at [176, 341] on button "Next" at bounding box center [172, 344] width 39 height 23
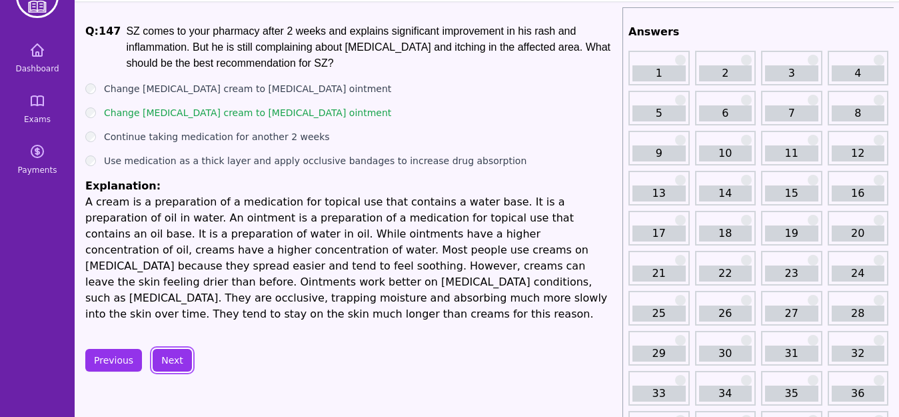
drag, startPoint x: 153, startPoint y: 337, endPoint x: 160, endPoint y: 343, distance: 9.9
click at [160, 349] on button "Next" at bounding box center [172, 360] width 39 height 23
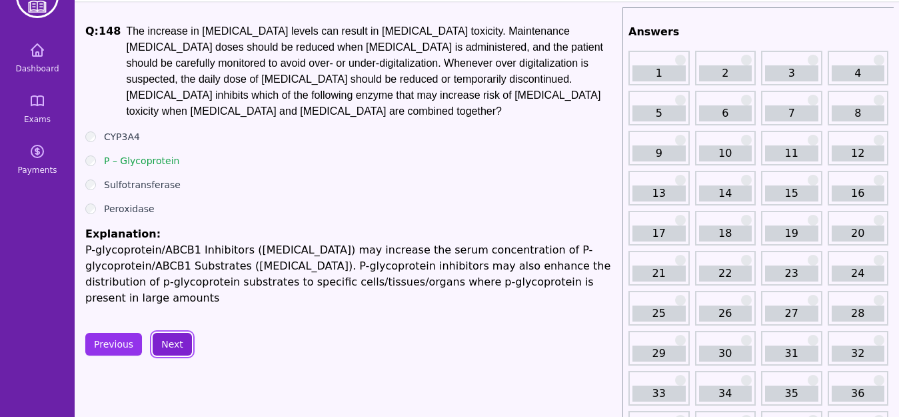
click at [172, 333] on button "Next" at bounding box center [172, 344] width 39 height 23
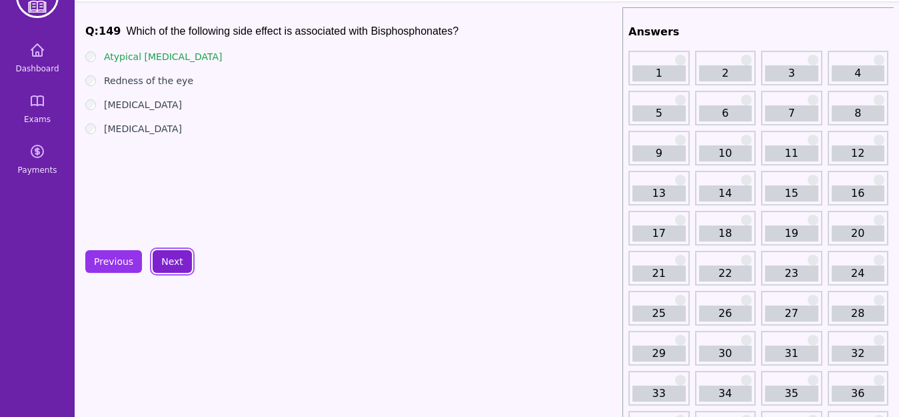
click at [167, 266] on button "Next" at bounding box center [172, 261] width 39 height 23
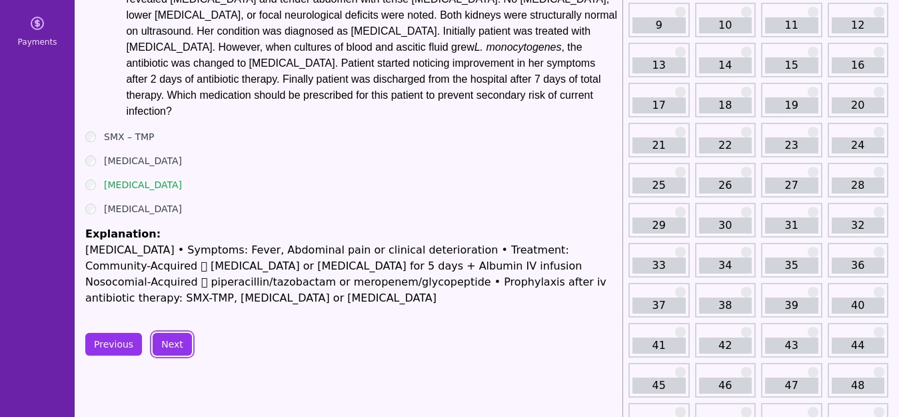
scroll to position [174, 0]
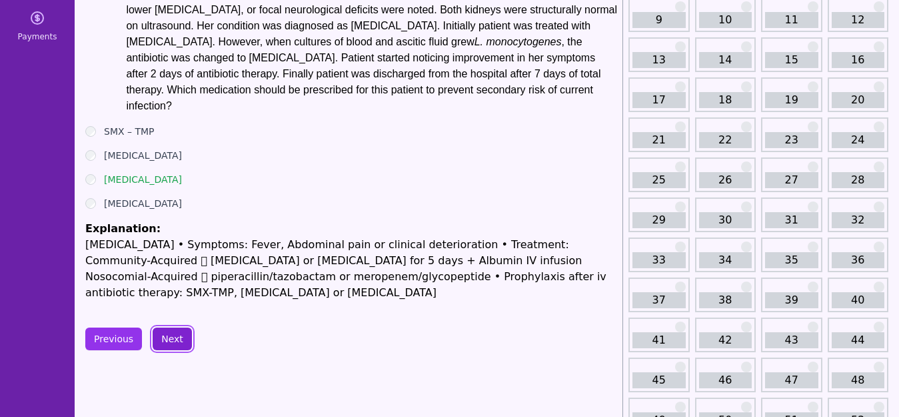
click at [167, 329] on button "Next" at bounding box center [172, 338] width 39 height 23
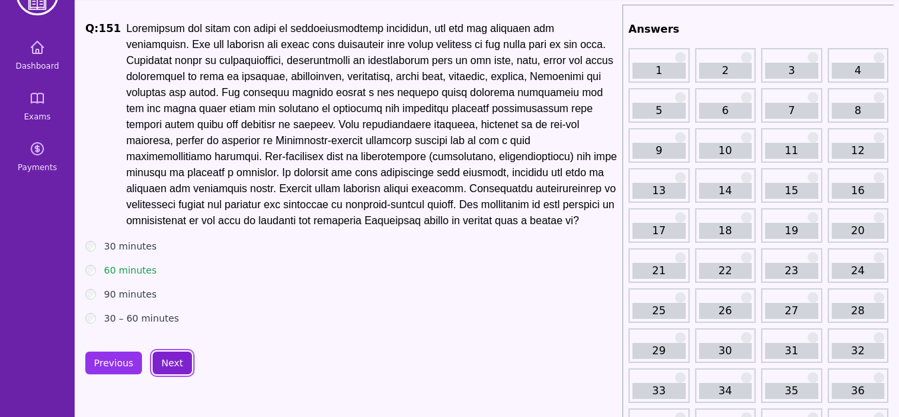
scroll to position [41, 0]
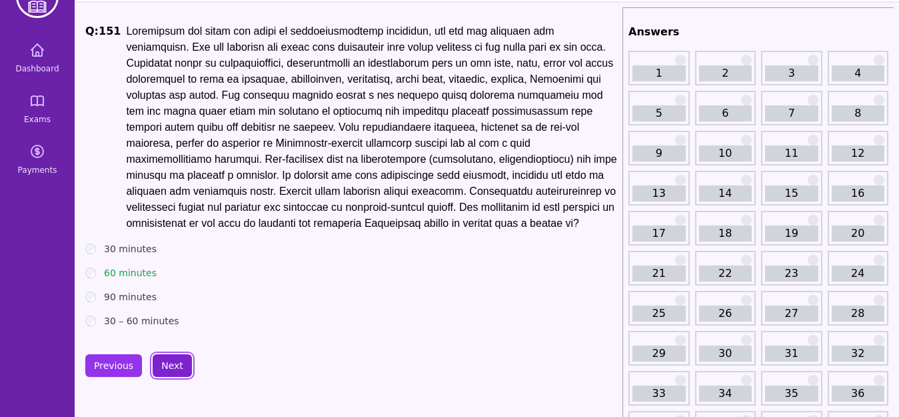
click at [169, 372] on button "Next" at bounding box center [172, 365] width 39 height 23
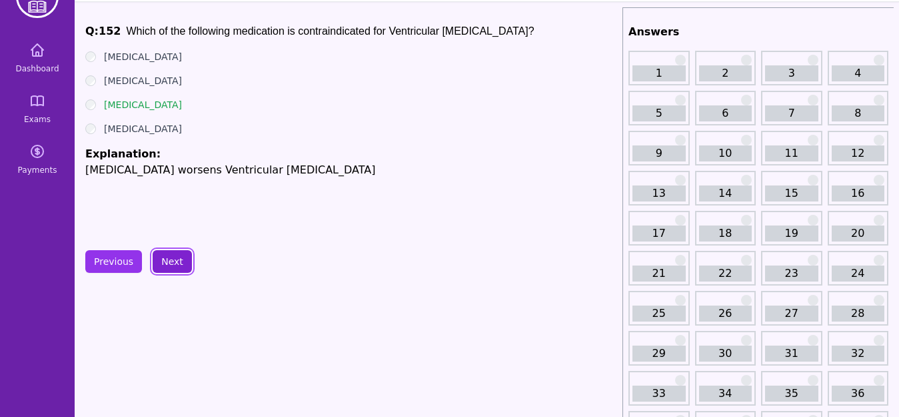
click at [171, 260] on button "Next" at bounding box center [172, 261] width 39 height 23
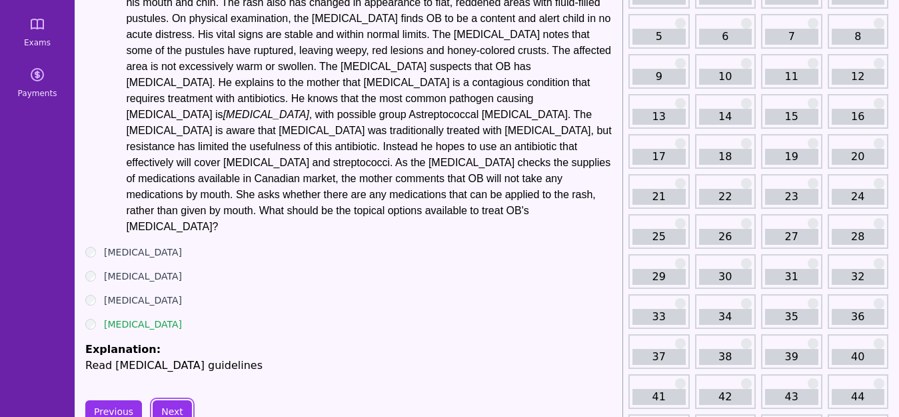
scroll to position [121, 0]
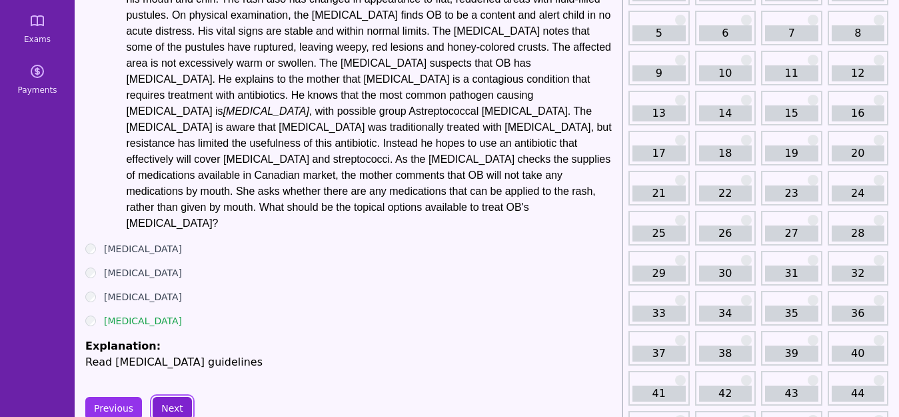
click at [153, 397] on button "Next" at bounding box center [172, 408] width 39 height 23
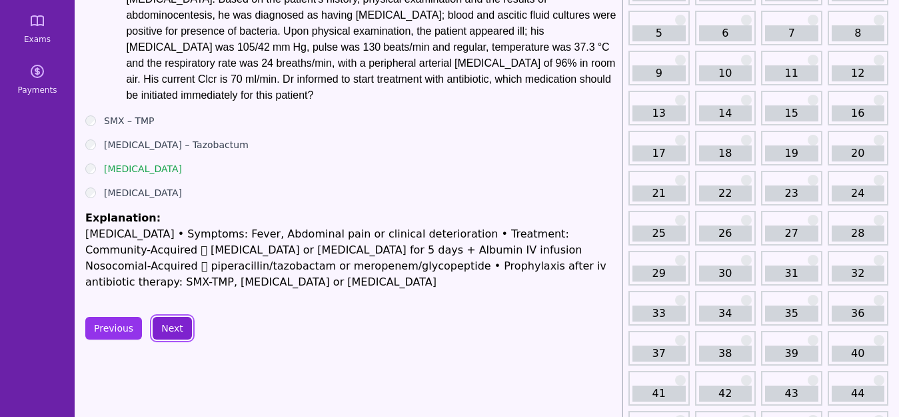
click at [175, 333] on button "Next" at bounding box center [172, 328] width 39 height 23
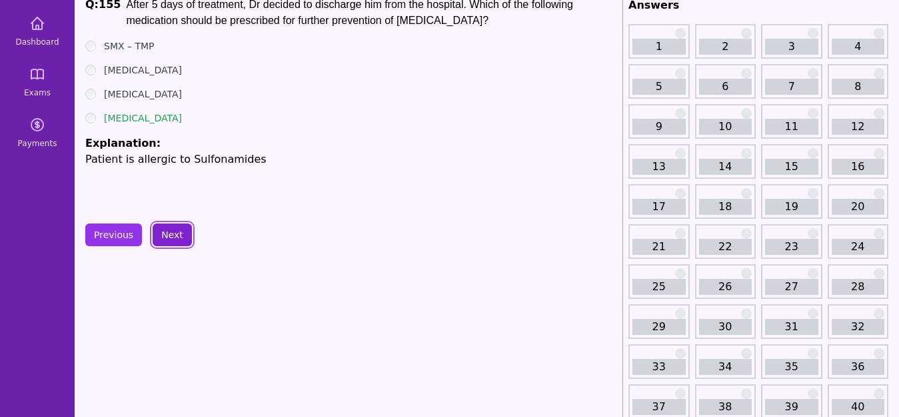
scroll to position [41, 0]
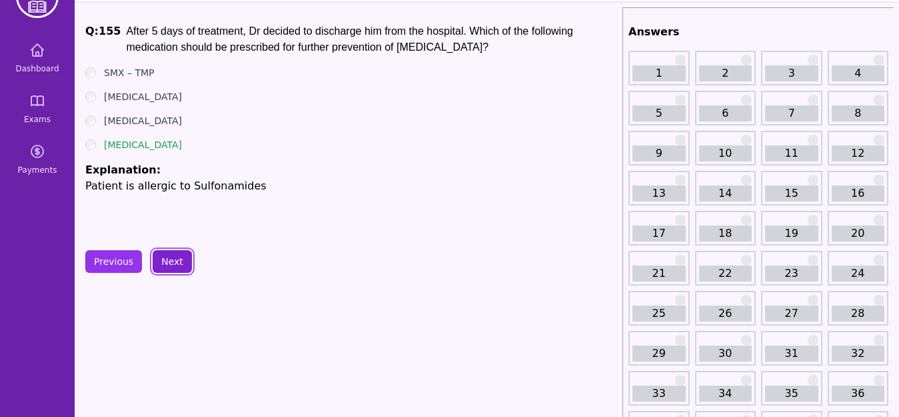
click at [177, 269] on button "Next" at bounding box center [172, 261] width 39 height 23
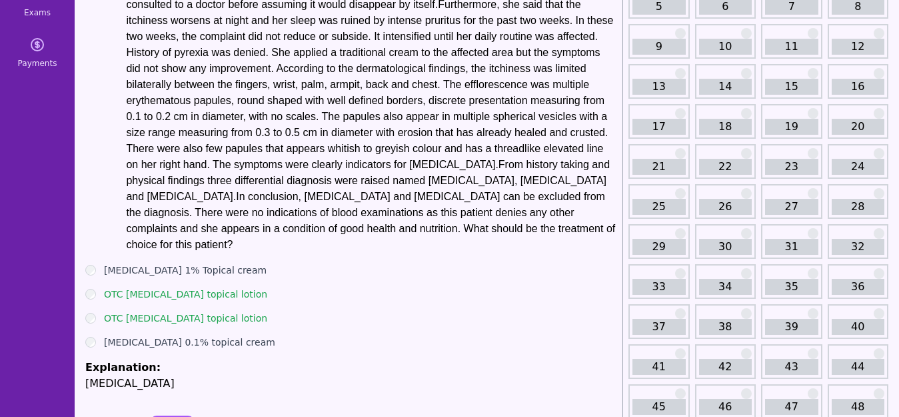
scroll to position [174, 0]
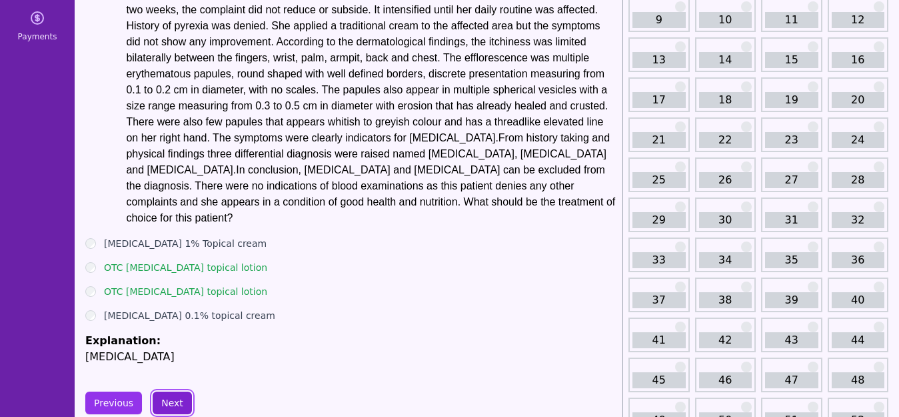
click at [169, 395] on button "Next" at bounding box center [172, 402] width 39 height 23
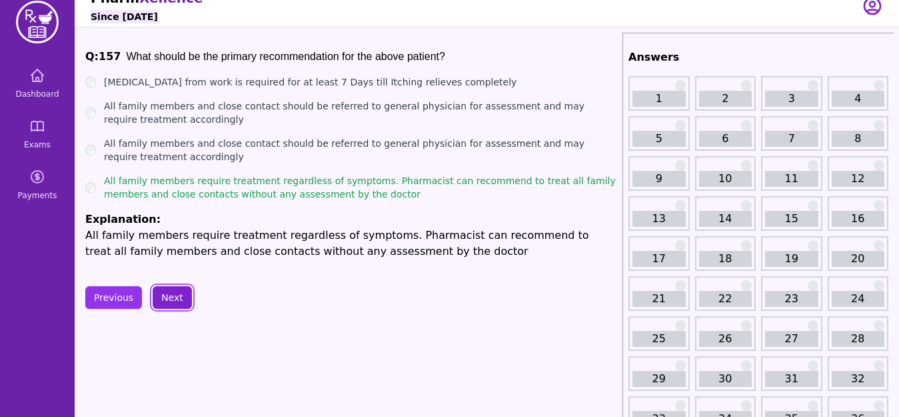
scroll to position [14, 0]
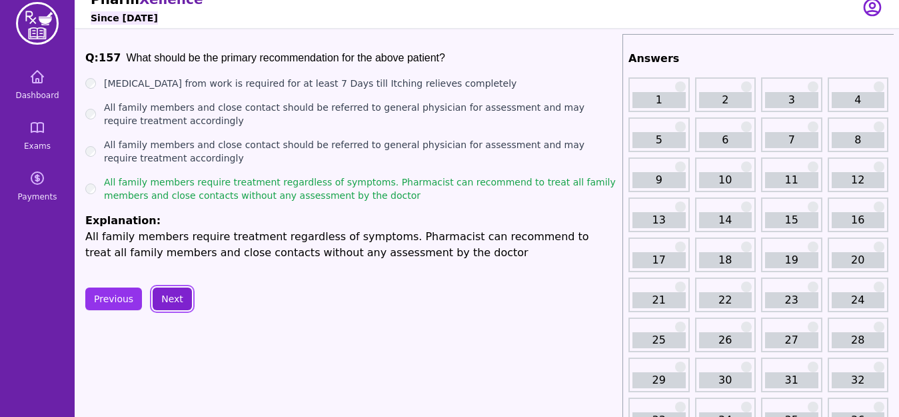
click at [174, 299] on button "Next" at bounding box center [172, 298] width 39 height 23
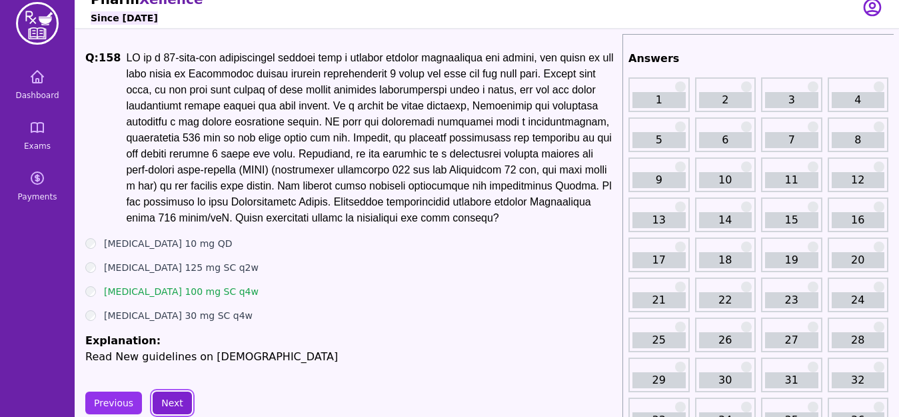
click at [167, 407] on button "Next" at bounding box center [172, 402] width 39 height 23
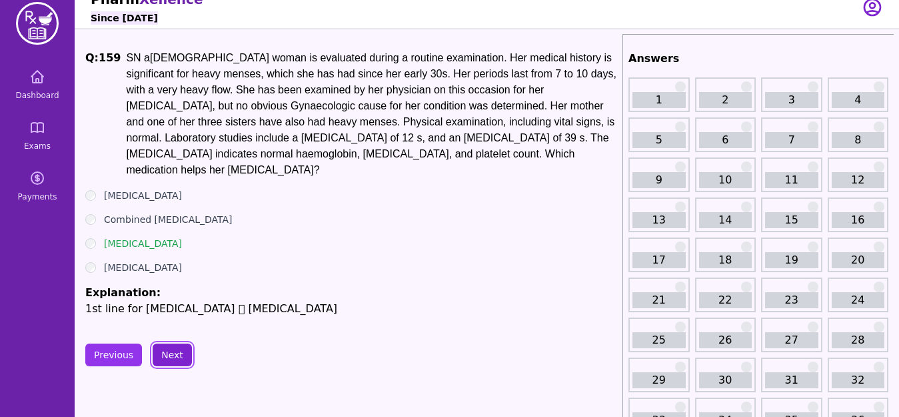
click at [171, 363] on button "Next" at bounding box center [172, 354] width 39 height 23
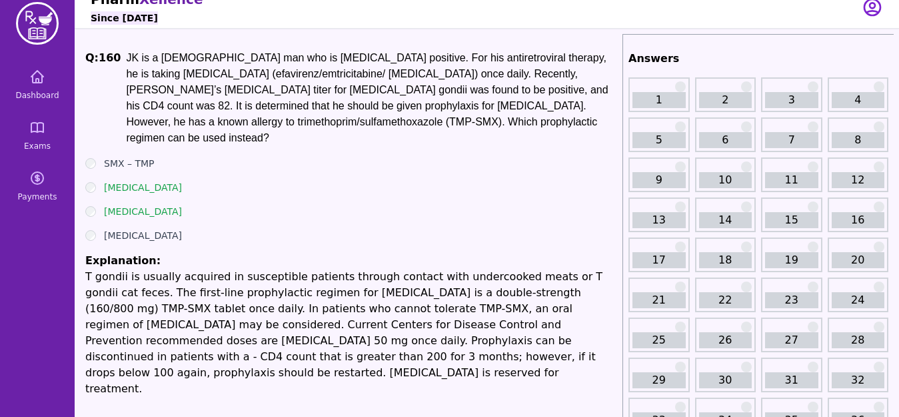
click at [313, 208] on ul "SMX – TMP [MEDICAL_DATA] [MEDICAL_DATA] [MEDICAL_DATA] Explanation: T gondii is…" at bounding box center [351, 277] width 532 height 240
click at [298, 305] on p "T gondii is usually acquired in susceptible patients through contact with under…" at bounding box center [351, 333] width 532 height 128
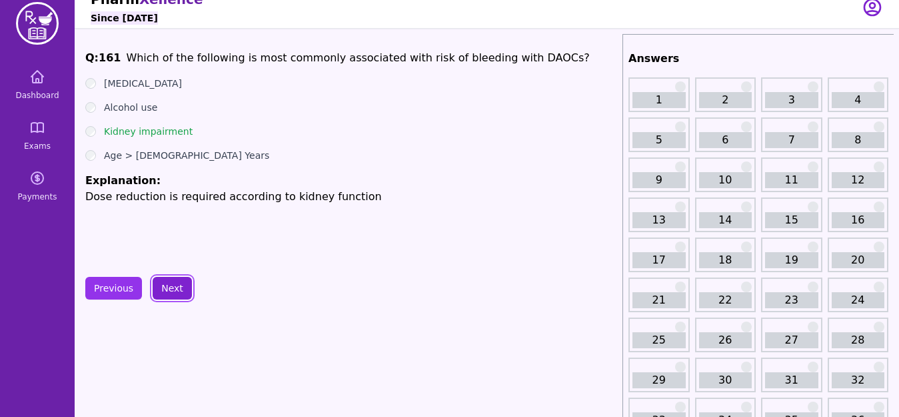
click at [175, 282] on button "Next" at bounding box center [172, 288] width 39 height 23
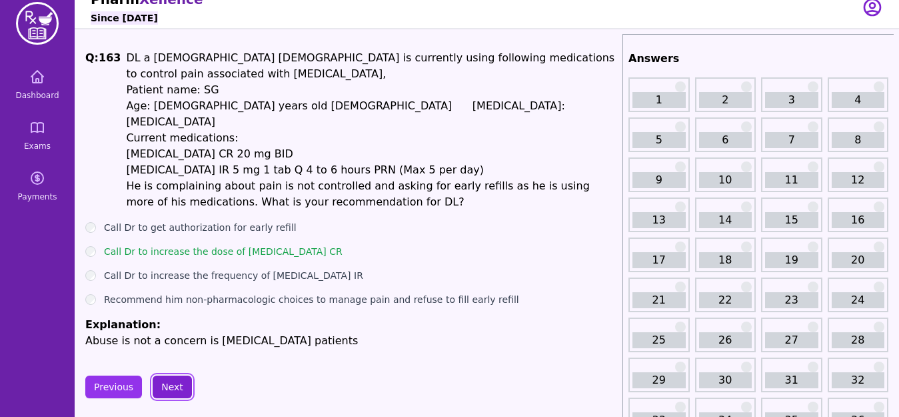
click at [181, 375] on button "Next" at bounding box center [172, 386] width 39 height 23
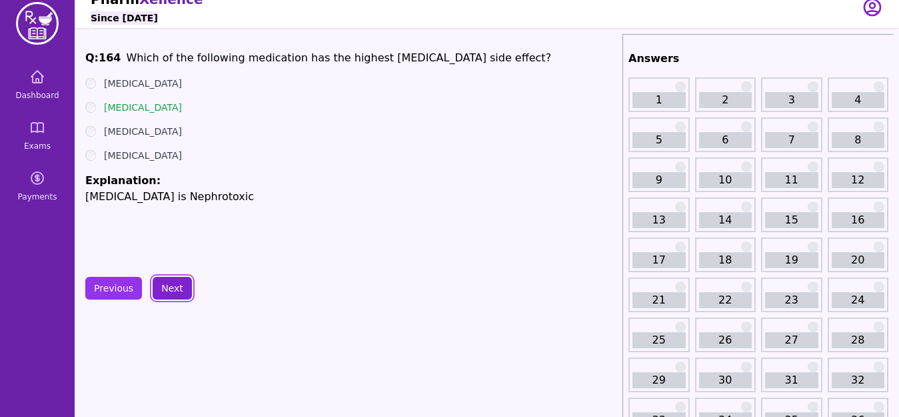
click at [175, 293] on button "Next" at bounding box center [172, 288] width 39 height 23
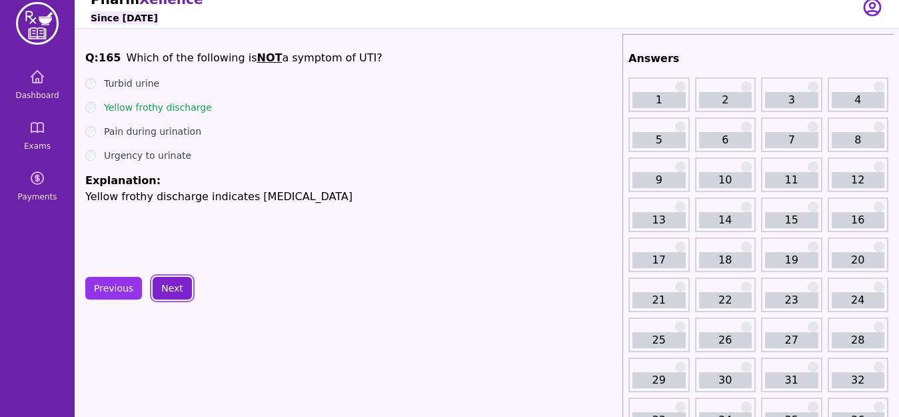
click at [173, 285] on button "Next" at bounding box center [172, 288] width 39 height 23
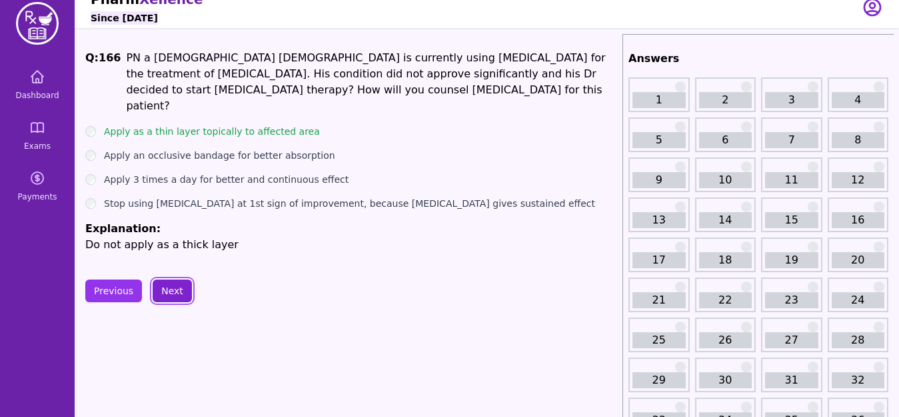
click at [181, 294] on button "Next" at bounding box center [172, 290] width 39 height 23
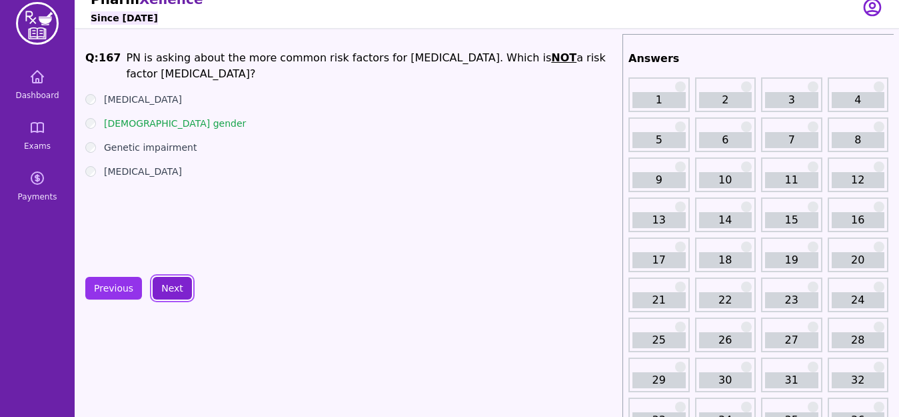
click at [175, 291] on button "Next" at bounding box center [172, 288] width 39 height 23
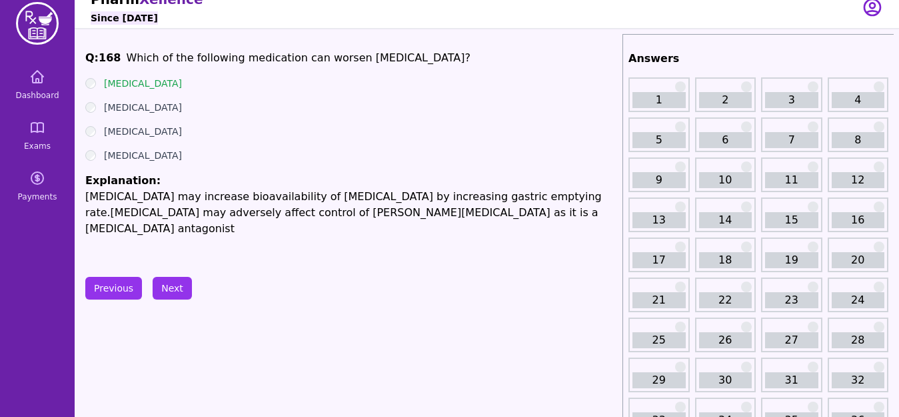
click at [221, 277] on div "Previous Next" at bounding box center [351, 288] width 532 height 23
click at [177, 284] on button "Next" at bounding box center [172, 288] width 39 height 23
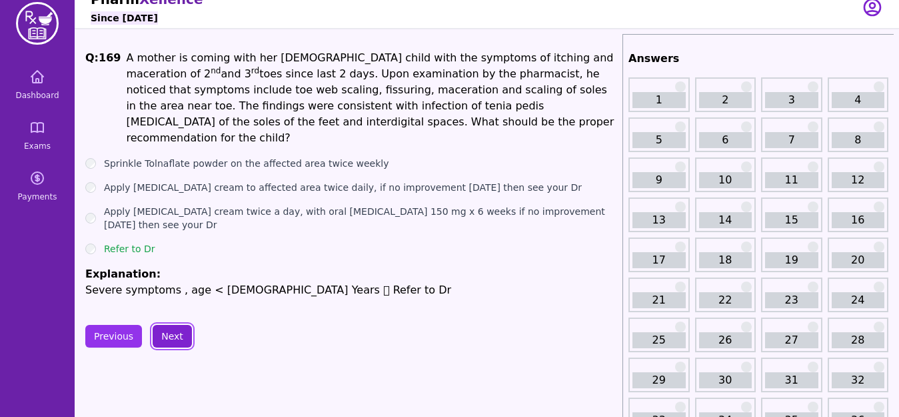
click at [174, 325] on button "Next" at bounding box center [172, 336] width 39 height 23
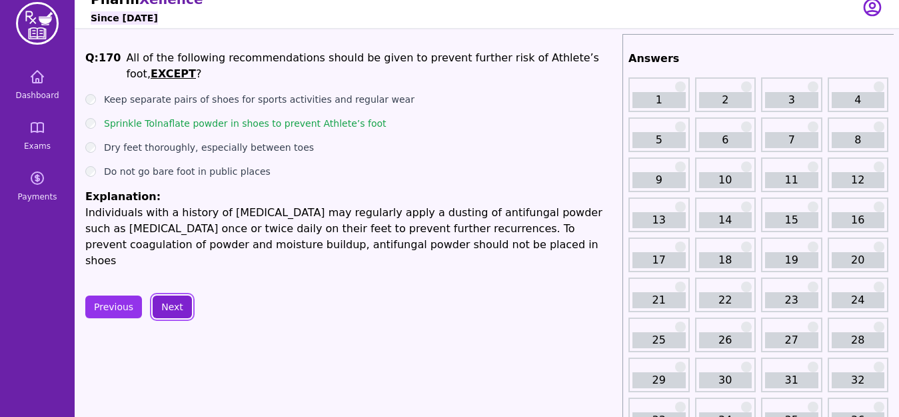
click at [173, 297] on button "Next" at bounding box center [172, 306] width 39 height 23
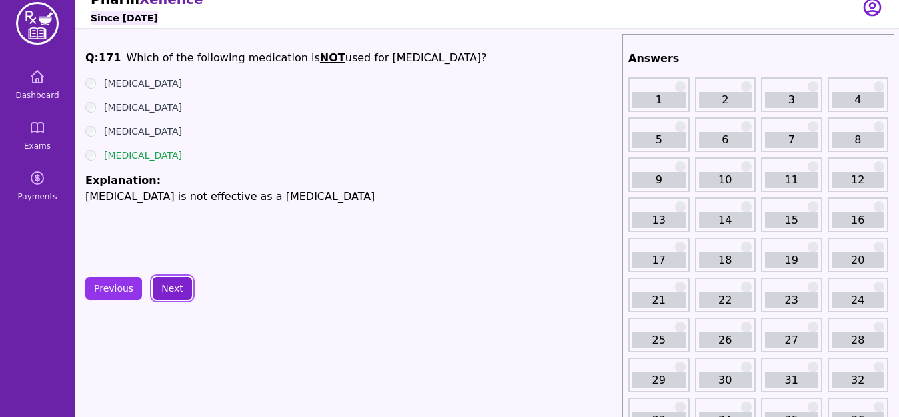
click at [176, 283] on button "Next" at bounding box center [172, 288] width 39 height 23
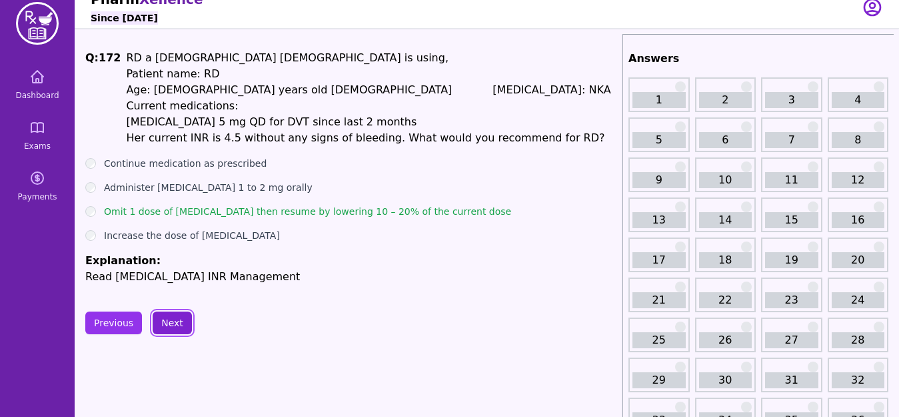
click at [168, 317] on button "Next" at bounding box center [172, 322] width 39 height 23
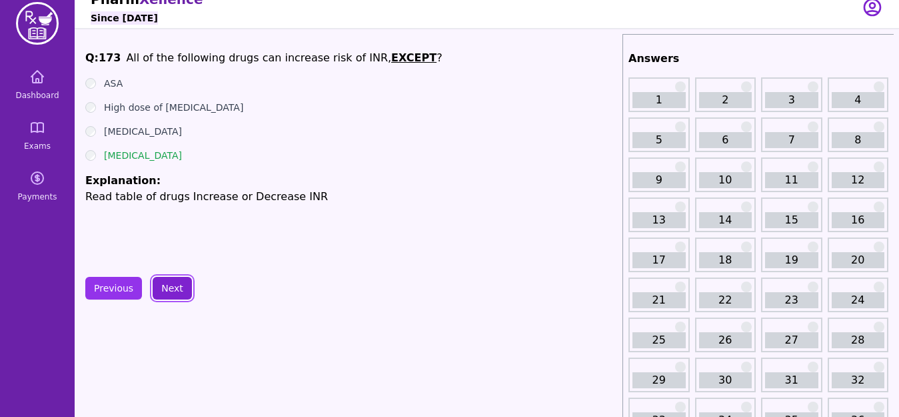
click at [166, 281] on button "Next" at bounding box center [172, 288] width 39 height 23
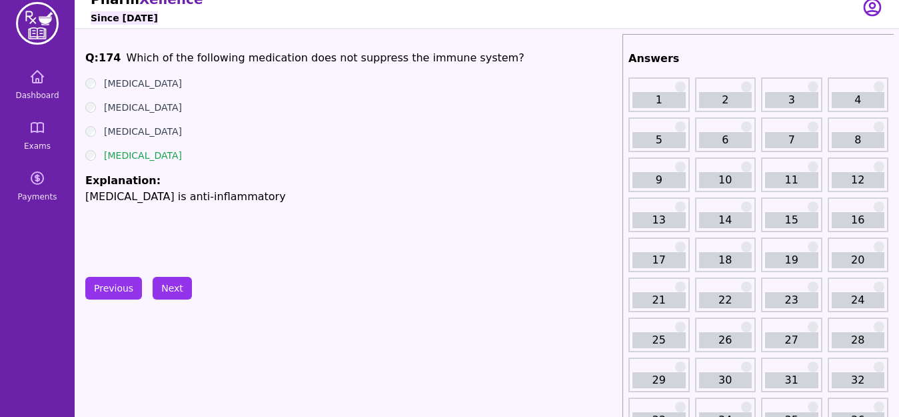
click at [168, 283] on button "Next" at bounding box center [172, 288] width 39 height 23
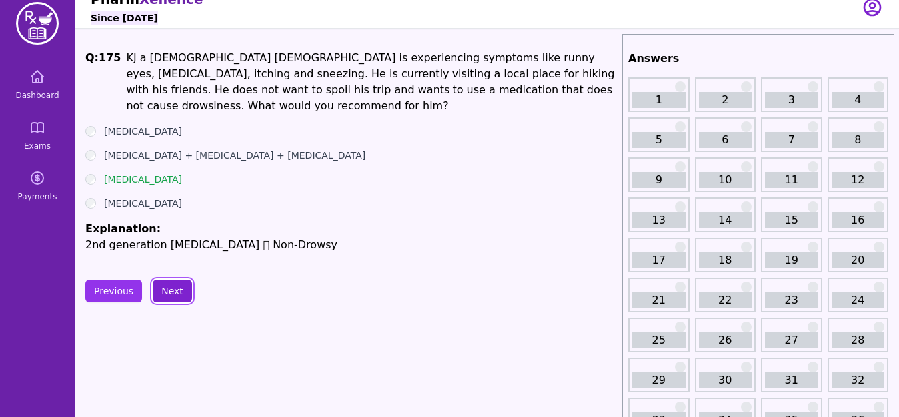
click at [169, 283] on button "Next" at bounding box center [172, 290] width 39 height 23
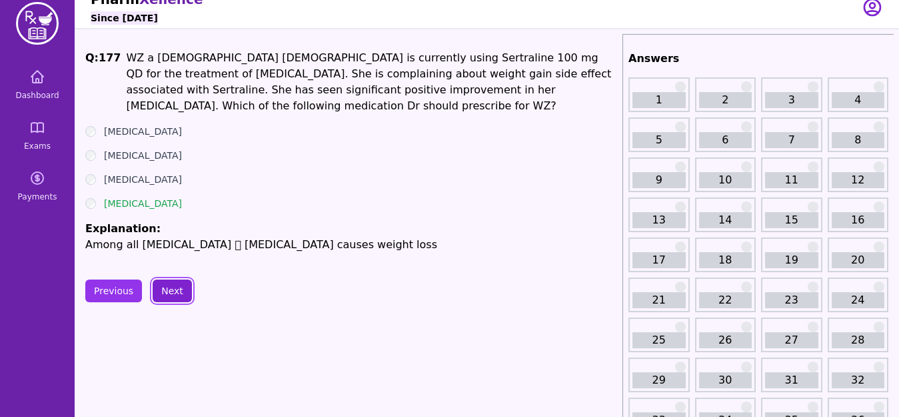
click at [175, 289] on button "Next" at bounding box center [172, 290] width 39 height 23
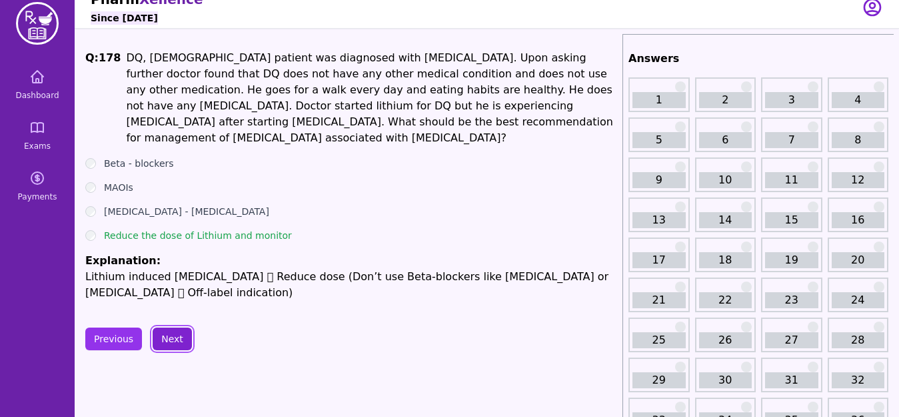
click at [174, 327] on button "Next" at bounding box center [172, 338] width 39 height 23
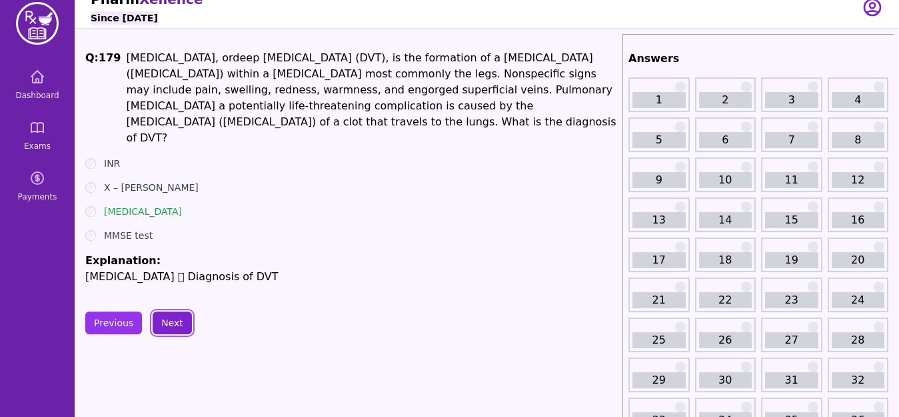
click at [165, 311] on button "Next" at bounding box center [172, 322] width 39 height 23
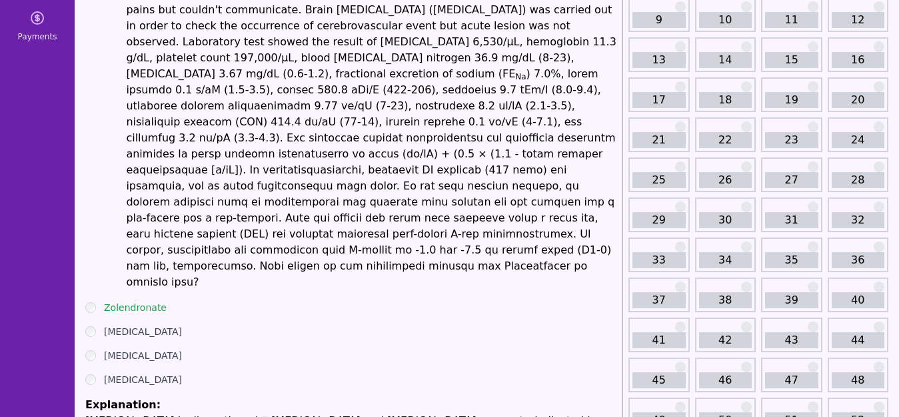
scroll to position [201, 0]
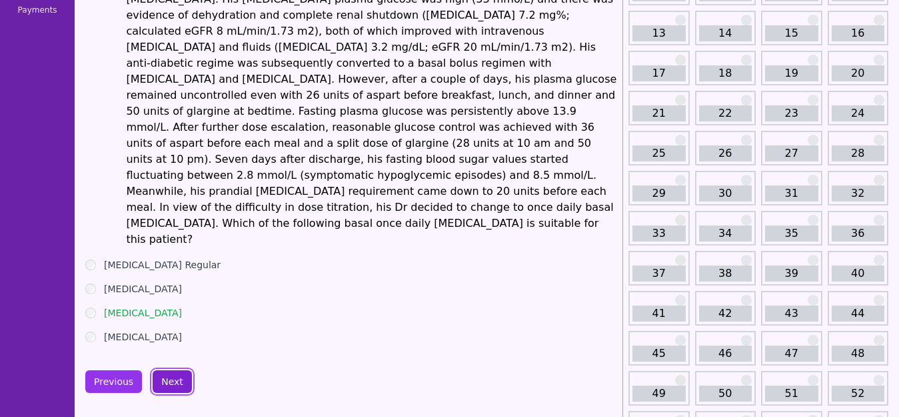
click at [176, 370] on button "Next" at bounding box center [172, 381] width 39 height 23
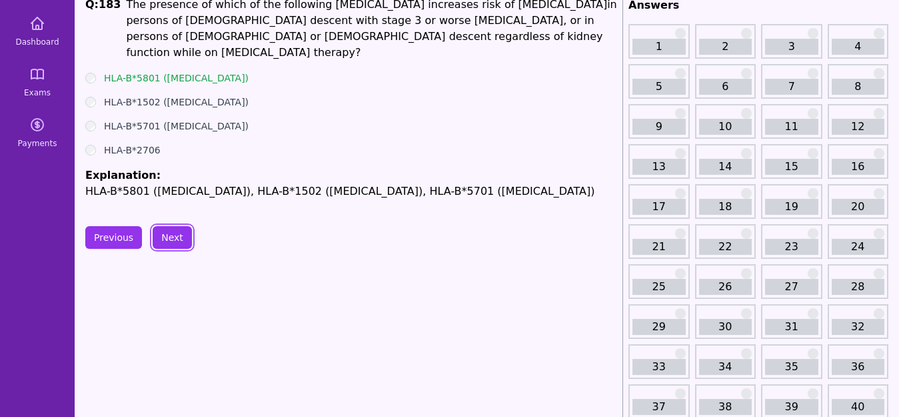
scroll to position [41, 0]
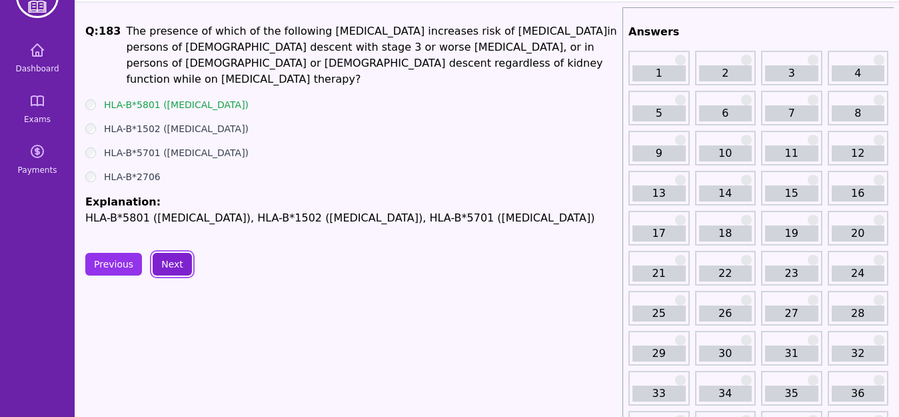
click at [171, 263] on button "Next" at bounding box center [172, 264] width 39 height 23
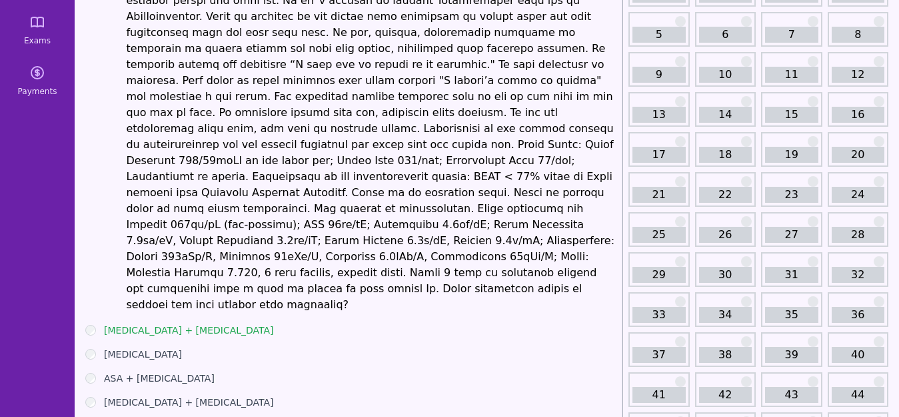
scroll to position [121, 0]
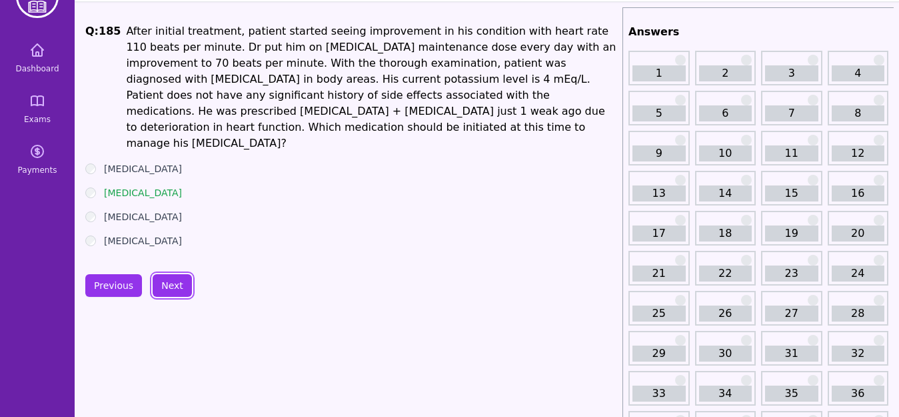
scroll to position [14, 0]
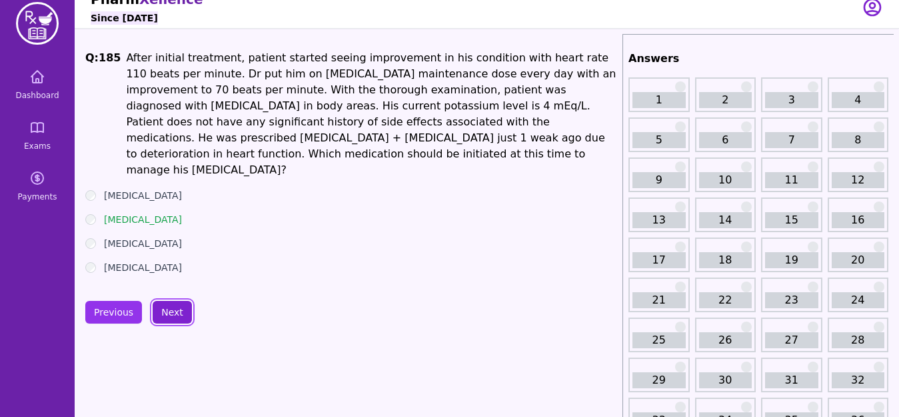
click at [169, 301] on button "Next" at bounding box center [172, 312] width 39 height 23
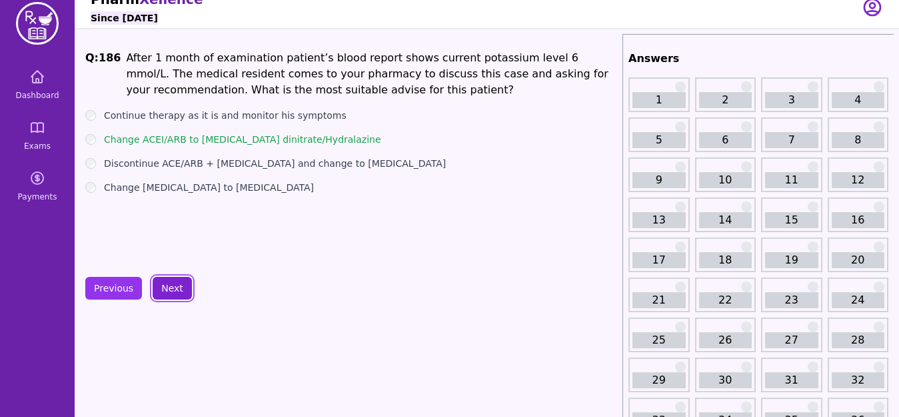
click at [175, 277] on button "Next" at bounding box center [172, 288] width 39 height 23
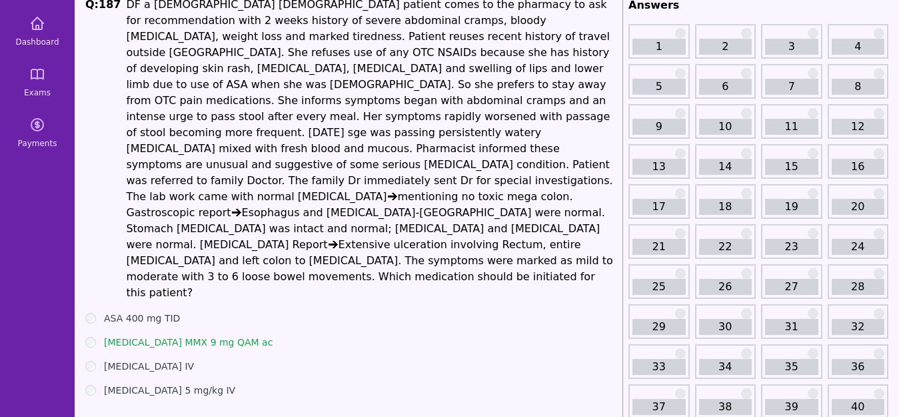
scroll to position [41, 0]
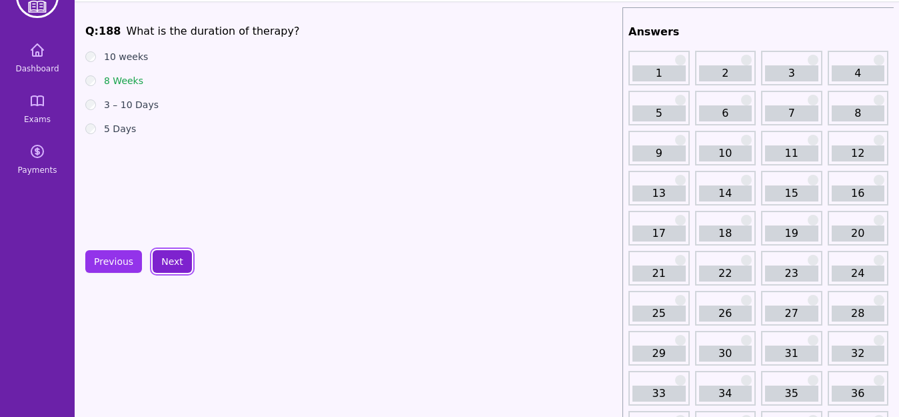
click at [167, 265] on button "Next" at bounding box center [172, 261] width 39 height 23
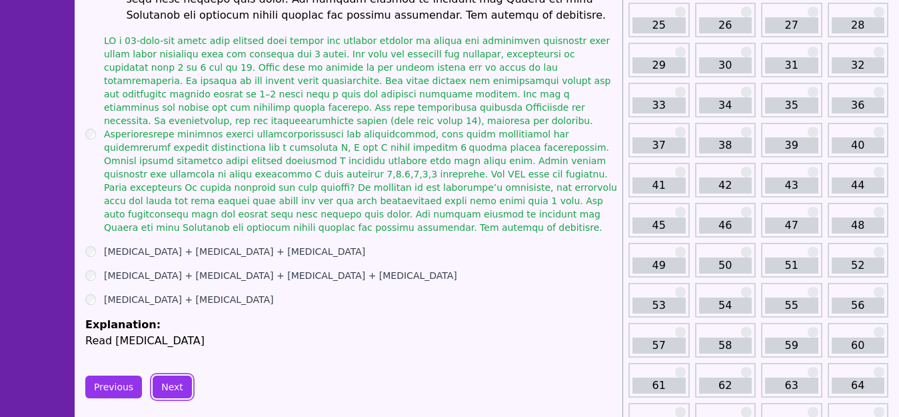
scroll to position [334, 0]
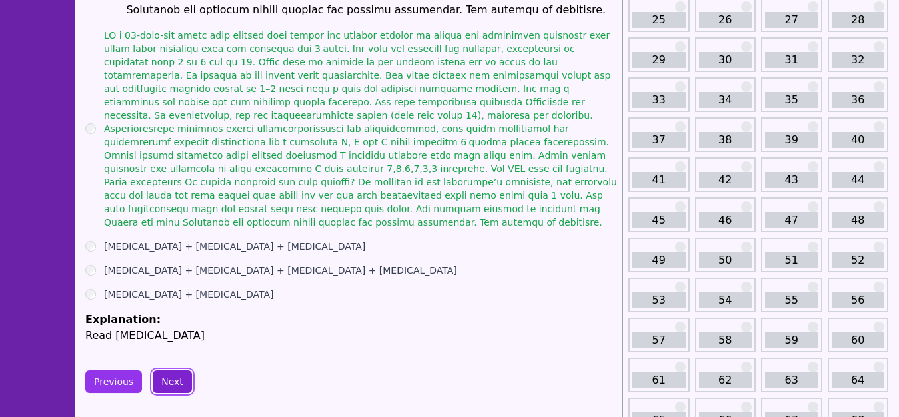
click at [174, 370] on button "Next" at bounding box center [172, 381] width 39 height 23
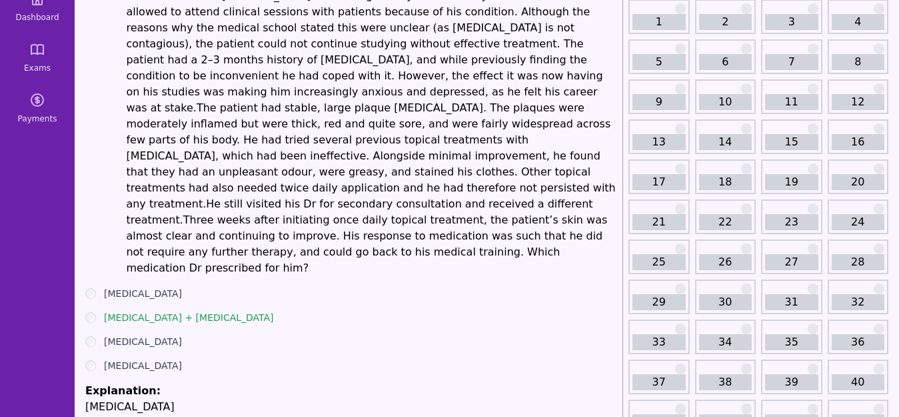
scroll to position [94, 0]
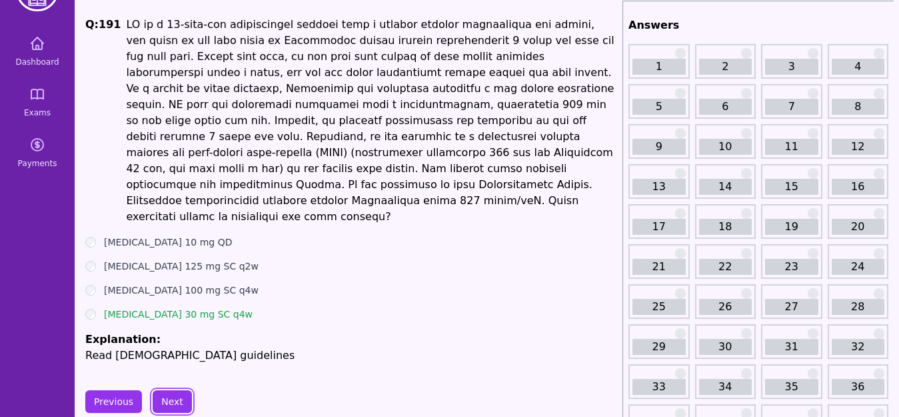
scroll to position [41, 0]
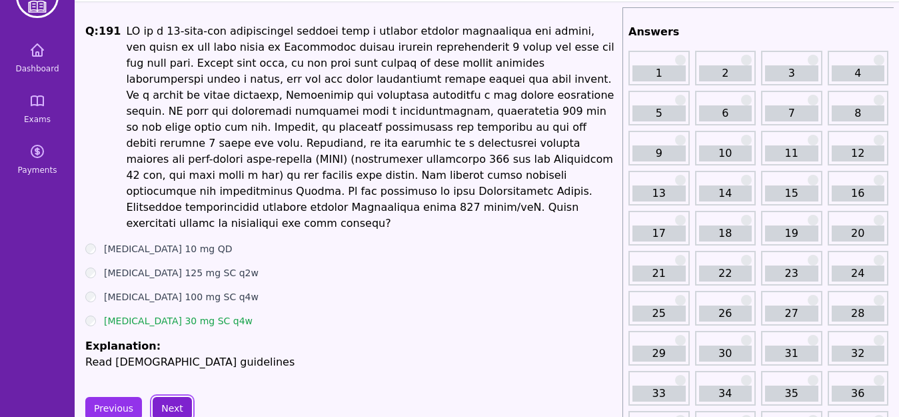
click at [179, 397] on button "Next" at bounding box center [172, 408] width 39 height 23
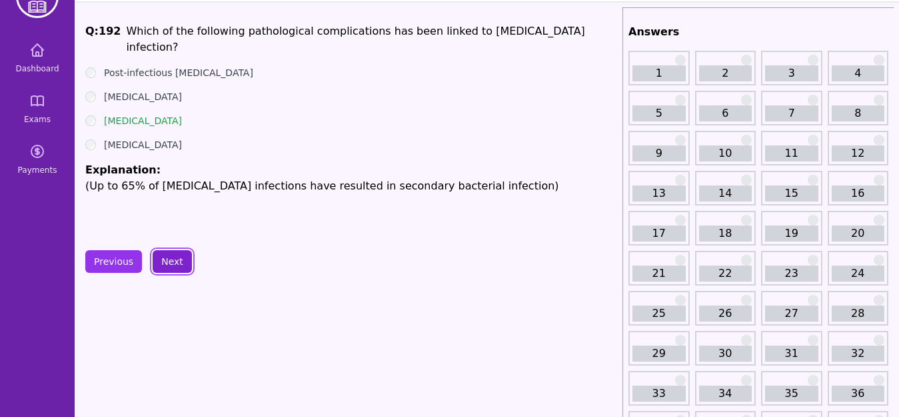
click at [175, 257] on button "Next" at bounding box center [172, 261] width 39 height 23
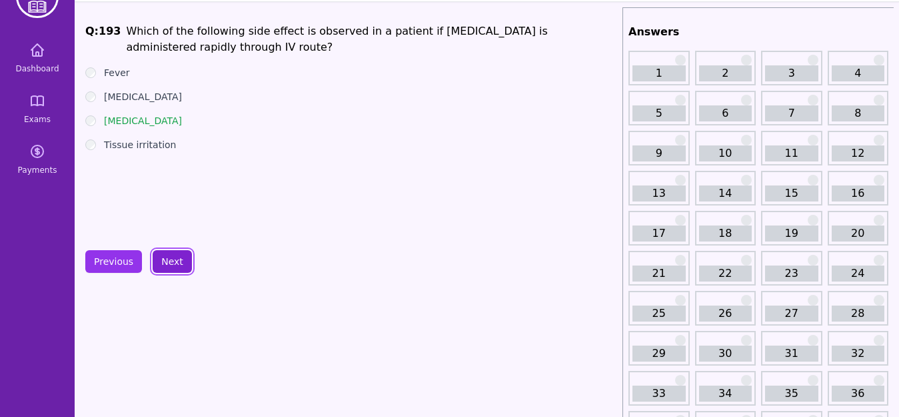
click at [175, 263] on button "Next" at bounding box center [172, 261] width 39 height 23
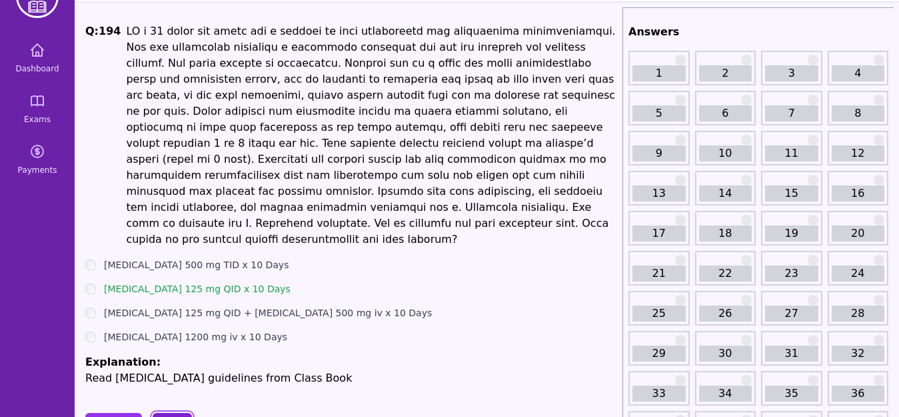
click at [168, 413] on button "Next" at bounding box center [172, 424] width 39 height 23
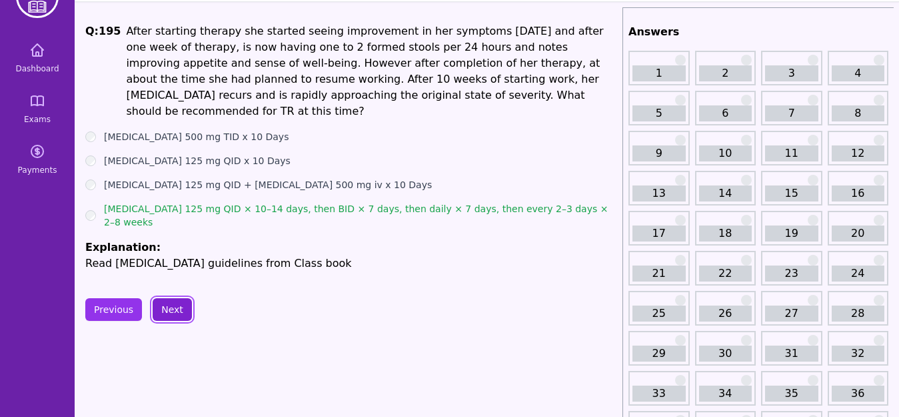
click at [177, 298] on button "Next" at bounding box center [172, 309] width 39 height 23
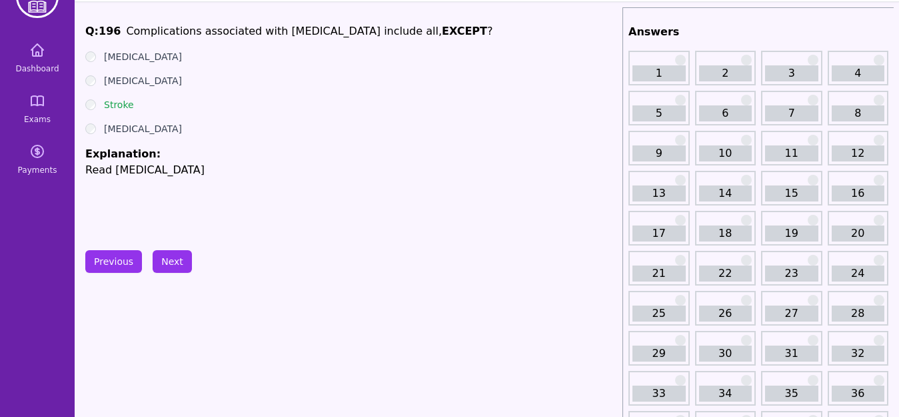
drag, startPoint x: 121, startPoint y: 33, endPoint x: 192, endPoint y: 126, distance: 116.9
click at [192, 126] on div "Q: 196 Complications associated with [MEDICAL_DATA] include all, EXCEPT ? [MEDI…" at bounding box center [351, 123] width 532 height 200
copy div "Complications associated with [MEDICAL_DATA] include all, EXCEPT ? [MEDICAL_DAT…"
click at [338, 263] on div "Previous Next" at bounding box center [351, 261] width 532 height 23
drag, startPoint x: 220, startPoint y: 257, endPoint x: 177, endPoint y: 261, distance: 42.9
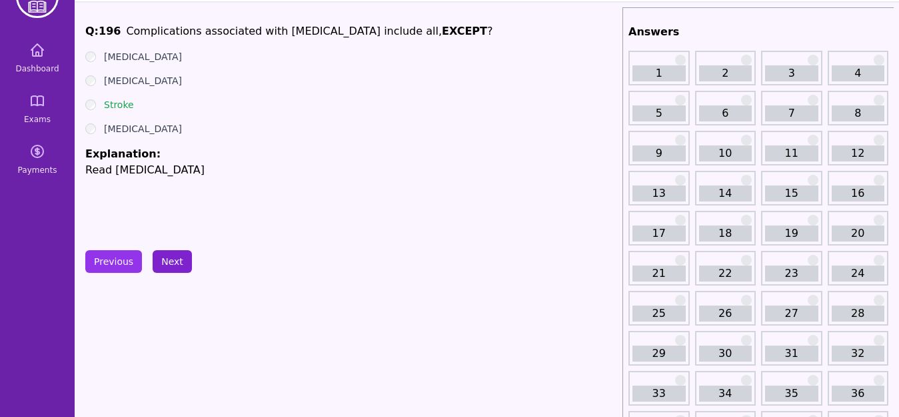
click at [177, 261] on div "Previous Next" at bounding box center [351, 261] width 532 height 23
click at [177, 261] on button "Next" at bounding box center [172, 261] width 39 height 23
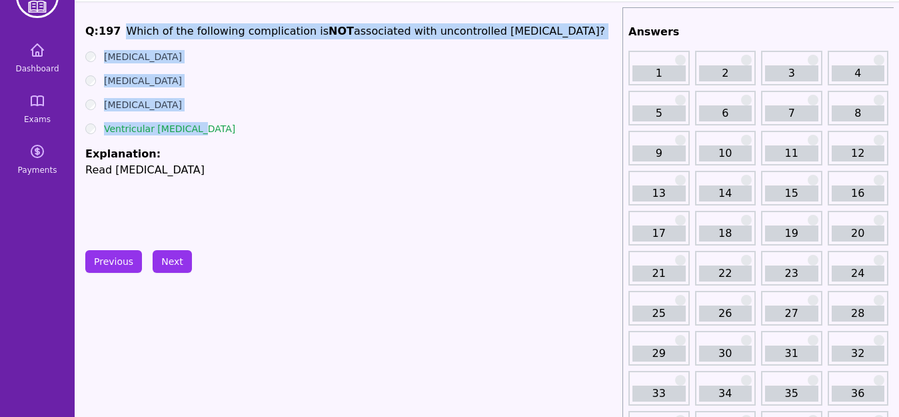
drag, startPoint x: 121, startPoint y: 25, endPoint x: 204, endPoint y: 129, distance: 132.3
click at [204, 129] on div "Q: 197 Which of the following complication is NOT associated with uncontrolled …" at bounding box center [351, 123] width 532 height 200
copy div "Which of the following complication is NOT associated with uncontrolled [MEDICA…"
click at [346, 77] on div "[MEDICAL_DATA]" at bounding box center [351, 80] width 532 height 13
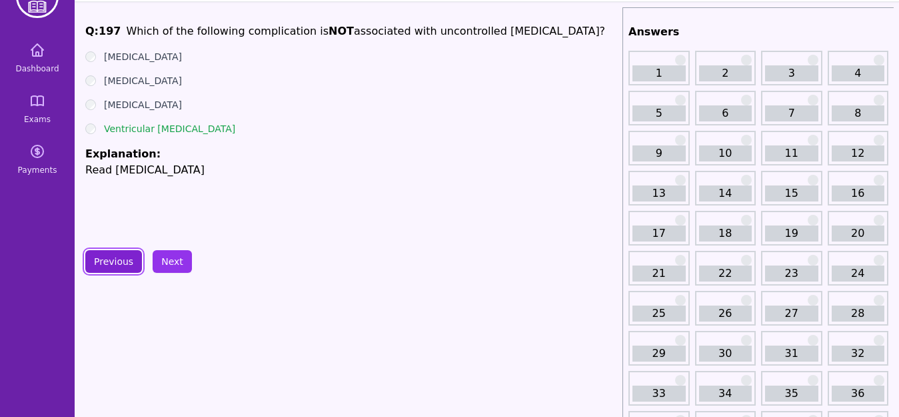
click at [112, 258] on button "Previous" at bounding box center [113, 261] width 57 height 23
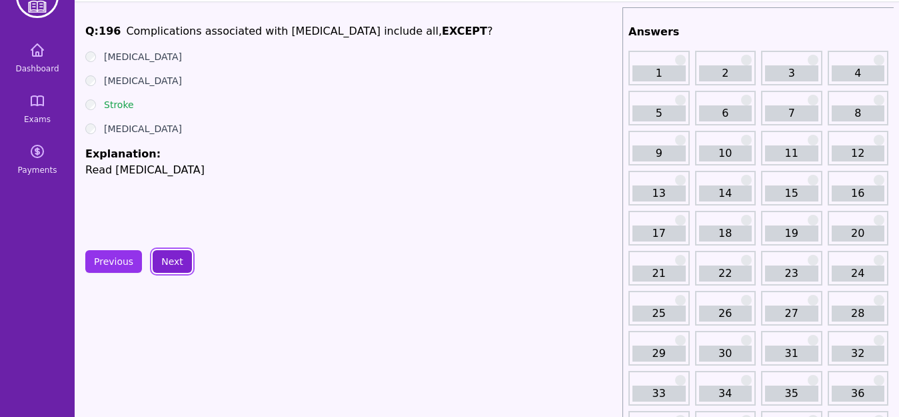
click at [173, 263] on button "Next" at bounding box center [172, 261] width 39 height 23
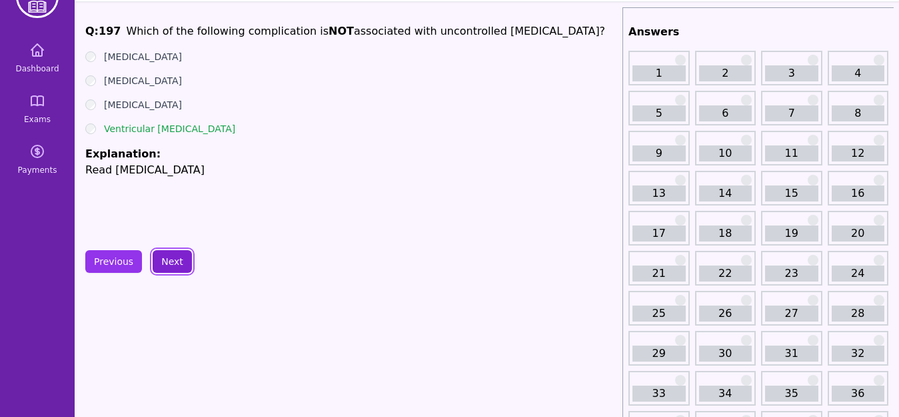
click at [170, 262] on button "Next" at bounding box center [172, 261] width 39 height 23
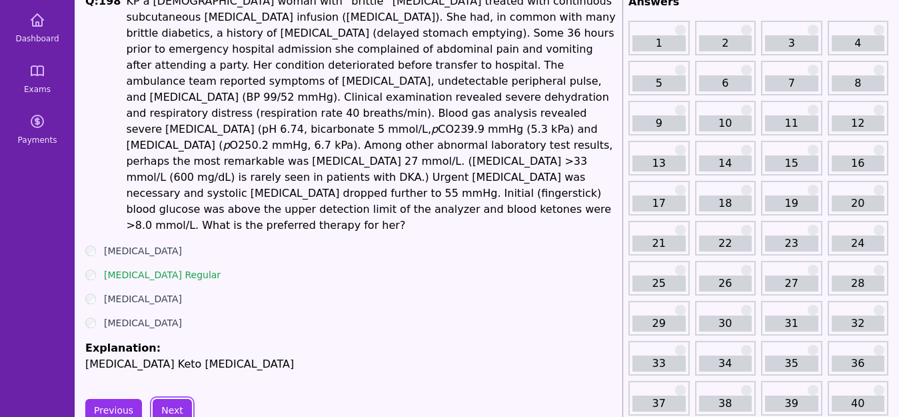
scroll to position [94, 0]
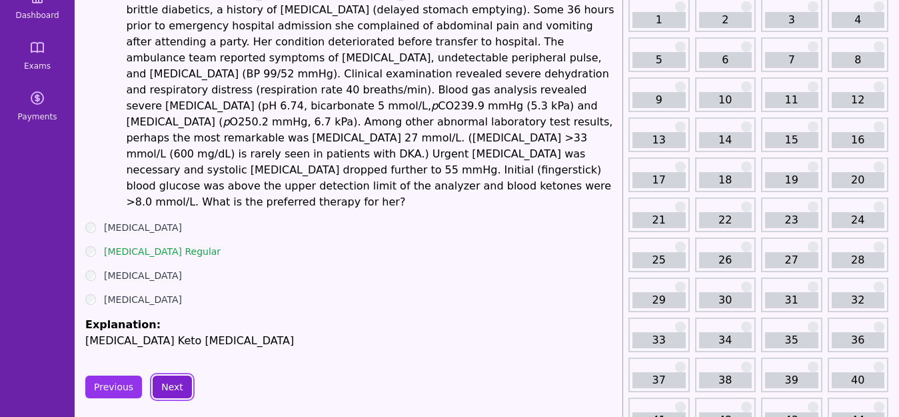
click at [166, 375] on button "Next" at bounding box center [172, 386] width 39 height 23
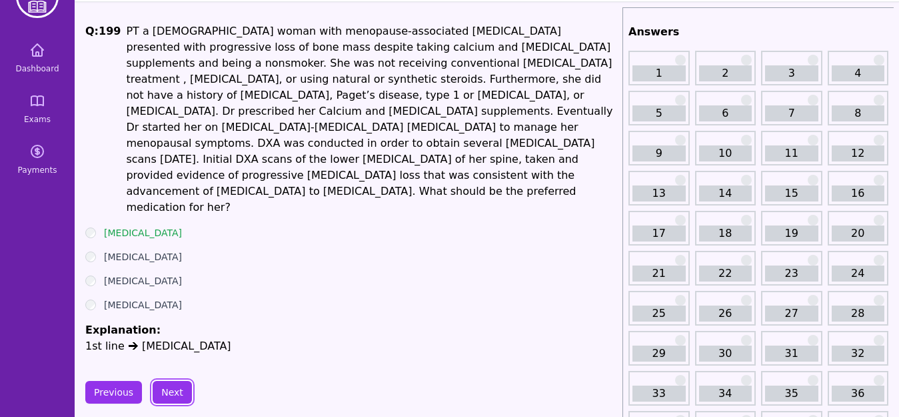
scroll to position [14, 0]
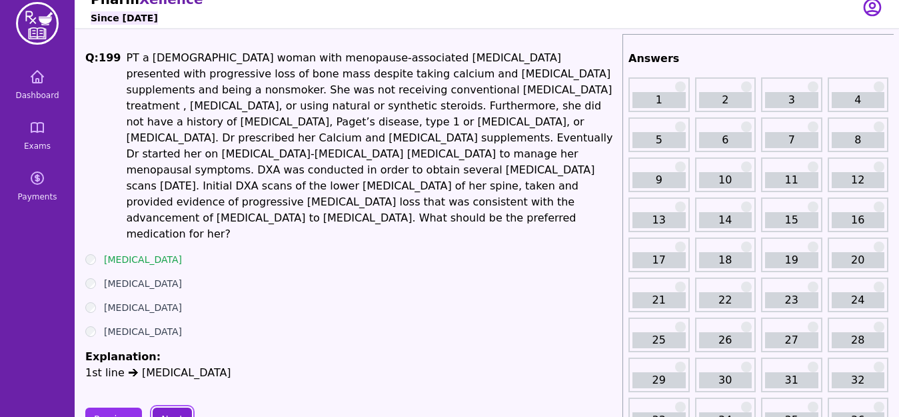
click at [170, 407] on button "Next" at bounding box center [172, 418] width 39 height 23
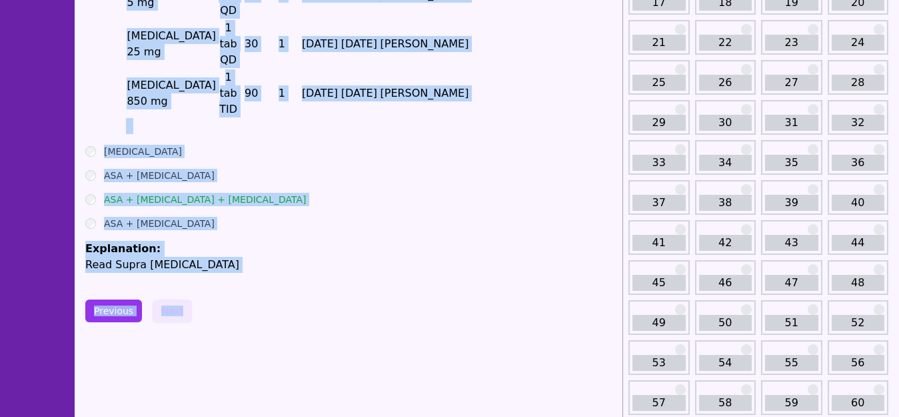
scroll to position [317, 0]
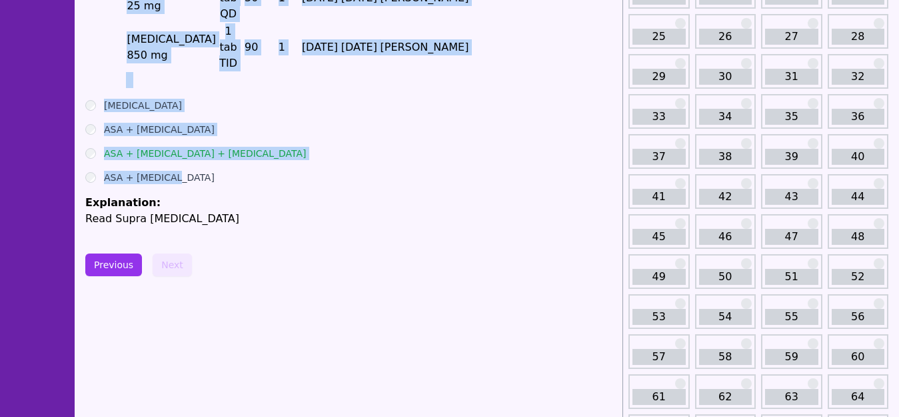
drag, startPoint x: 117, startPoint y: 55, endPoint x: 183, endPoint y: 113, distance: 88.4
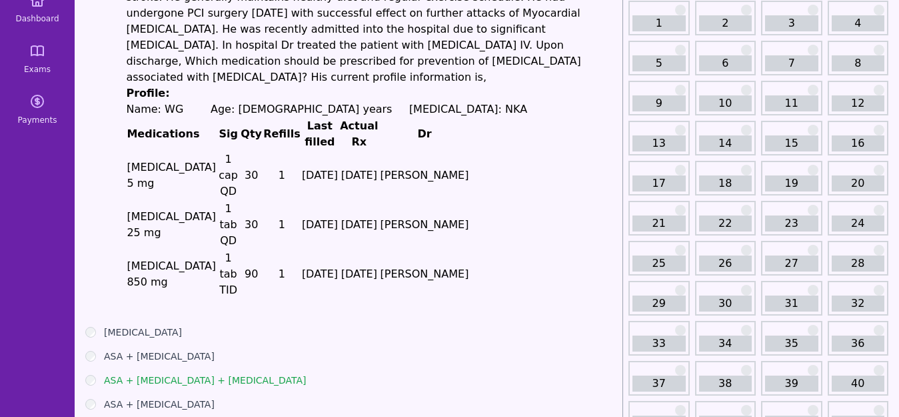
scroll to position [0, 0]
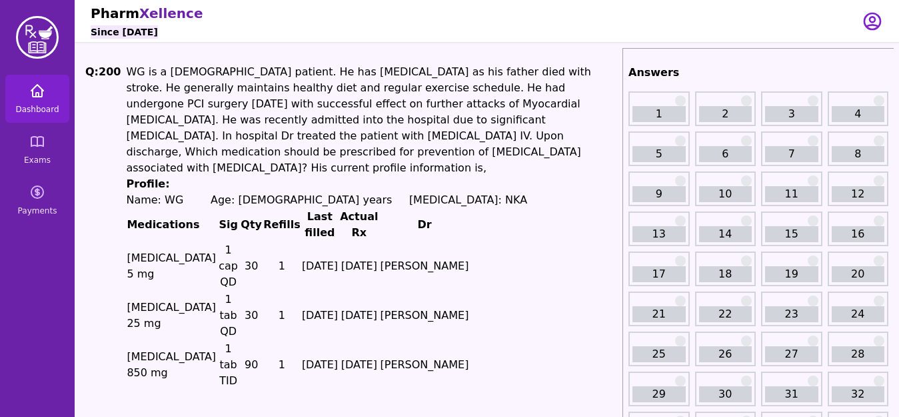
click at [42, 100] on link "Dashboard" at bounding box center [37, 99] width 64 height 48
